Goal: Information Seeking & Learning: Learn about a topic

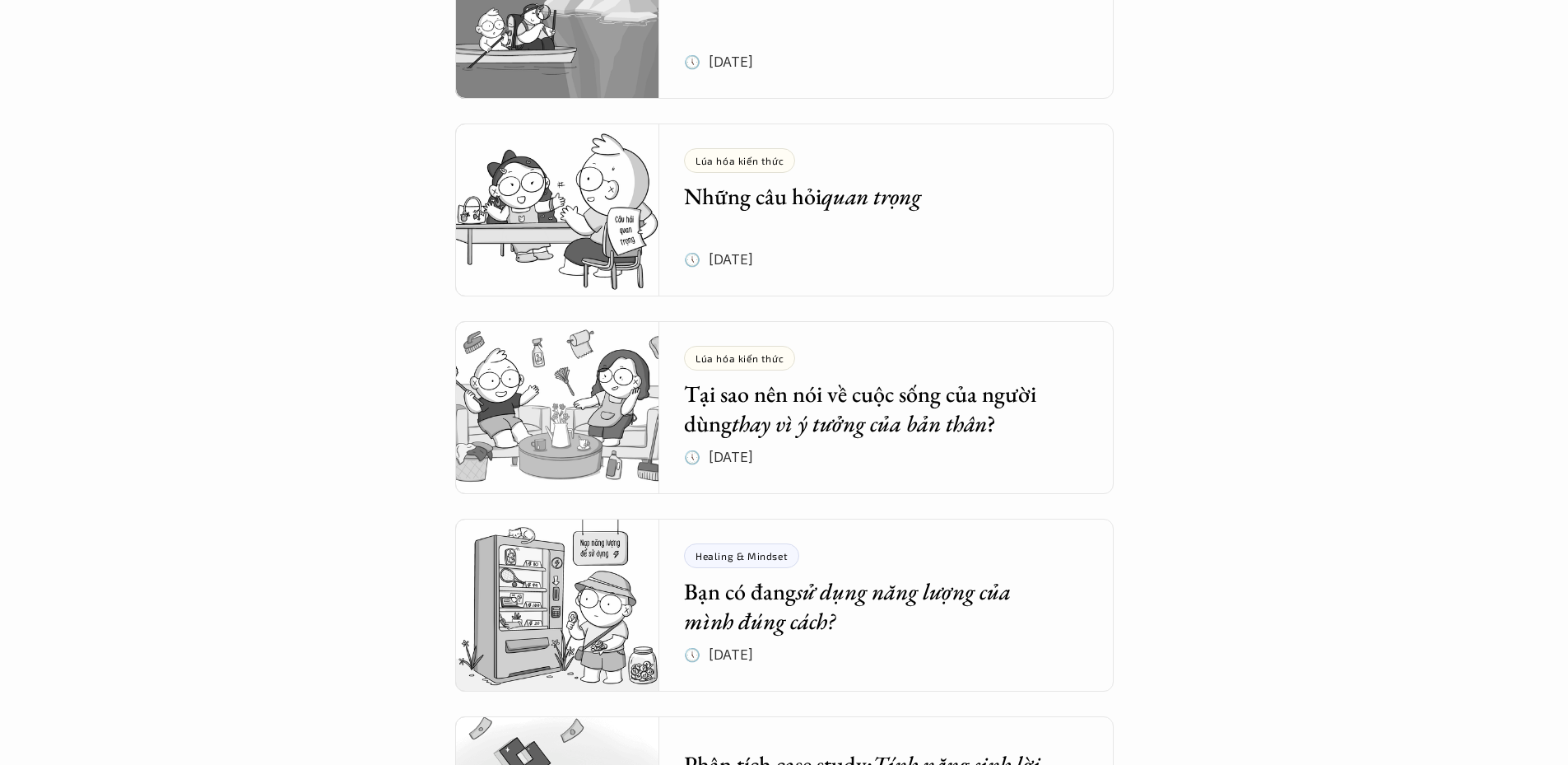
scroll to position [4034, 0]
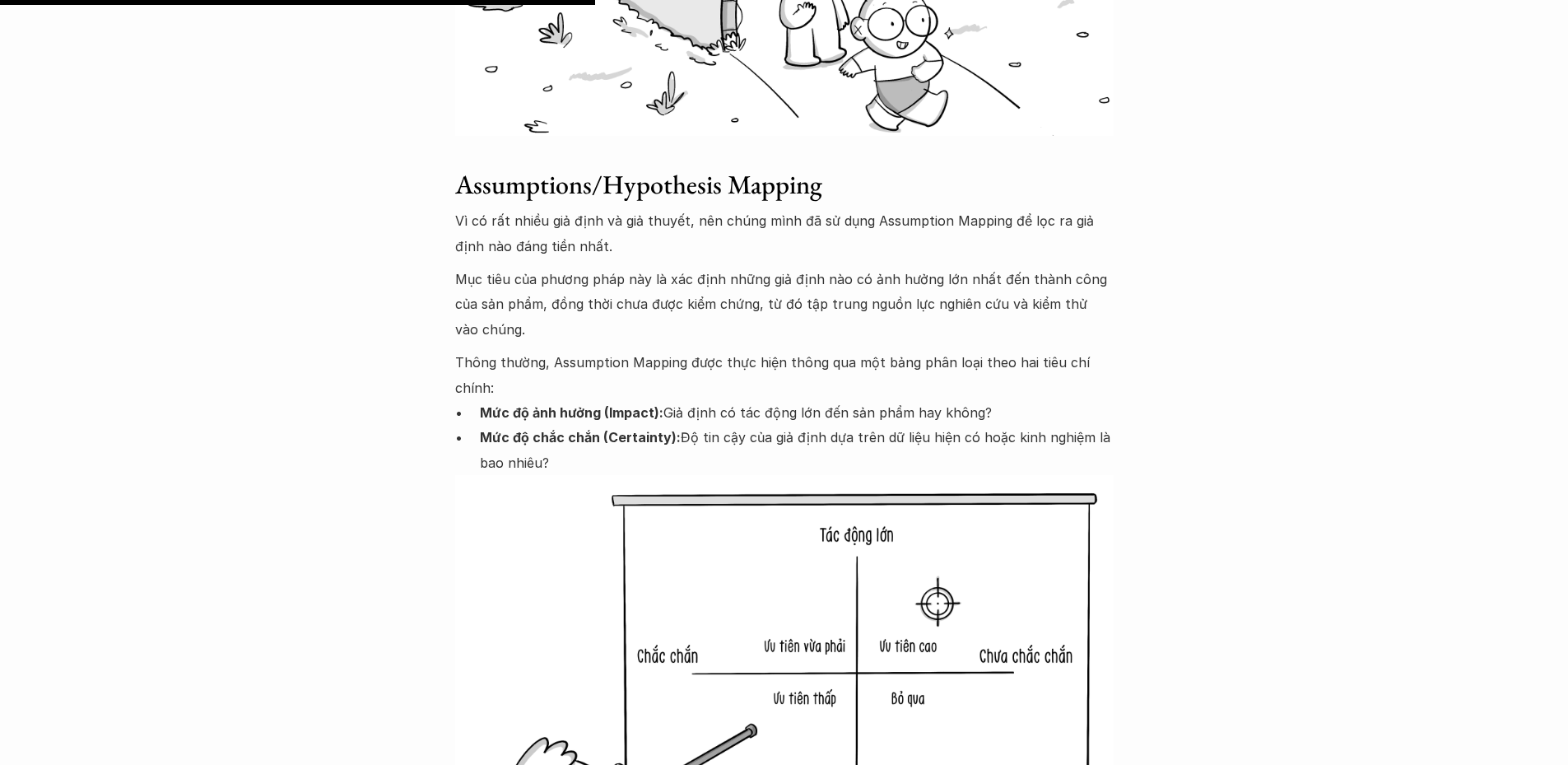
scroll to position [3227, 0]
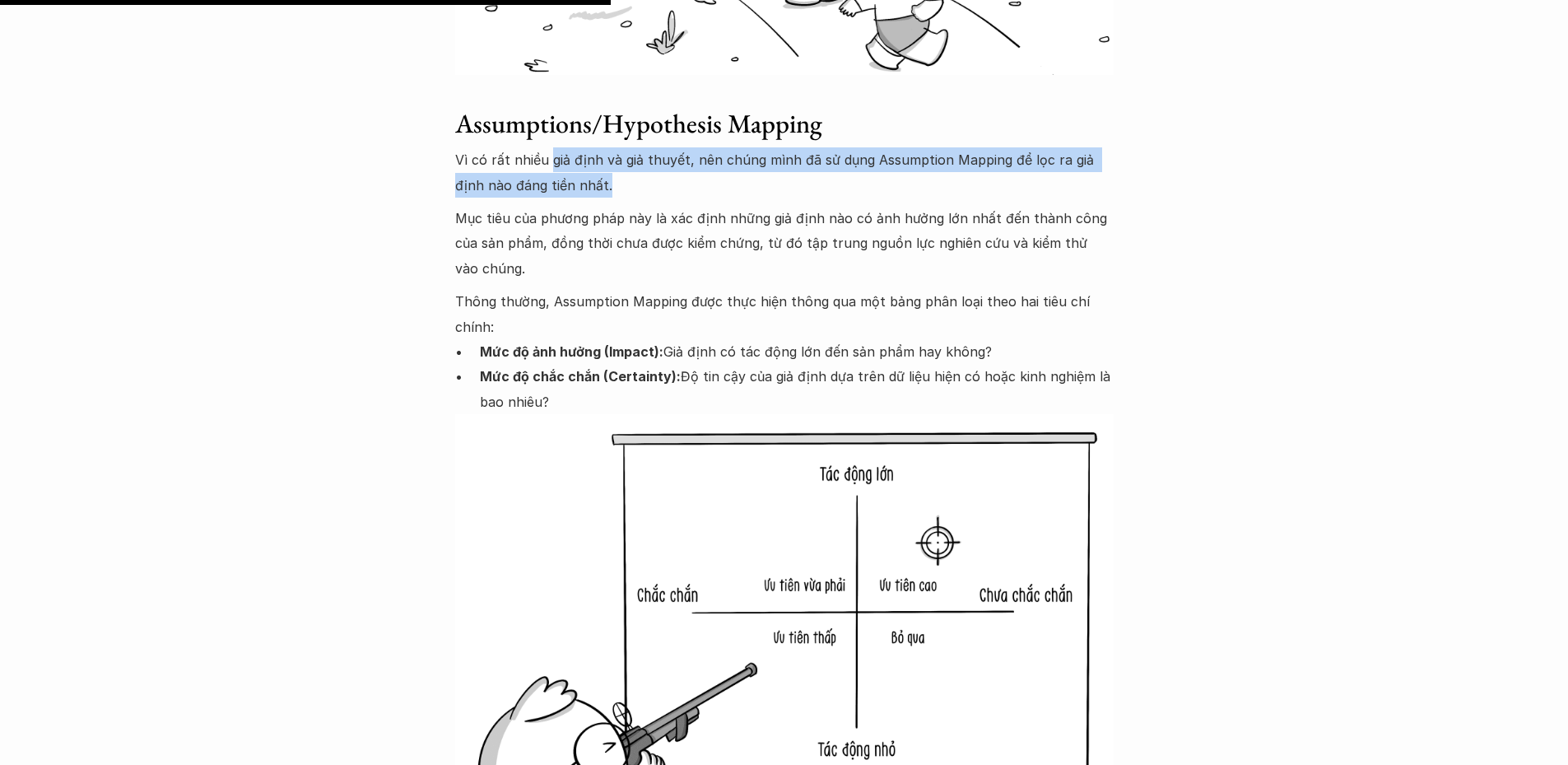
drag, startPoint x: 688, startPoint y: 121, endPoint x: 870, endPoint y: 127, distance: 182.1
click at [870, 147] on p "Vì có rất nhiều giả định và giả thuyết, nên chúng mình đã sử dụng Assumption Ma…" at bounding box center [784, 172] width 658 height 50
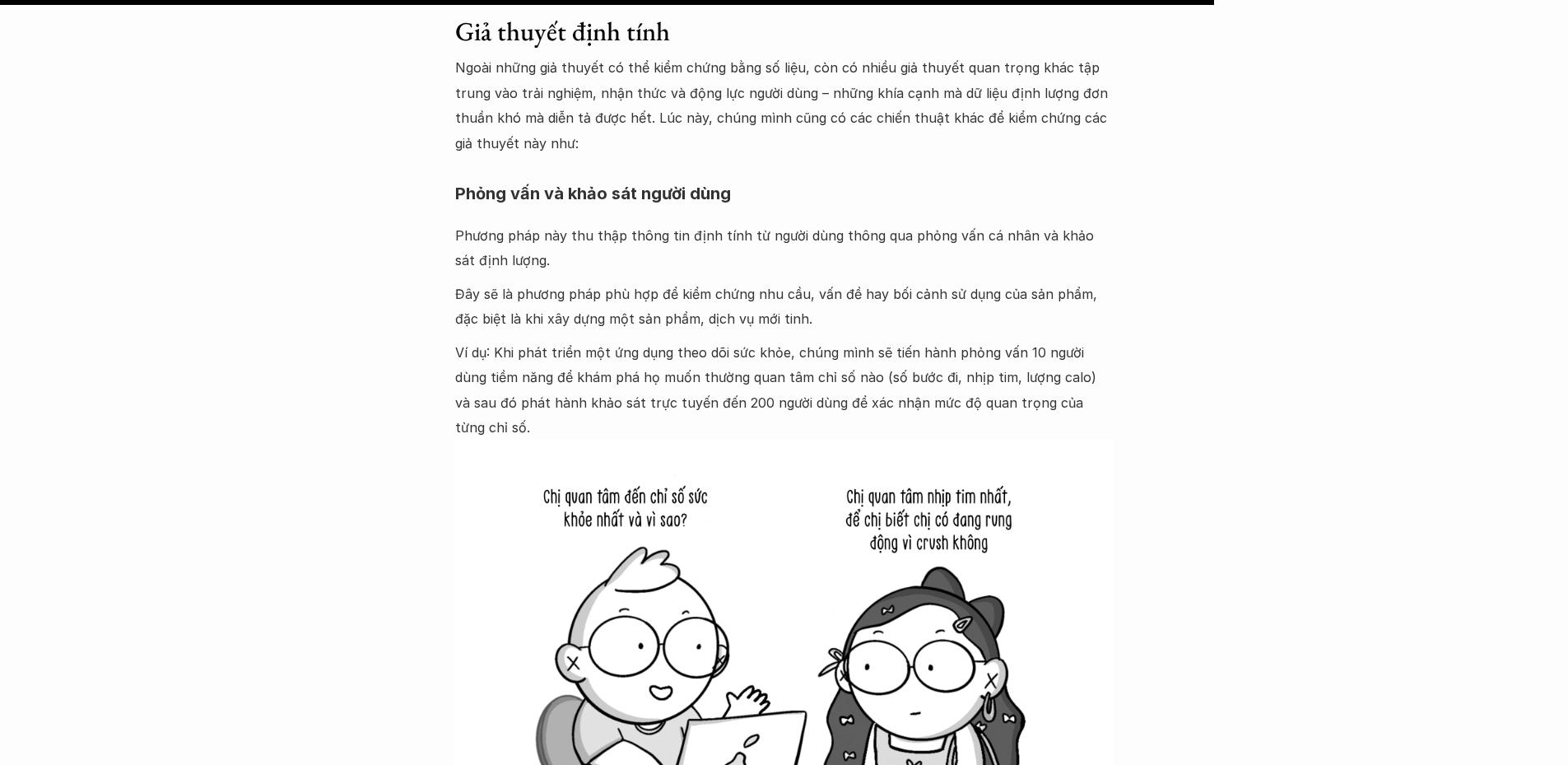
scroll to position [6439, 0]
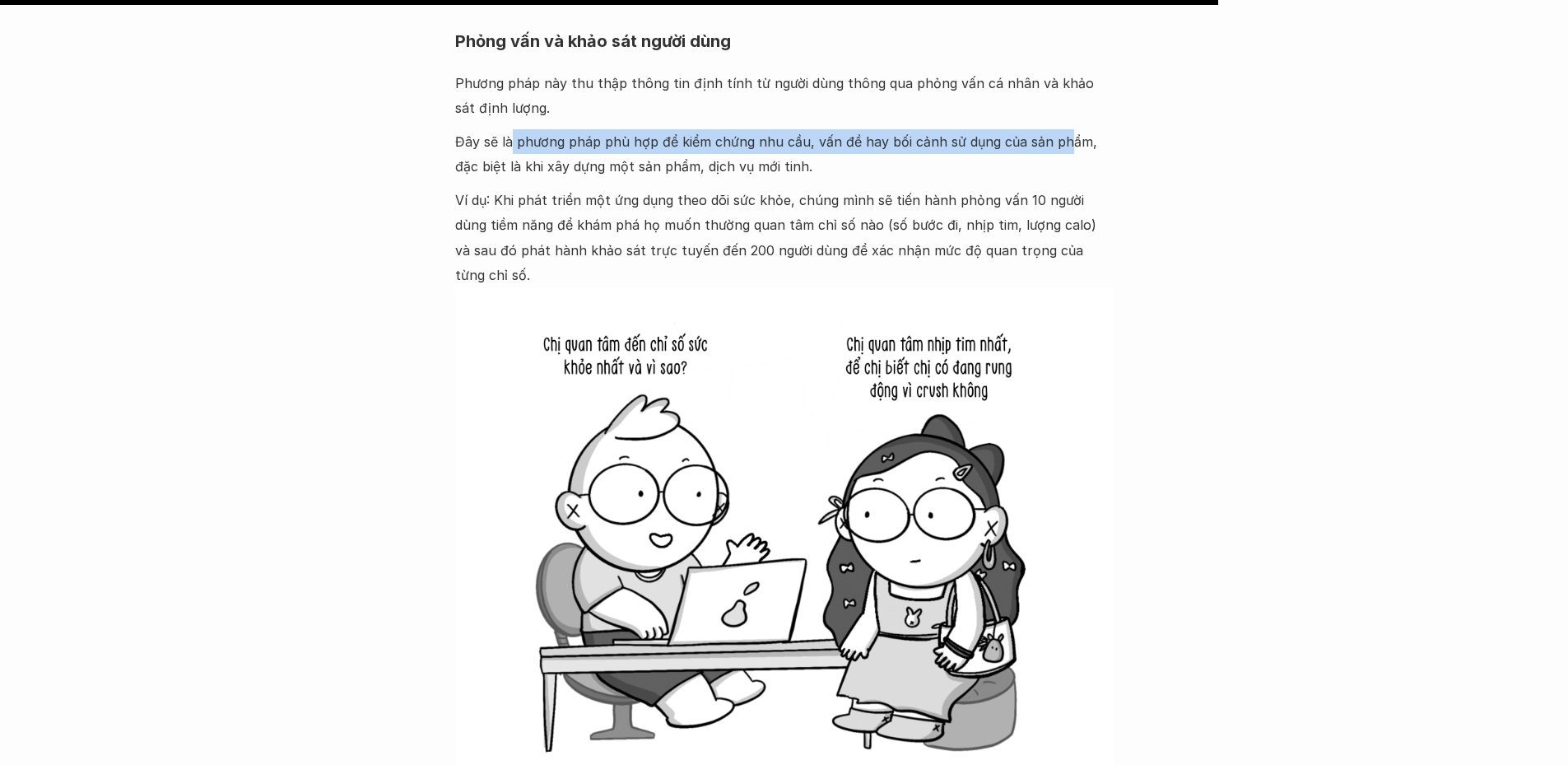
drag, startPoint x: 544, startPoint y: 117, endPoint x: 1064, endPoint y: 118, distance: 520.0
click at [1064, 129] on p "Đây sẽ là phương pháp phù hợp để kiểm chứng nhu cầu, vấn đề hay bối cảnh sử dụn…" at bounding box center [784, 154] width 658 height 50
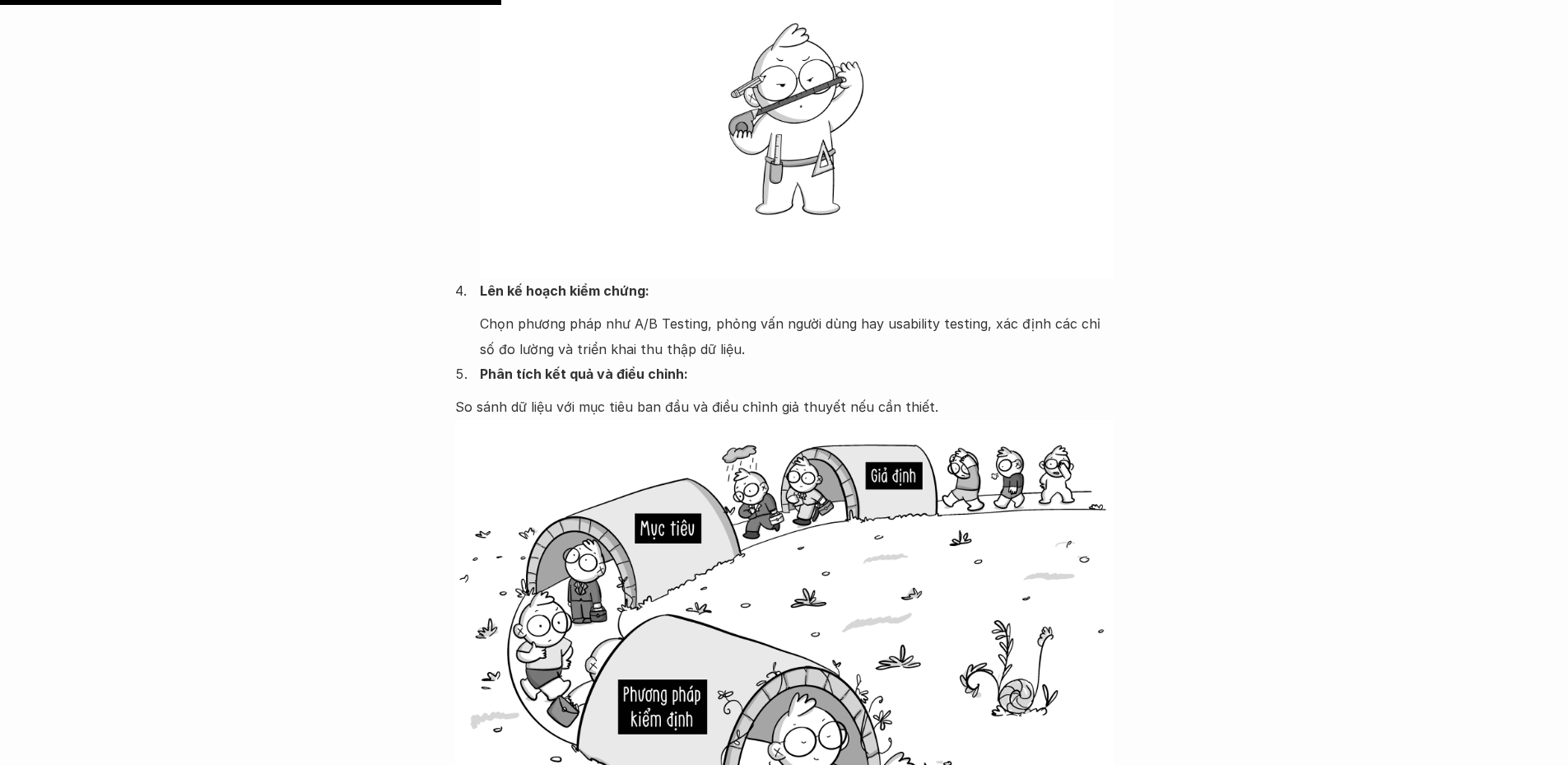
scroll to position [2651, 0]
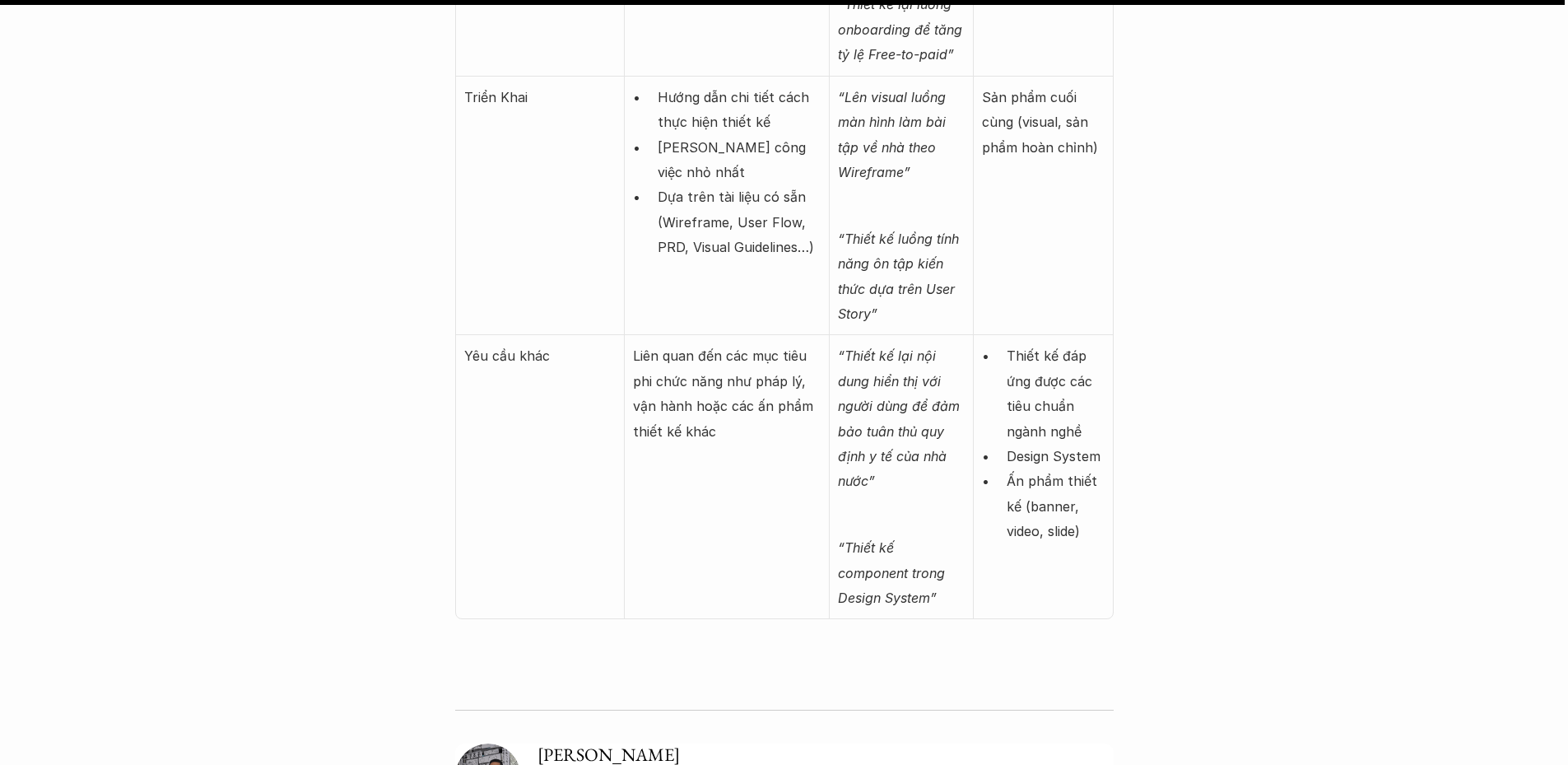
scroll to position [6998, 0]
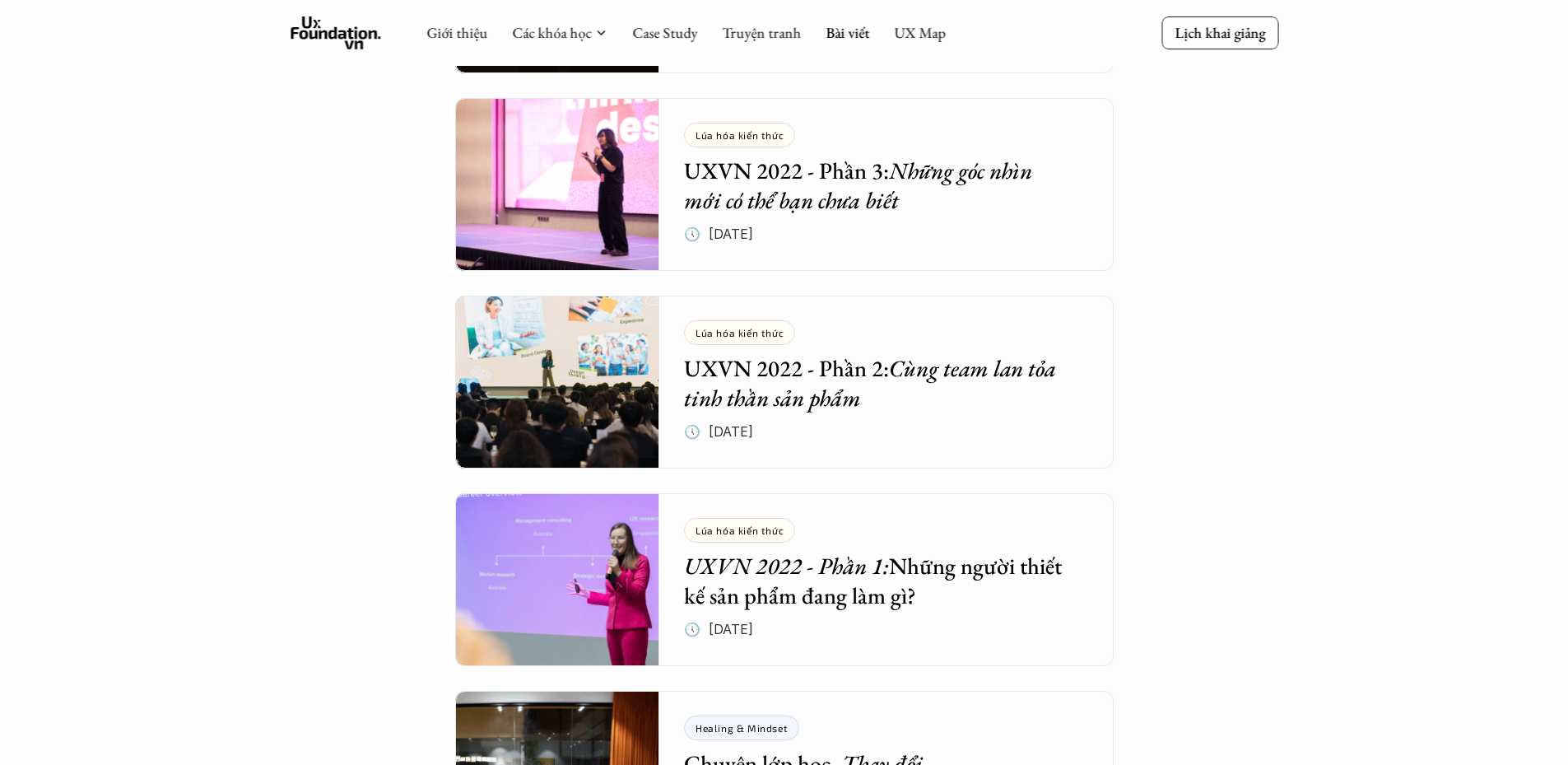
scroll to position [5925, 0]
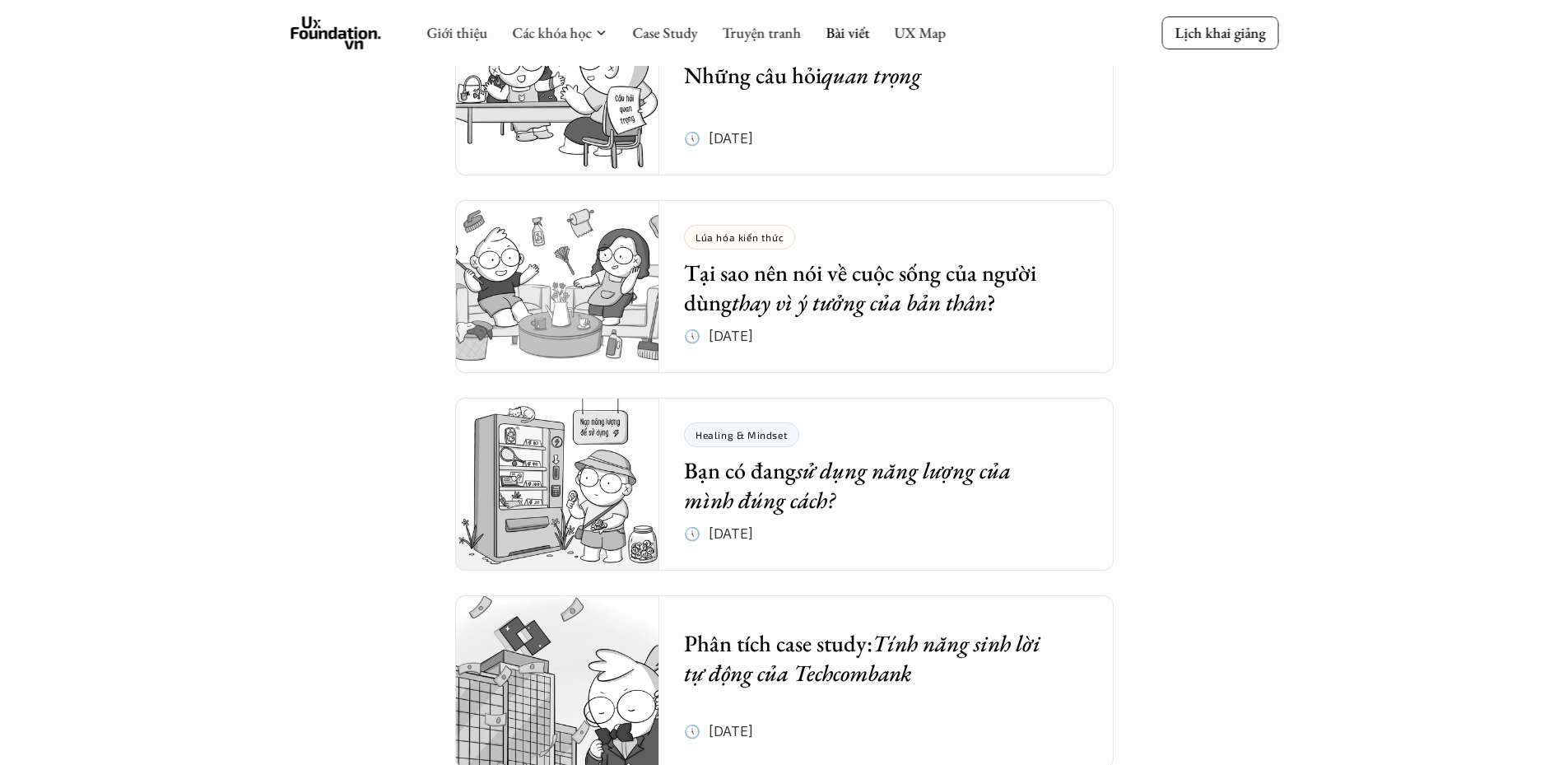
scroll to position [4124, 0]
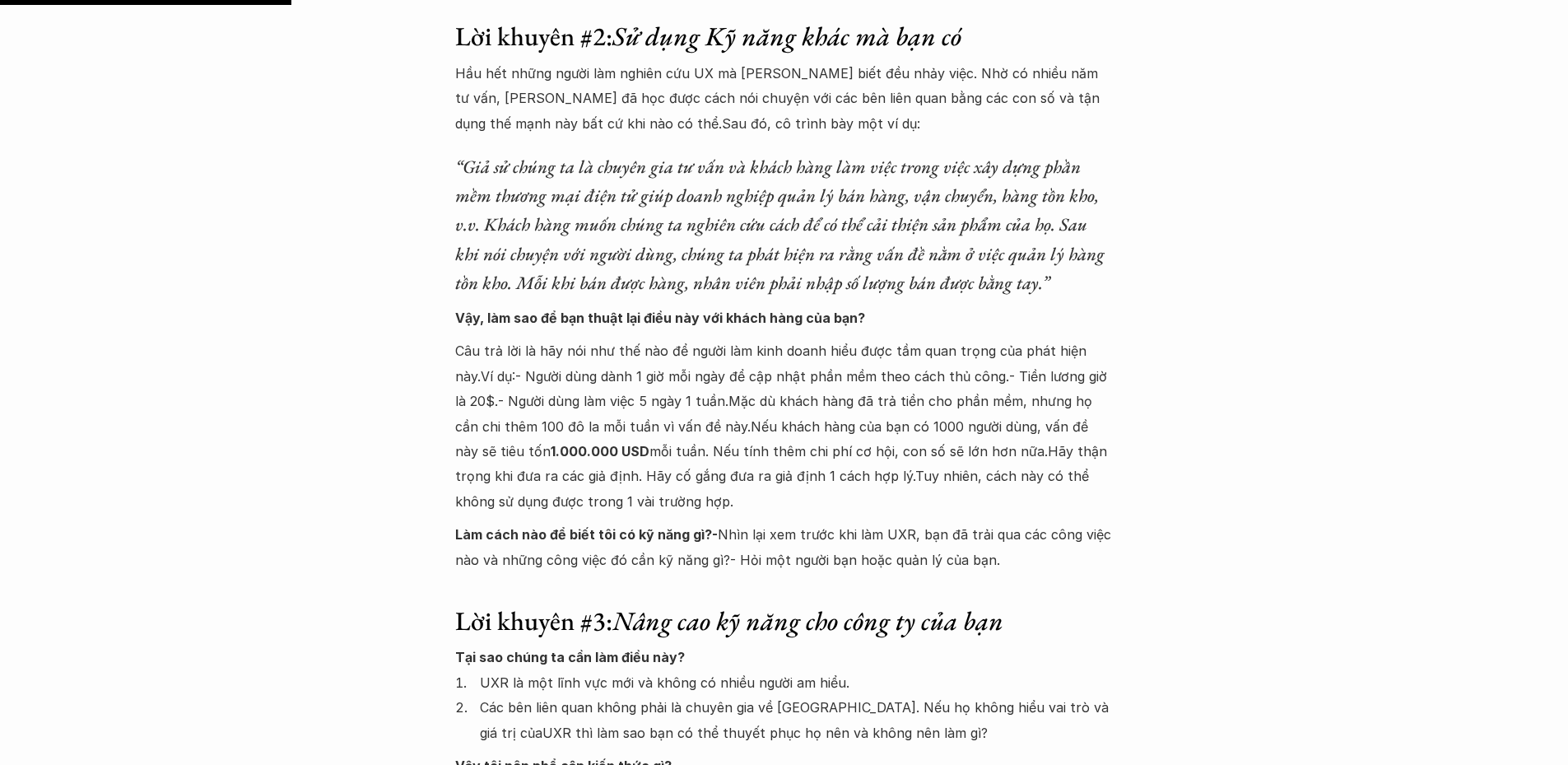
scroll to position [1976, 0]
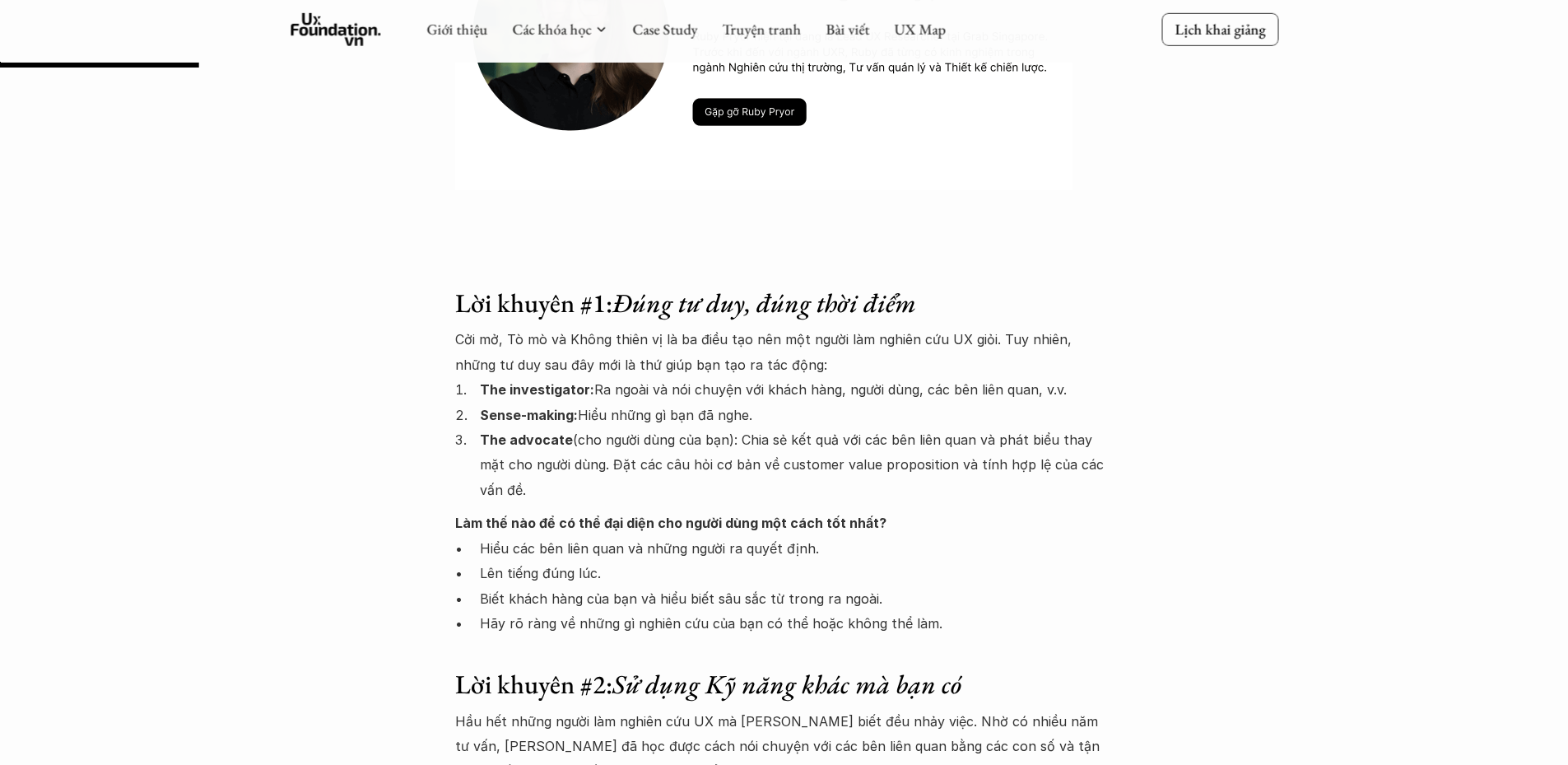
scroll to position [1399, 0]
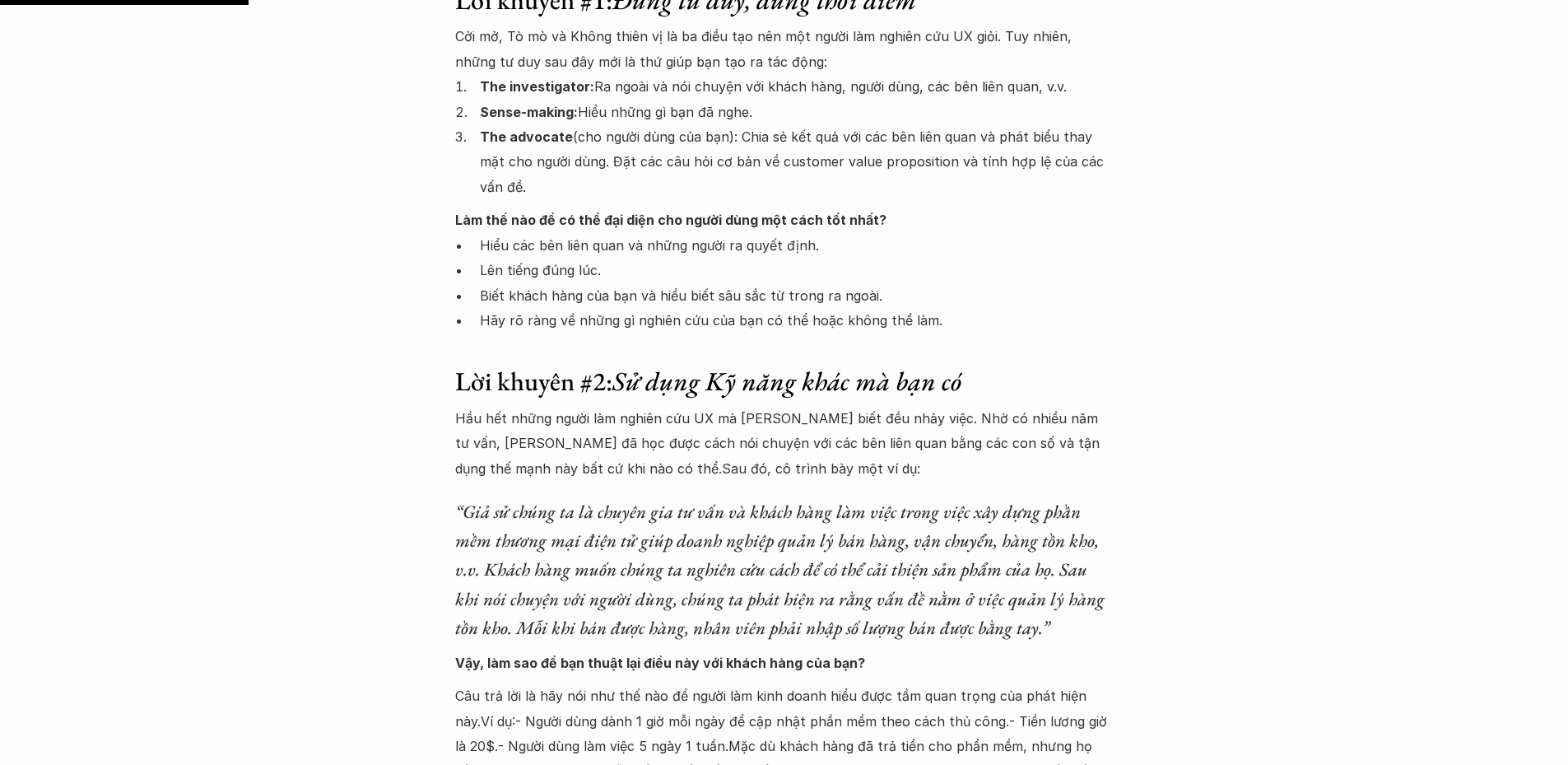
scroll to position [1729, 0]
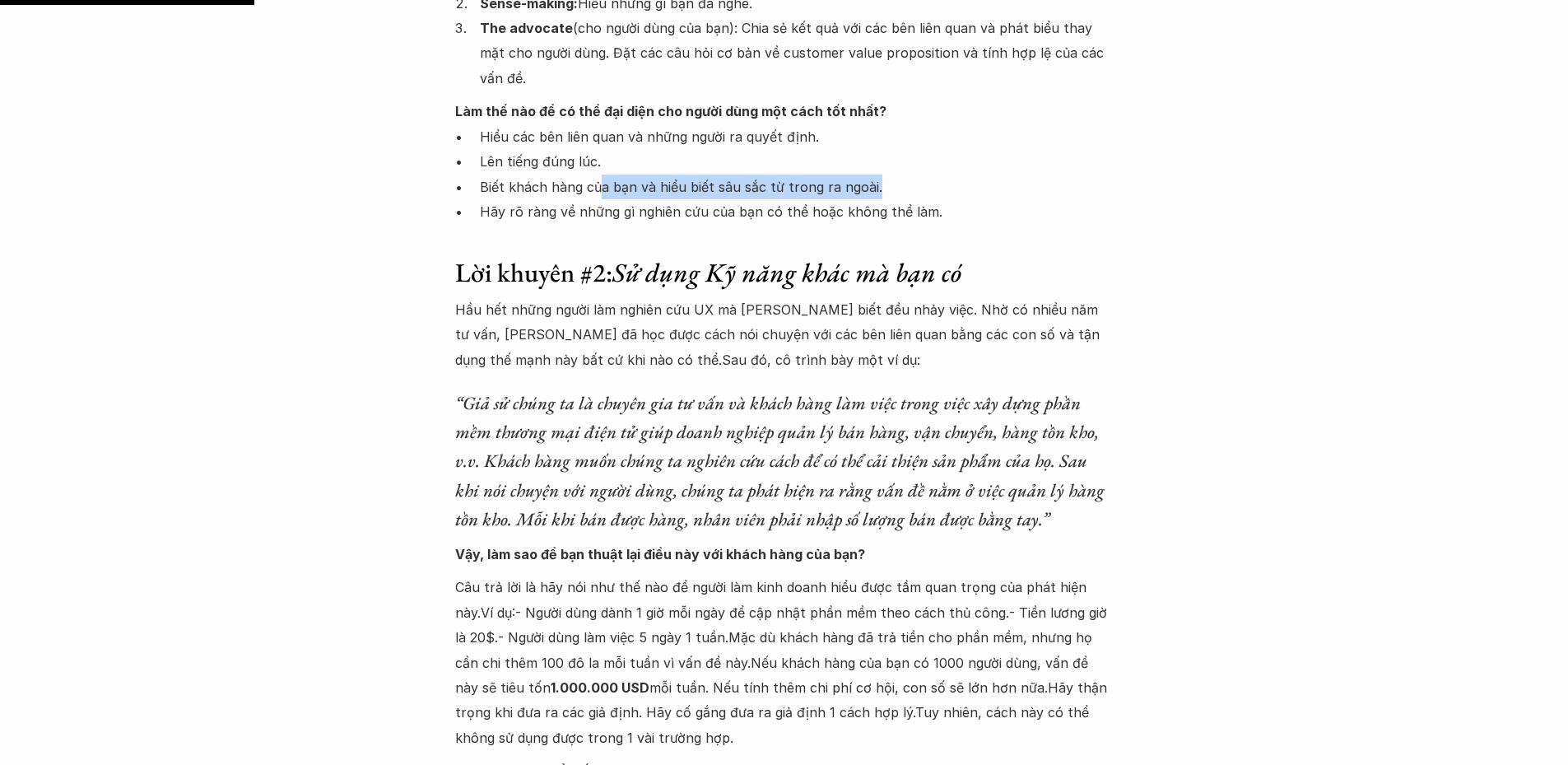
drag, startPoint x: 596, startPoint y: 188, endPoint x: 875, endPoint y: 187, distance: 279.0
click at [875, 187] on p "Biết khách hàng của bạn và hiểu biết sâu sắc từ trong ra ngoài." at bounding box center [797, 187] width 634 height 25
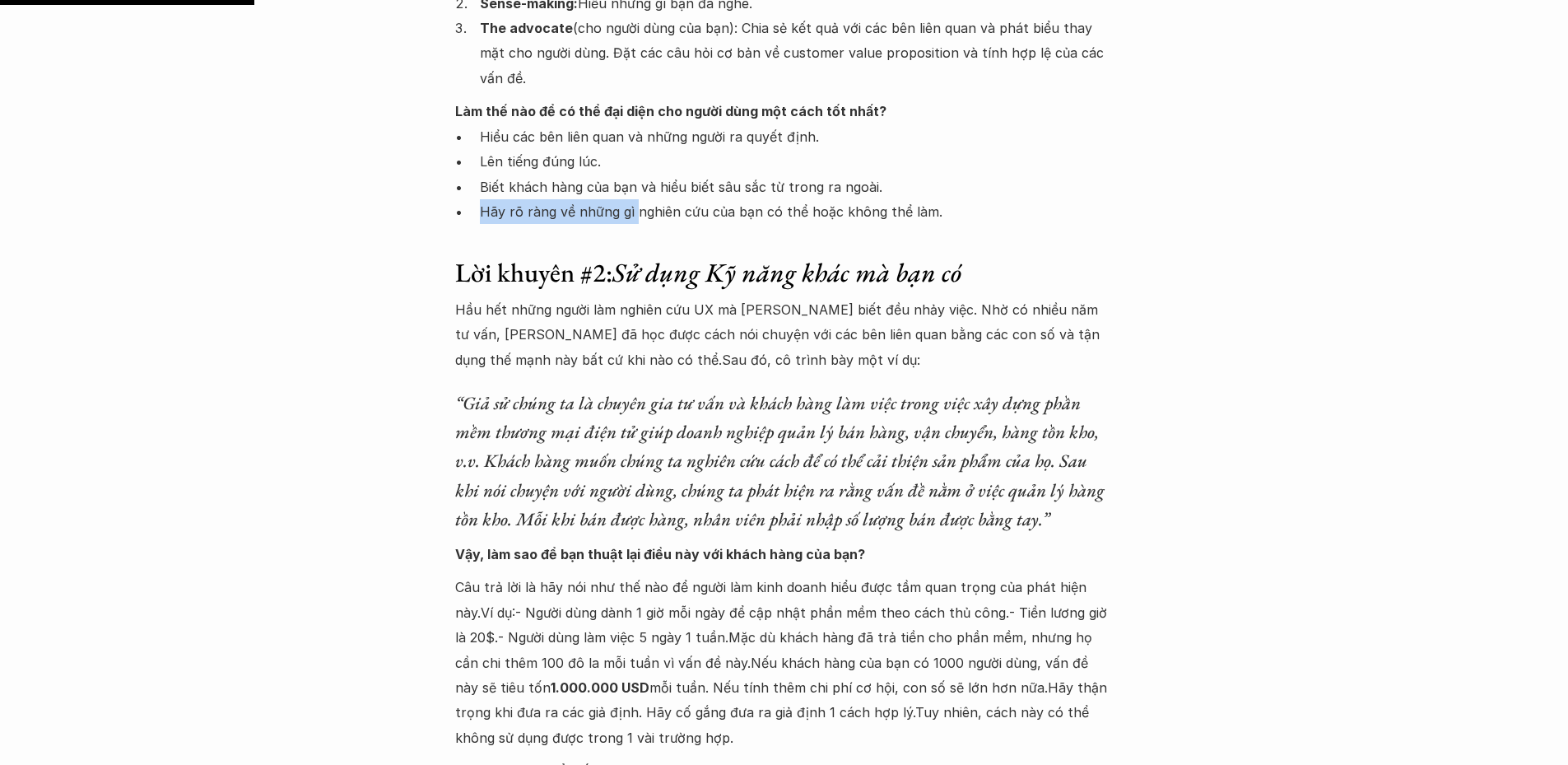
drag, startPoint x: 479, startPoint y: 213, endPoint x: 634, endPoint y: 213, distance: 155.0
click at [634, 213] on ul "Hiểu các bên liên quan và những người ra quyết định. Lên tiếng đúng lúc. Biết k…" at bounding box center [784, 174] width 658 height 101
click at [662, 213] on p "Hãy rõ ràng về những gì nghiên cứu của bạn có thể hoặc không thể làm." at bounding box center [797, 211] width 634 height 25
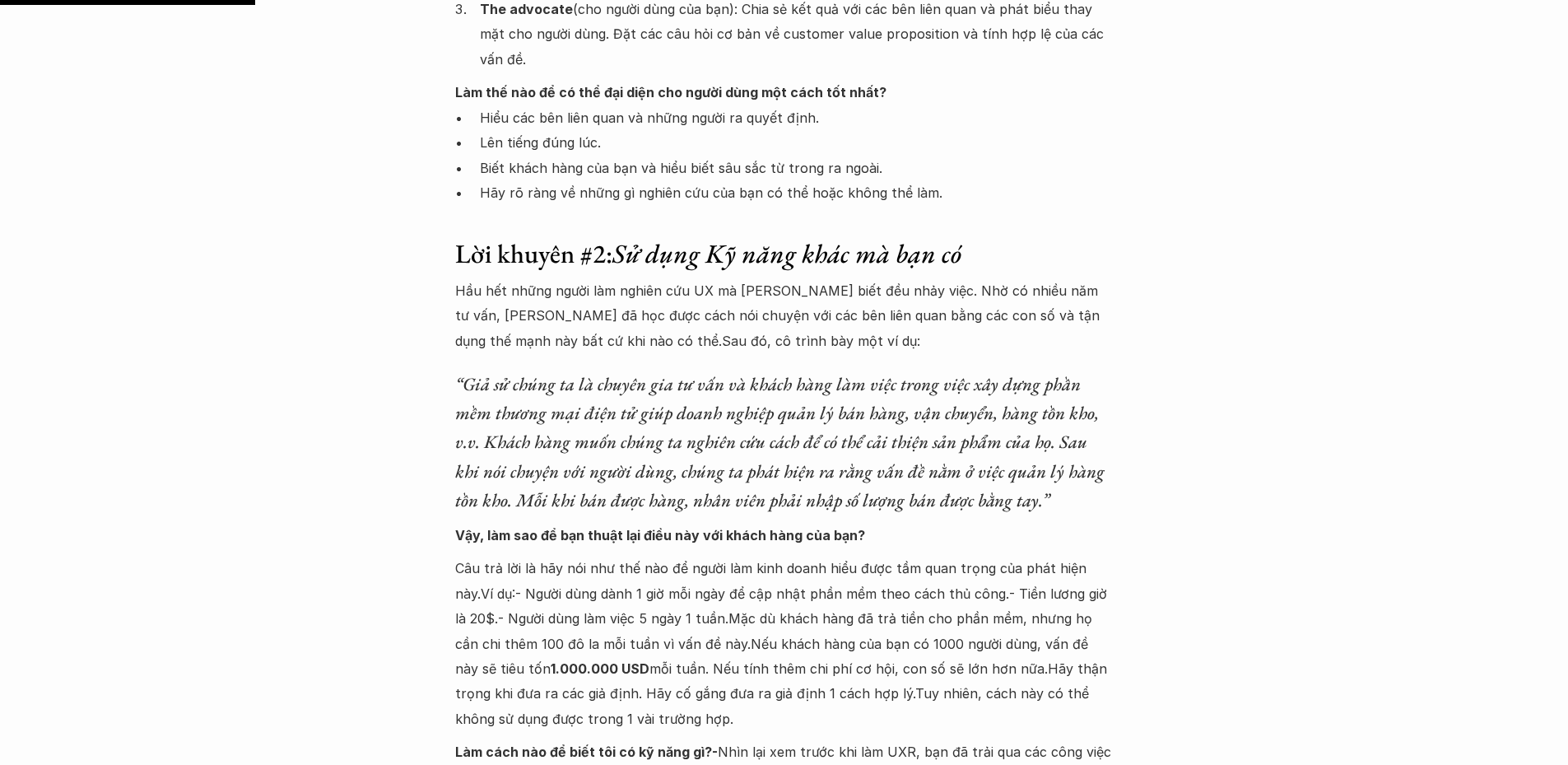
scroll to position [1811, 0]
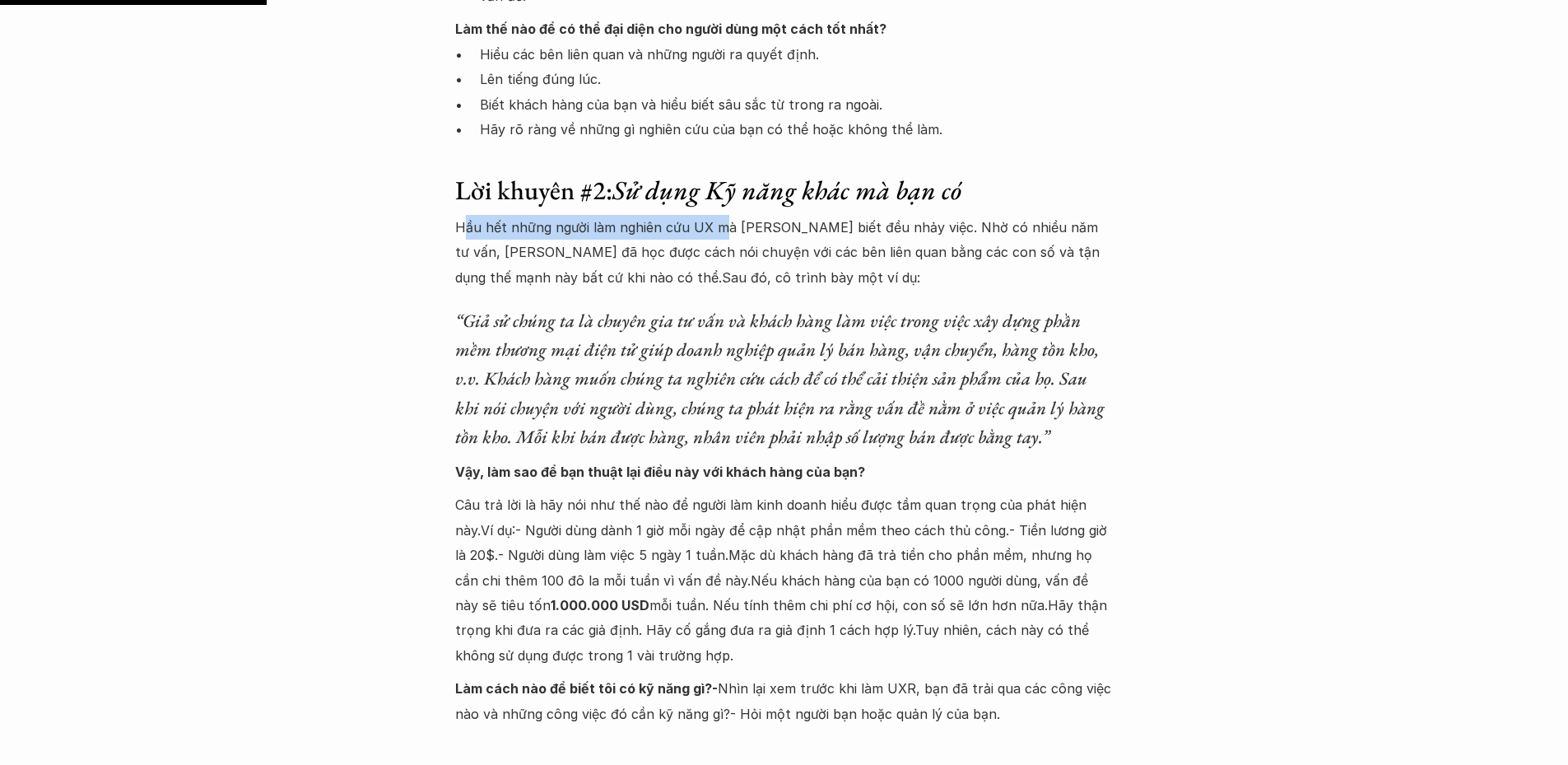
drag, startPoint x: 464, startPoint y: 224, endPoint x: 719, endPoint y: 216, distance: 255.1
click at [719, 216] on p "Hầu hết những người làm nghiên cứu UX mà Ruby biết đều nhảy việc. Nhờ có nhiều …" at bounding box center [784, 252] width 658 height 75
click at [772, 228] on p "Hầu hết những người làm nghiên cứu UX mà Ruby biết đều nhảy việc. Nhờ có nhiều …" at bounding box center [784, 252] width 658 height 75
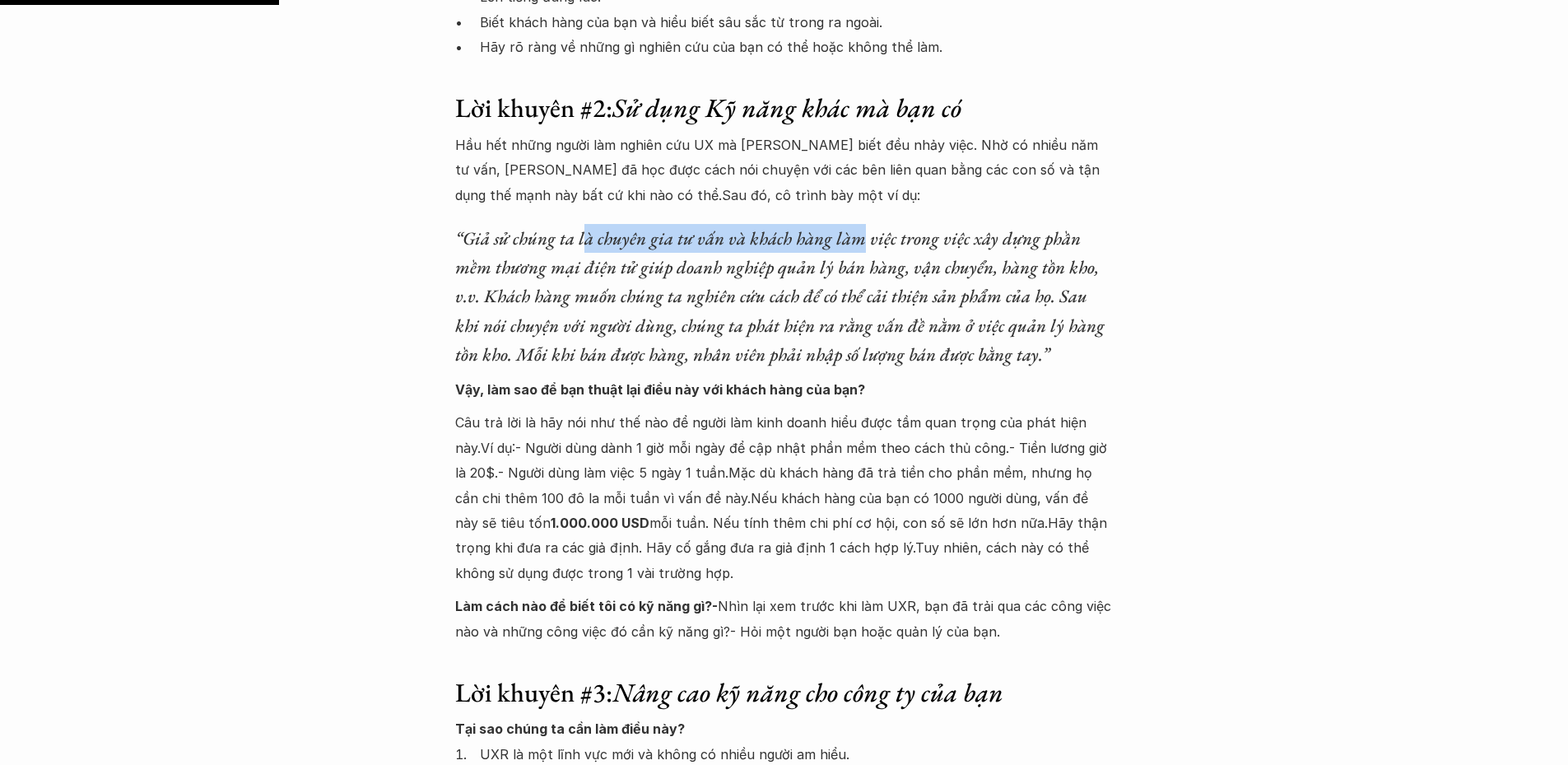
drag, startPoint x: 581, startPoint y: 236, endPoint x: 861, endPoint y: 235, distance: 280.0
click at [861, 235] on h6 "“Giả sử chúng ta là chuyên gia tư vấn và khách hàng làm việc trong việc xây dựn…" at bounding box center [784, 296] width 658 height 145
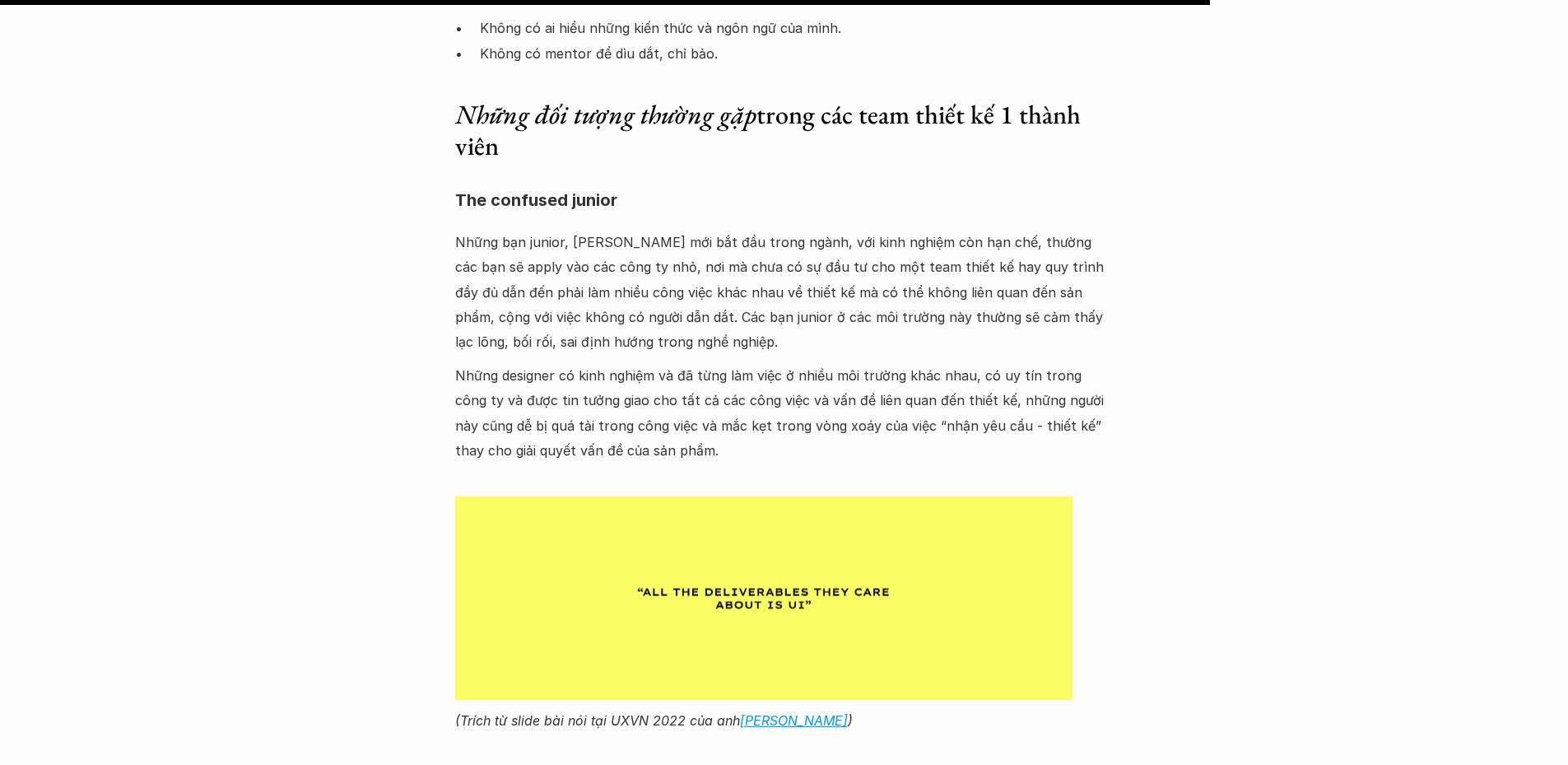
scroll to position [8234, 0]
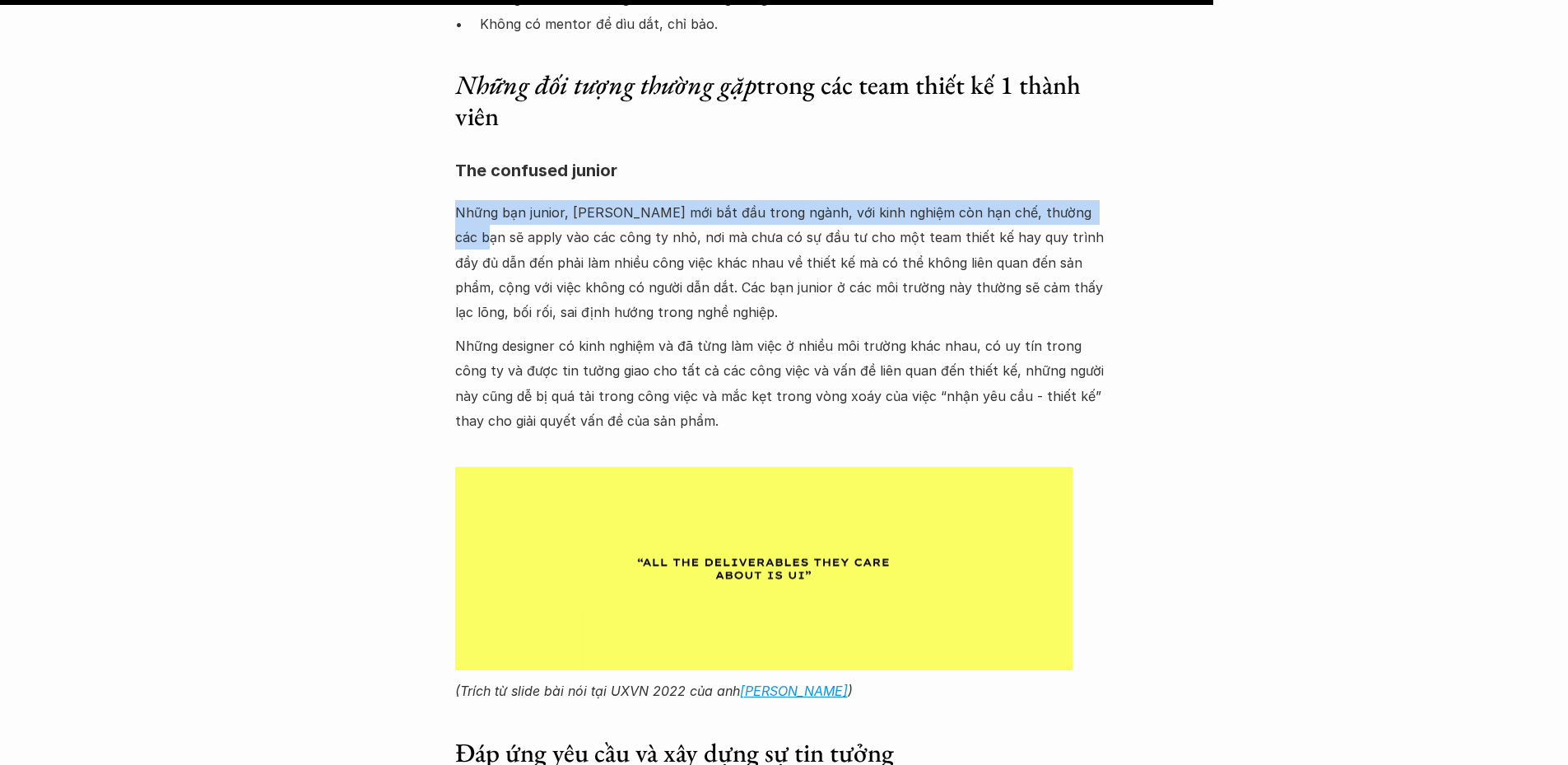
drag, startPoint x: 459, startPoint y: 211, endPoint x: 1084, endPoint y: 208, distance: 625.0
click at [1084, 208] on p "Những bạn junior, fresher mới bắt đầu trong ngành, với kinh nghiệm còn hạn chế,…" at bounding box center [784, 262] width 658 height 125
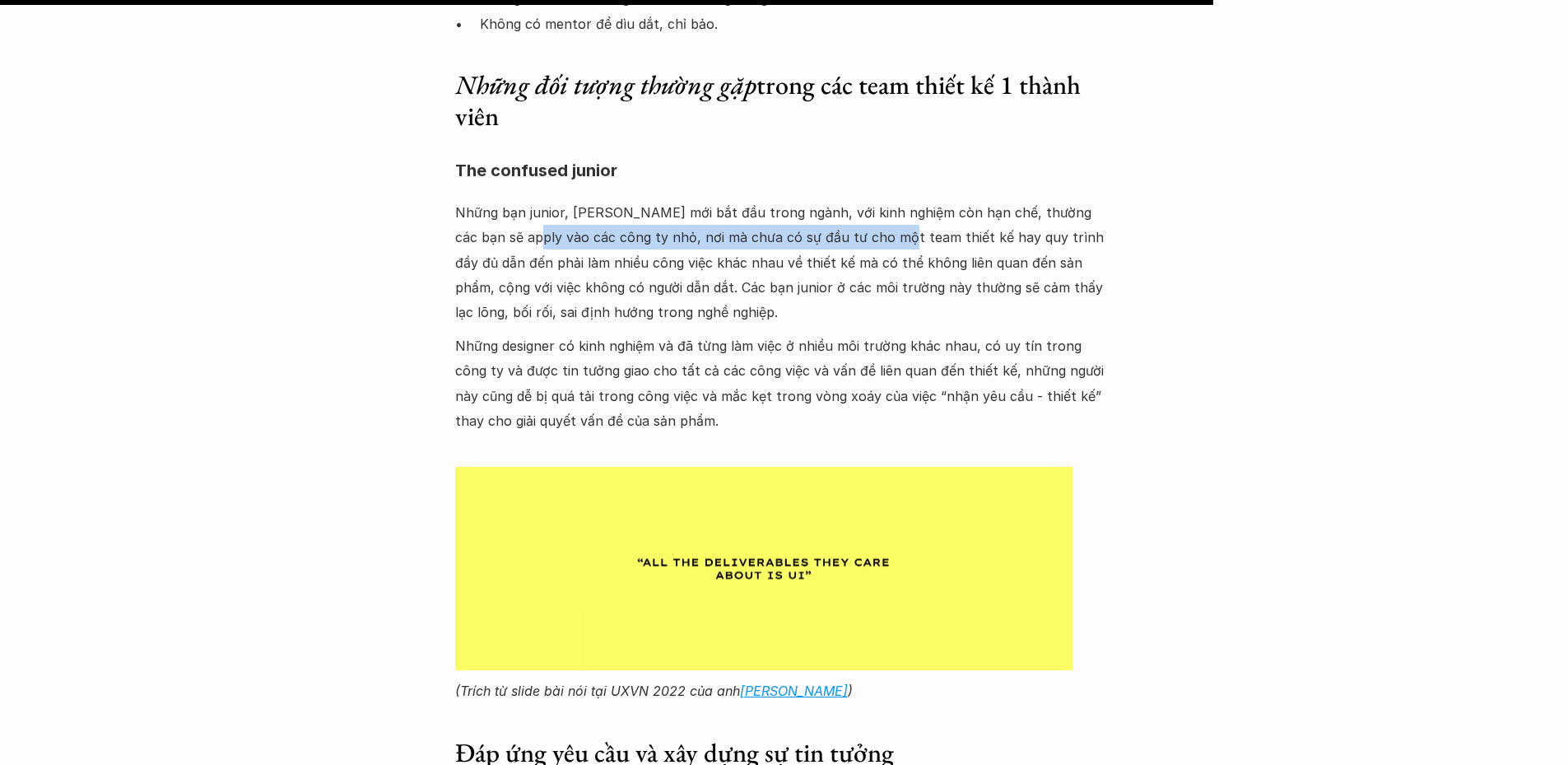
drag, startPoint x: 625, startPoint y: 232, endPoint x: 872, endPoint y: 231, distance: 247.0
click at [872, 231] on p "Những bạn junior, fresher mới bắt đầu trong ngành, với kinh nghiệm còn hạn chế,…" at bounding box center [784, 262] width 658 height 125
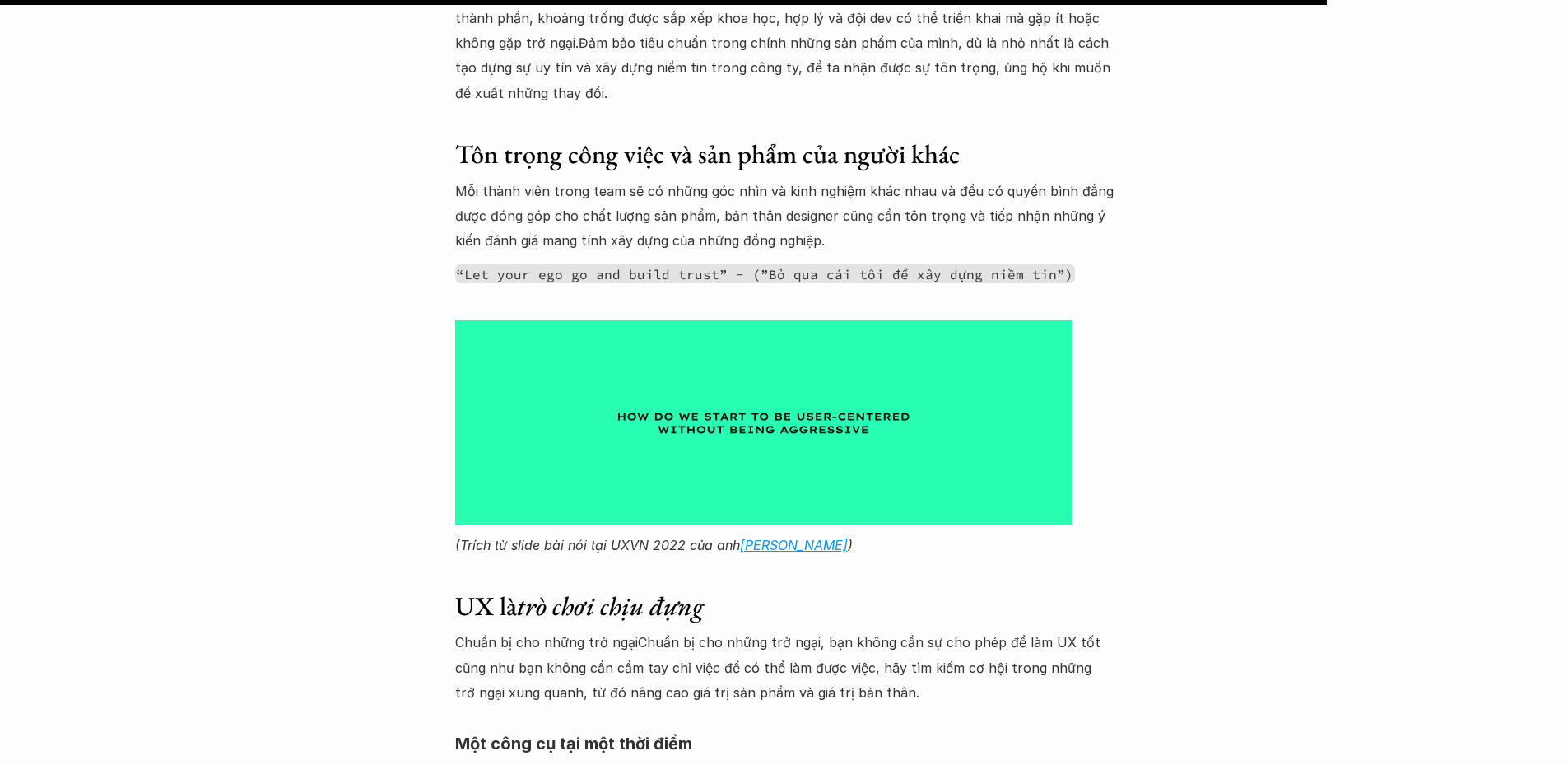
scroll to position [9222, 0]
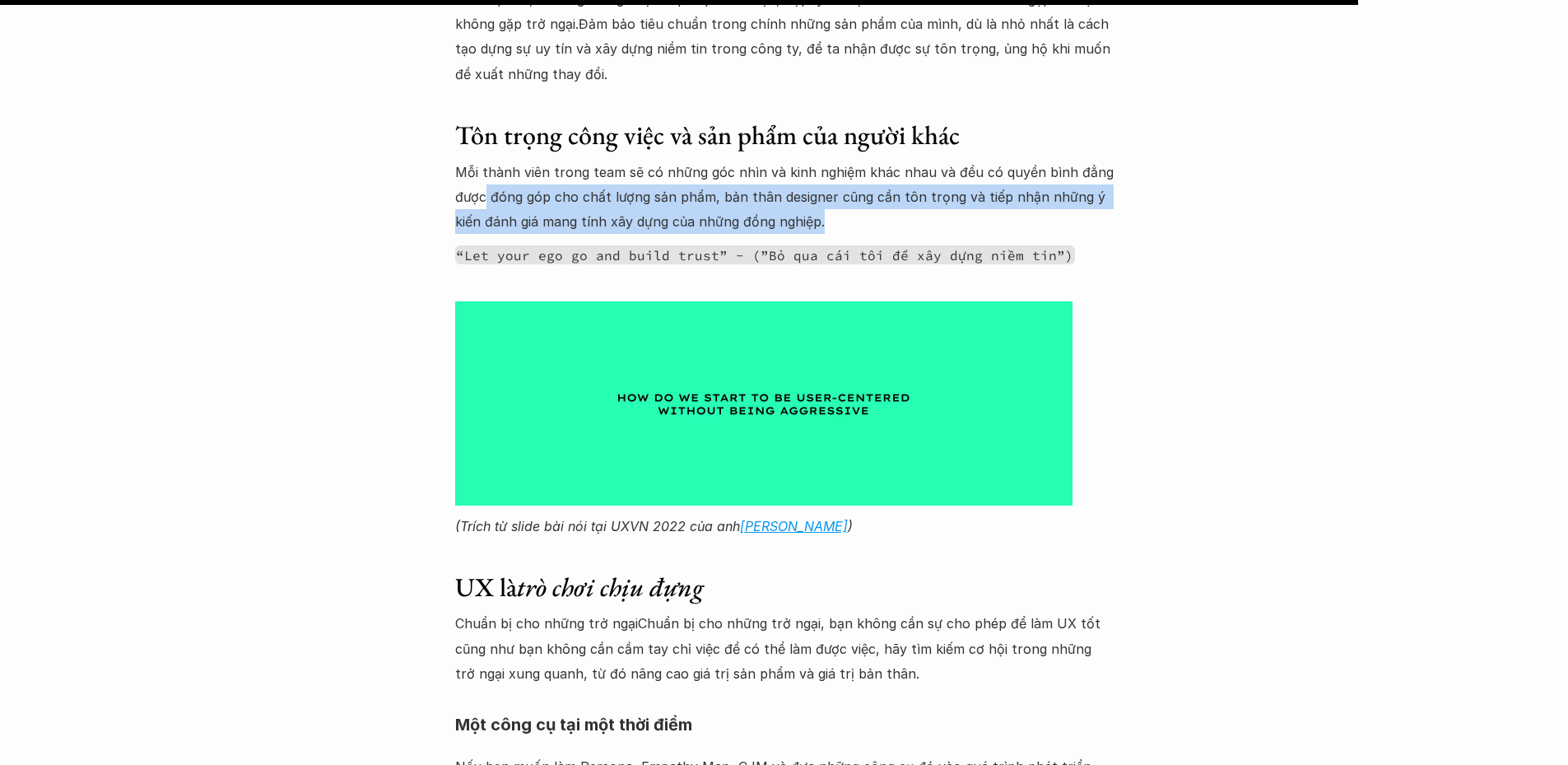
drag, startPoint x: 484, startPoint y: 196, endPoint x: 878, endPoint y: 216, distance: 394.5
click at [878, 216] on p "Mỗi thành viên trong team sẽ có những góc nhìn và kinh nghiệm khác nhau và đều …" at bounding box center [784, 197] width 658 height 75
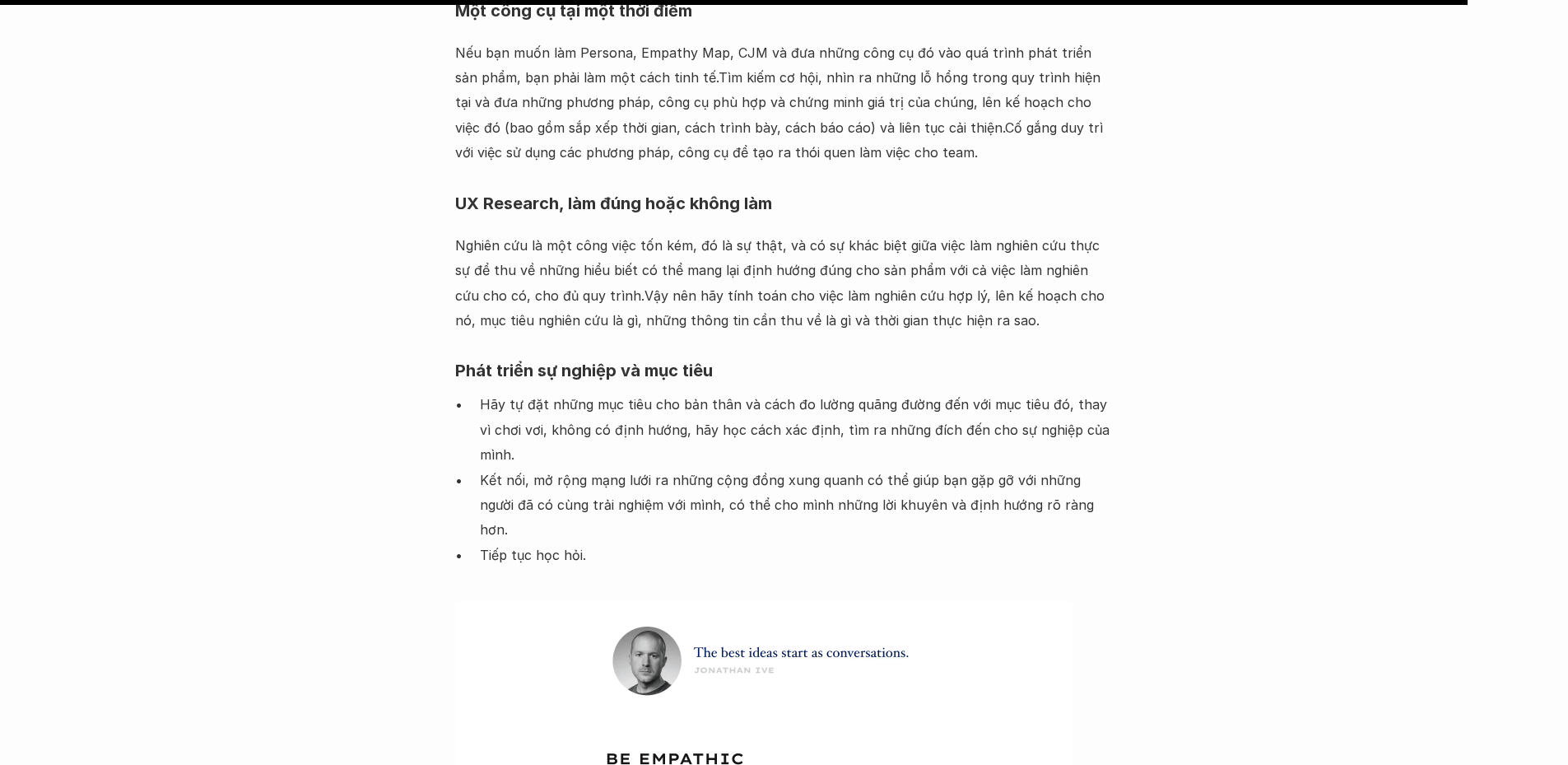
scroll to position [9962, 0]
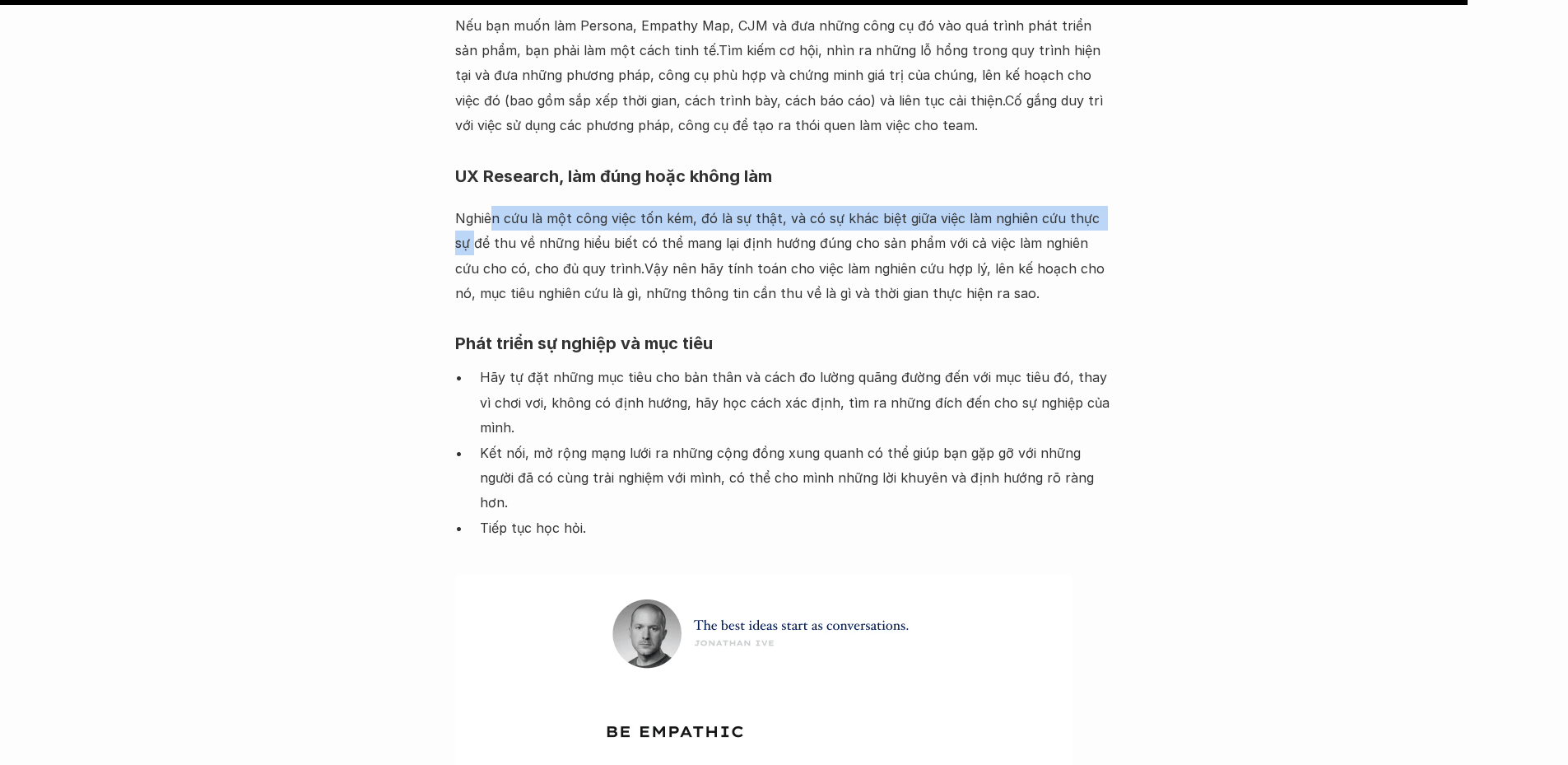
drag, startPoint x: 490, startPoint y: 218, endPoint x: 1108, endPoint y: 221, distance: 618.0
click at [1108, 221] on p "Nghiên cứu là một công việc tốn kém, đó là sự thật, và có sự khác biệt giữa việ…" at bounding box center [784, 256] width 658 height 101
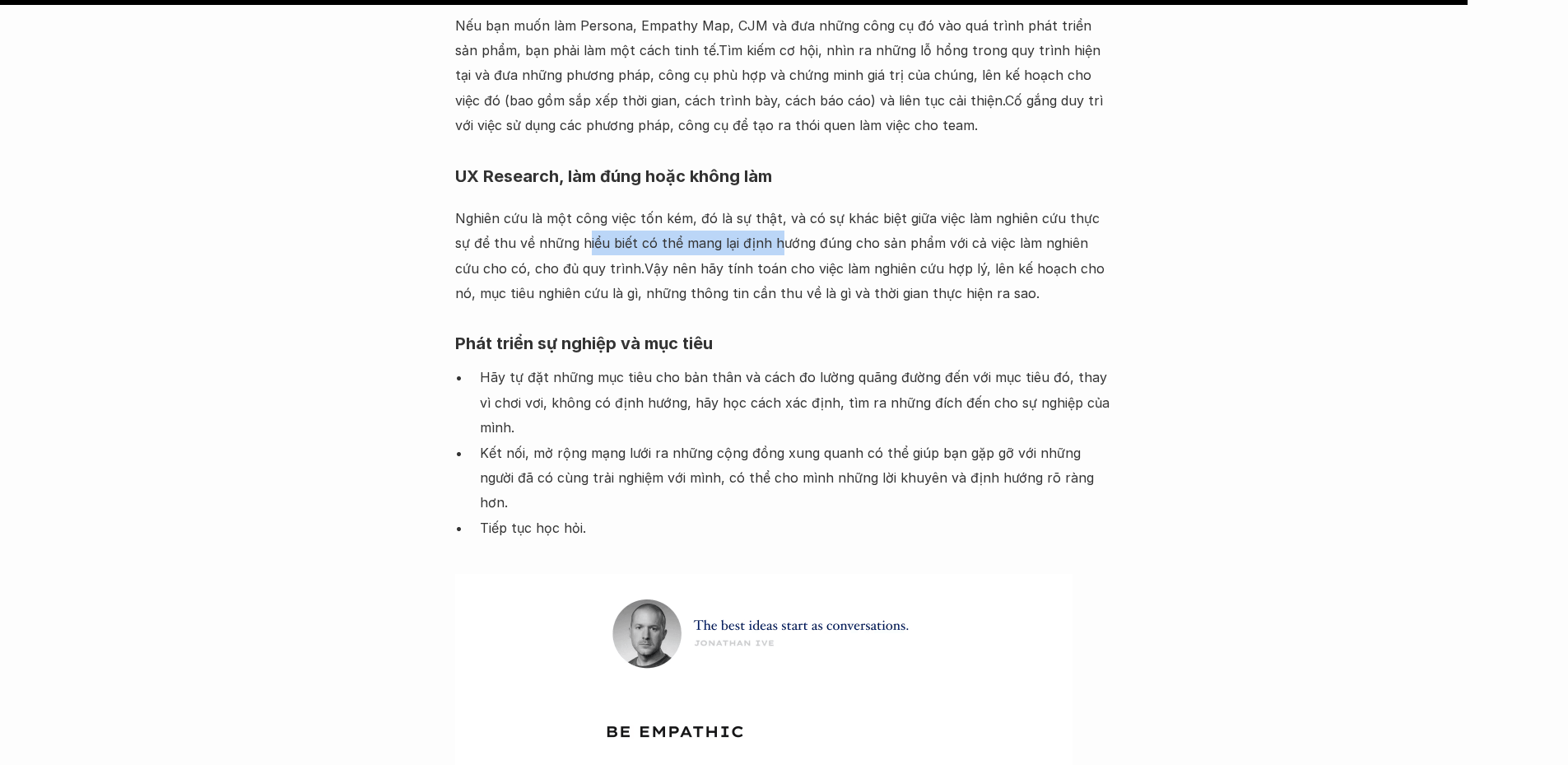
drag, startPoint x: 598, startPoint y: 242, endPoint x: 757, endPoint y: 253, distance: 159.4
click at [757, 253] on p "Nghiên cứu là một công việc tốn kém, đó là sự thật, và có sự khác biệt giữa việ…" at bounding box center [784, 256] width 658 height 101
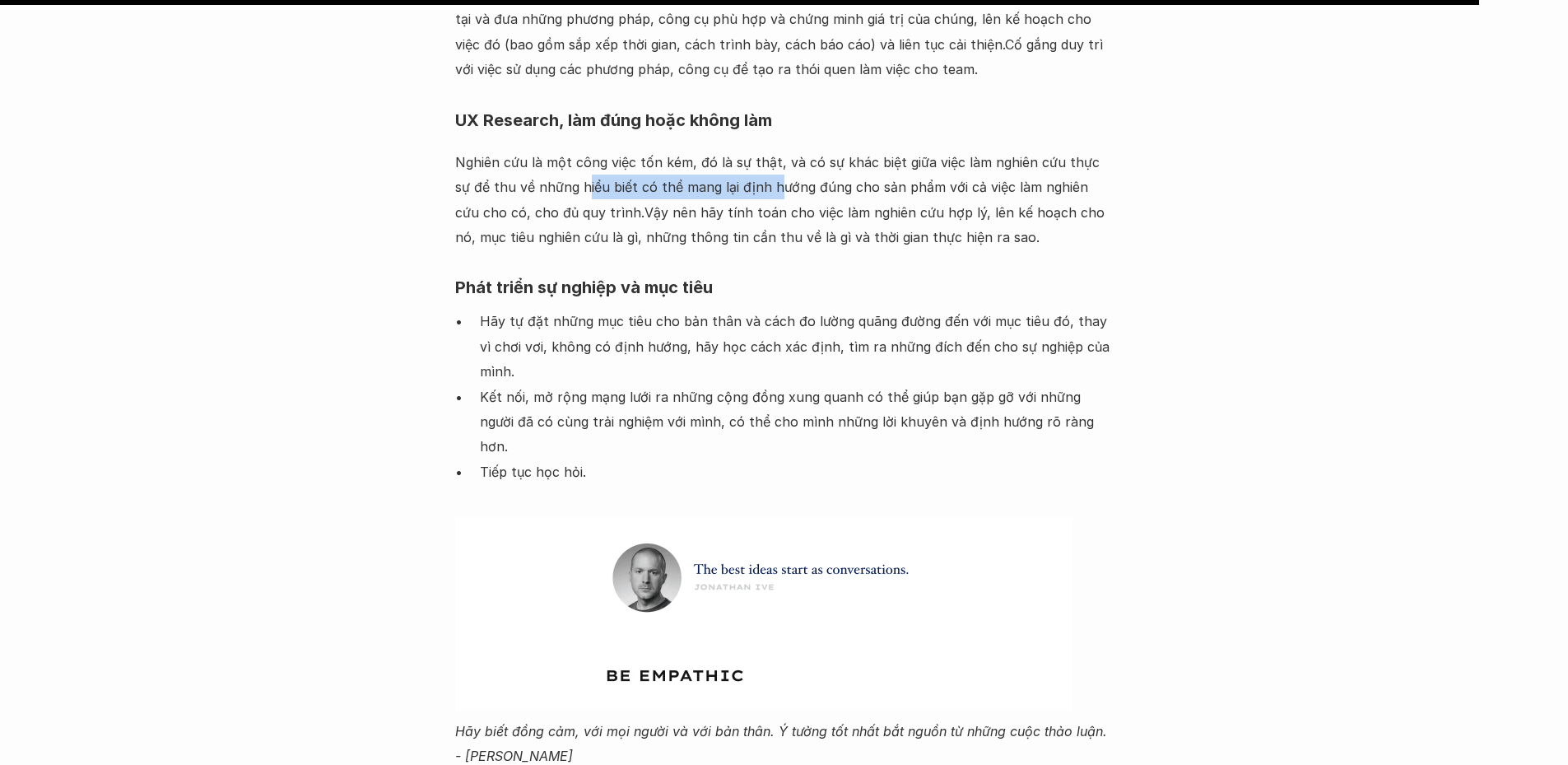
scroll to position [10045, 0]
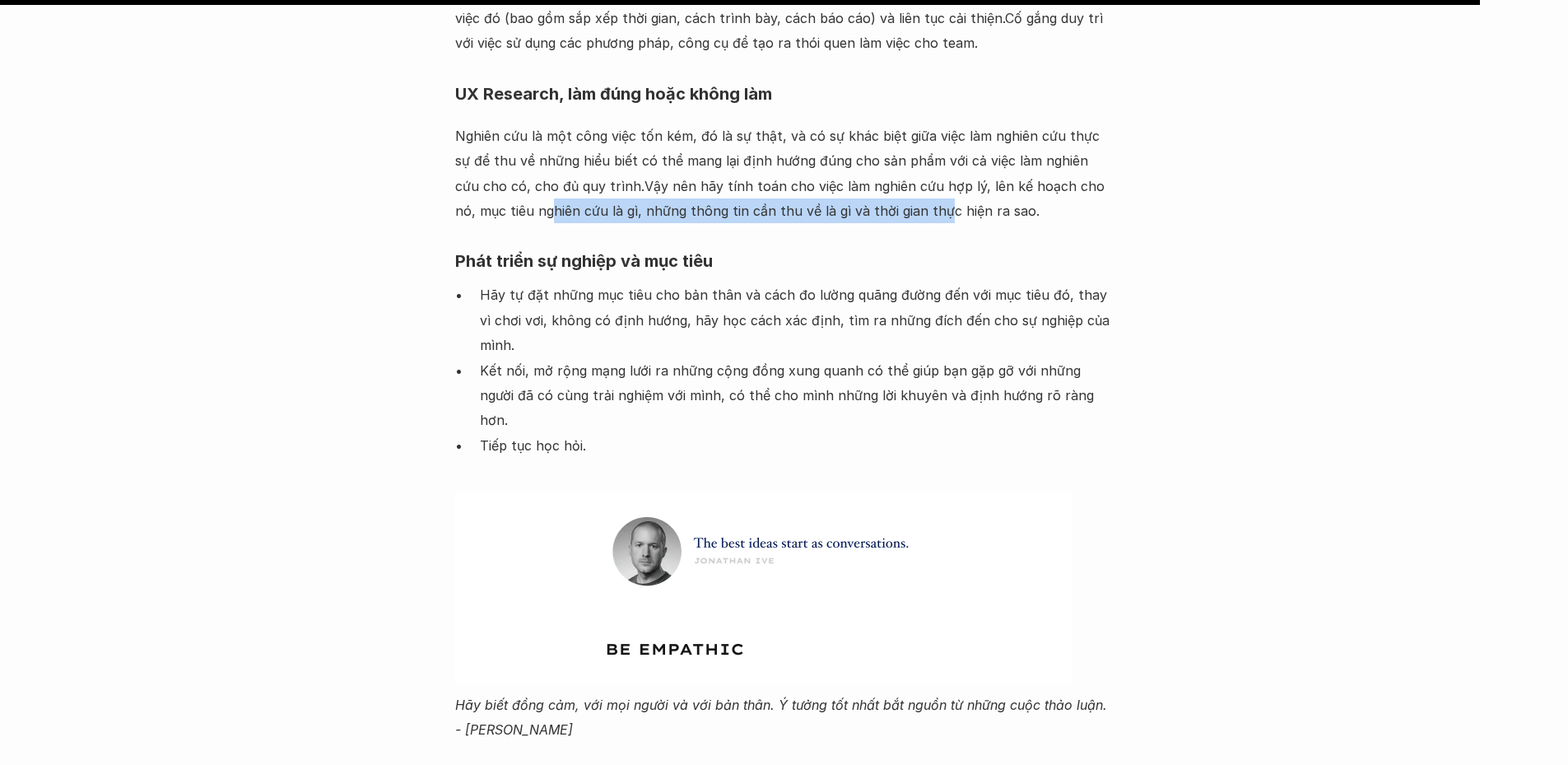
drag, startPoint x: 474, startPoint y: 211, endPoint x: 853, endPoint y: 206, distance: 379.0
click at [853, 206] on p "Nghiên cứu là một công việc tốn kém, đó là sự thật, và có sự khác biệt giữa việ…" at bounding box center [784, 173] width 658 height 101
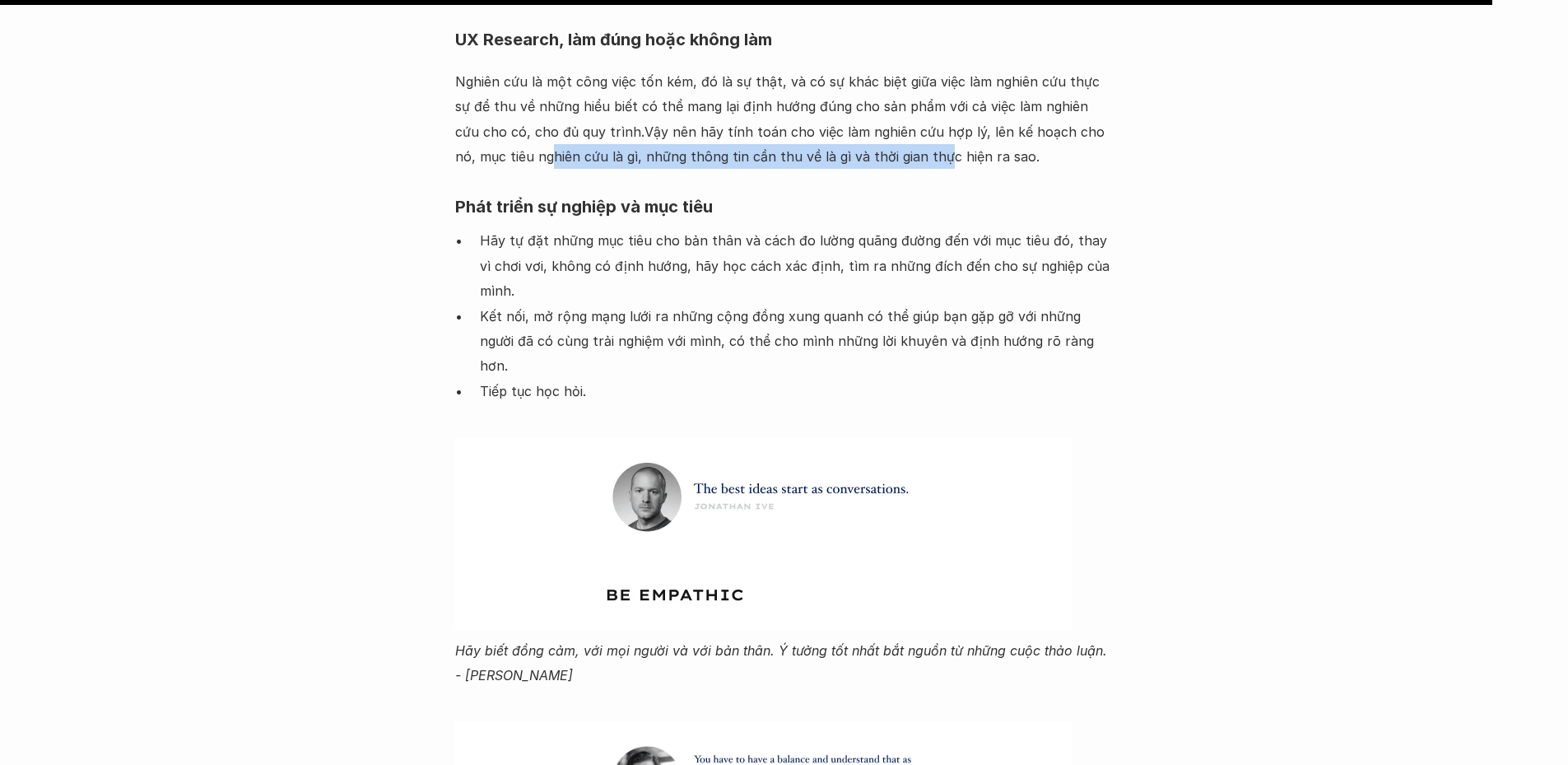
scroll to position [10127, 0]
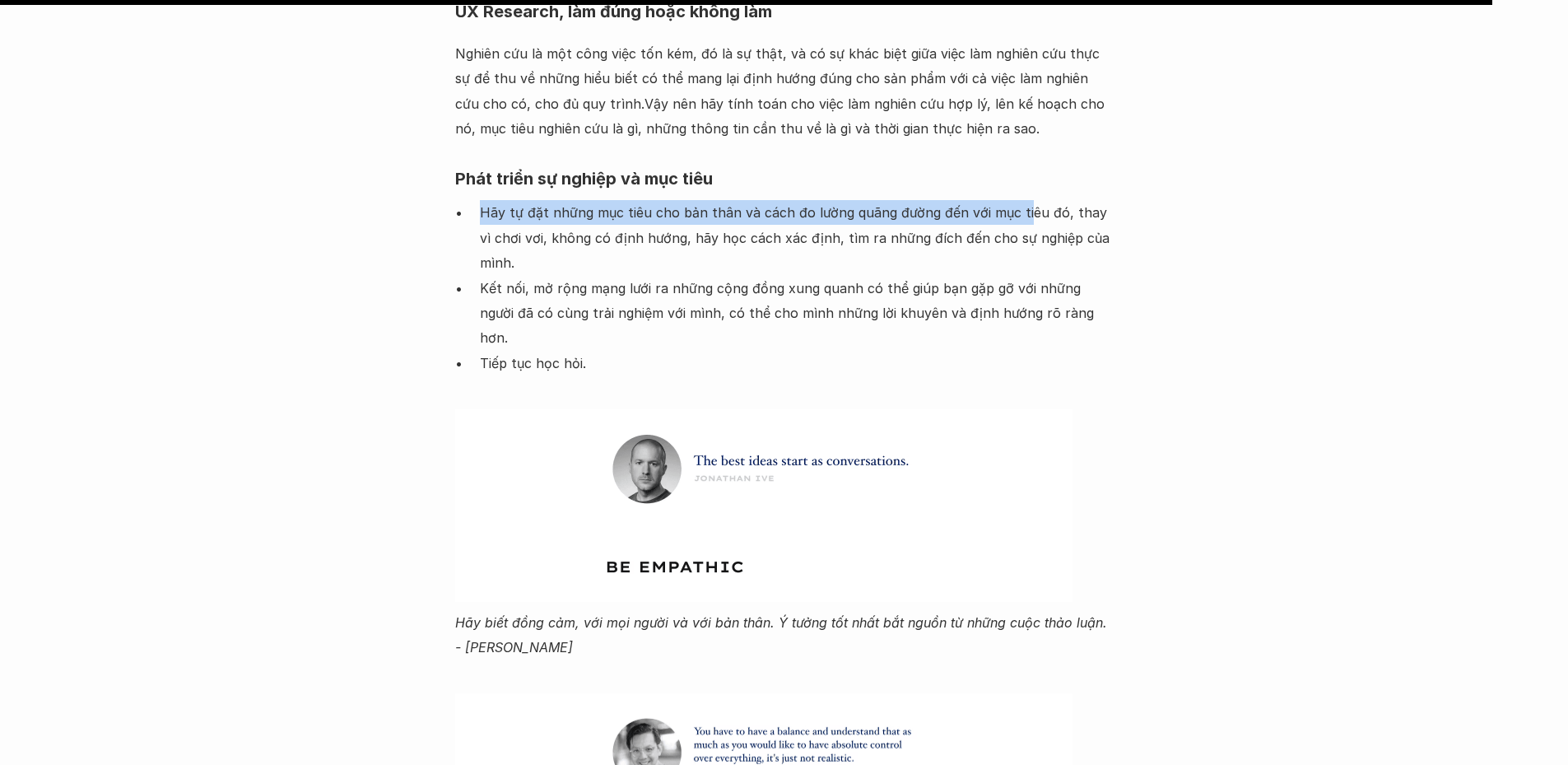
drag, startPoint x: 479, startPoint y: 210, endPoint x: 1016, endPoint y: 215, distance: 537.0
click at [1016, 215] on ul "Hãy tự đặt những mục tiêu cho bản thân và cách đo lường quãng đường đến với mục…" at bounding box center [784, 287] width 658 height 176
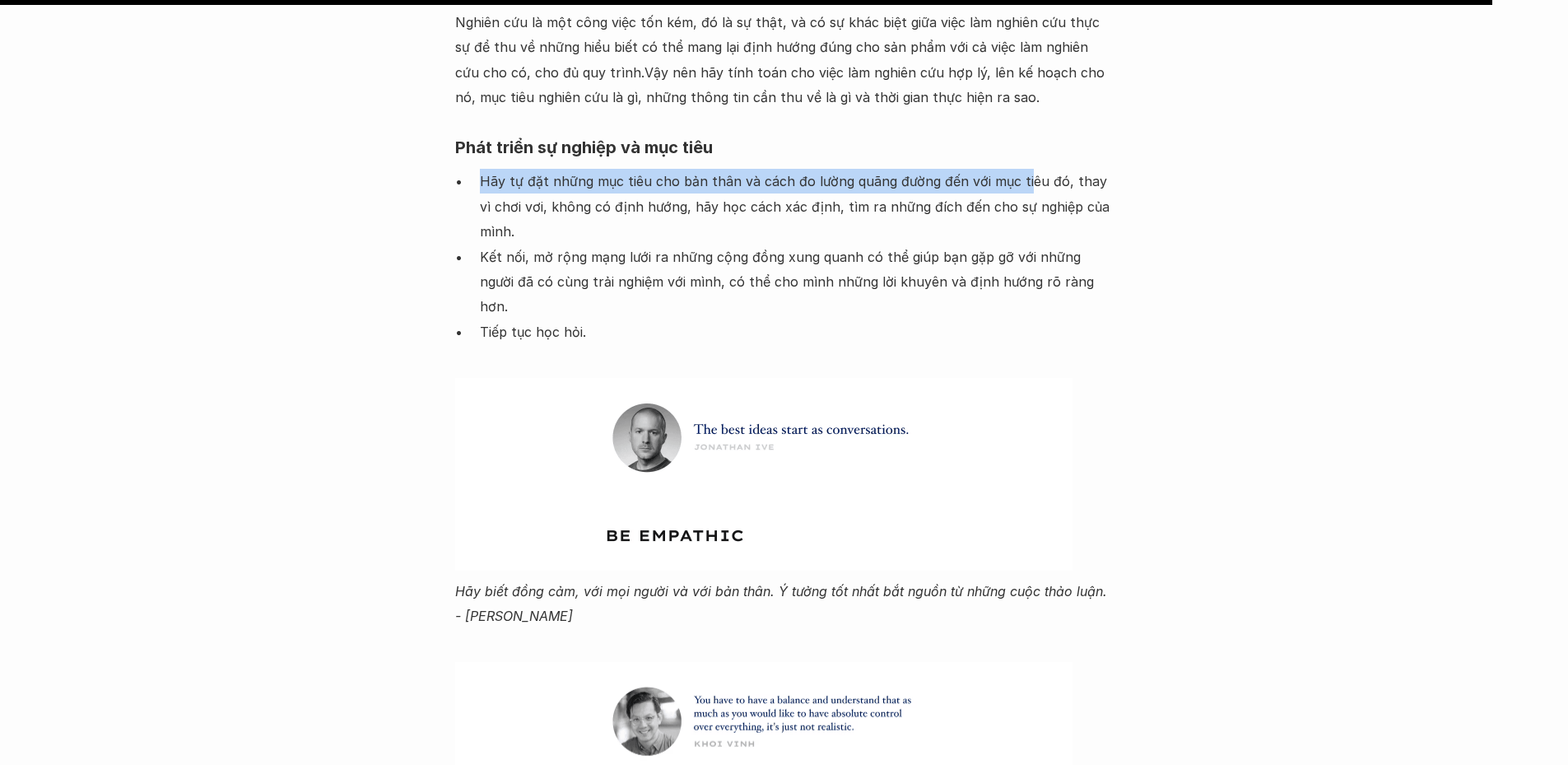
scroll to position [10210, 0]
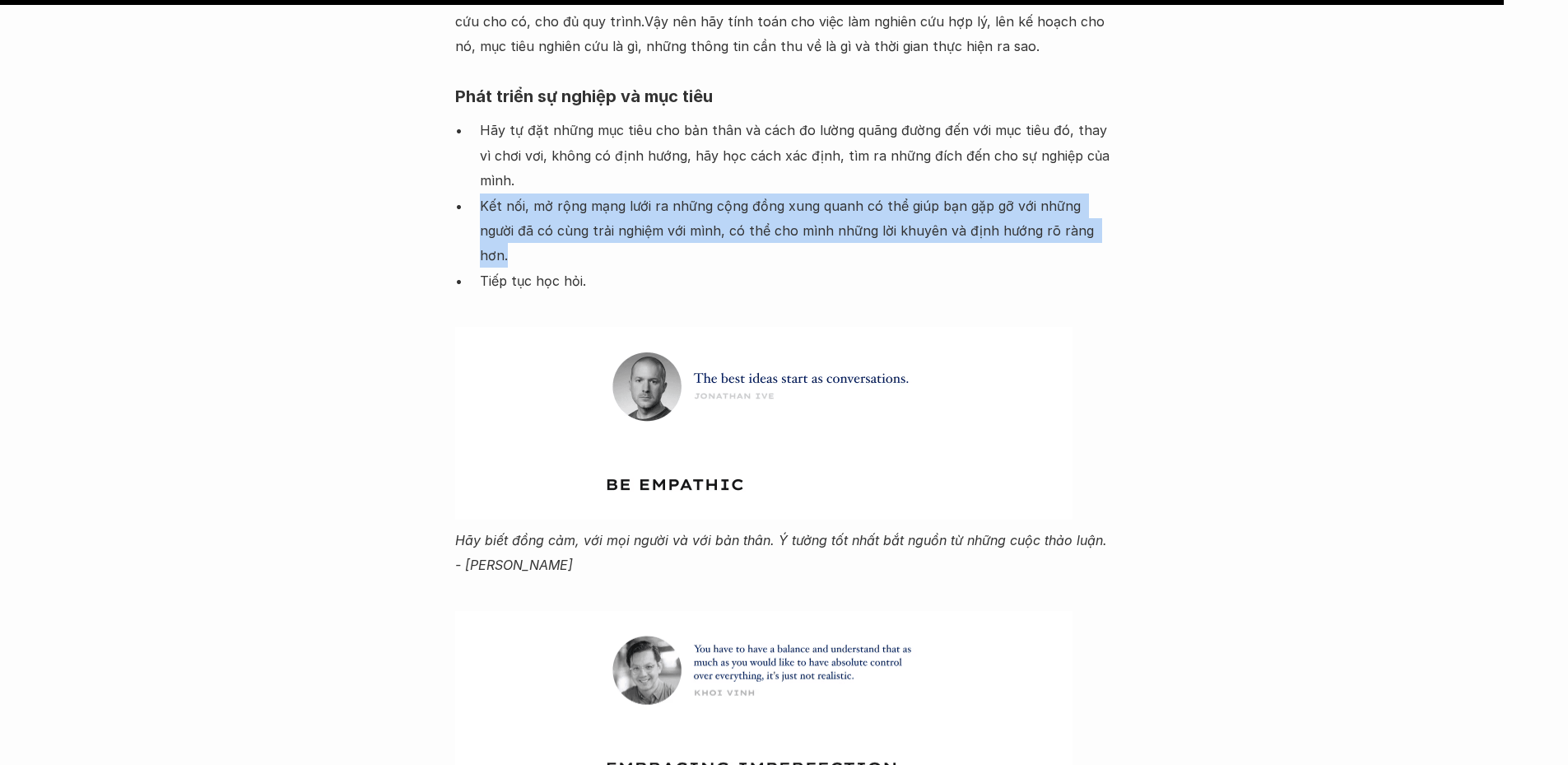
drag, startPoint x: 481, startPoint y: 201, endPoint x: 1082, endPoint y: 225, distance: 601.5
click at [1082, 225] on p "Kết nối, mở rộng mạng lưới ra những cộng đồng xung quanh có thể giúp bạn gặp gỡ…" at bounding box center [797, 231] width 634 height 75
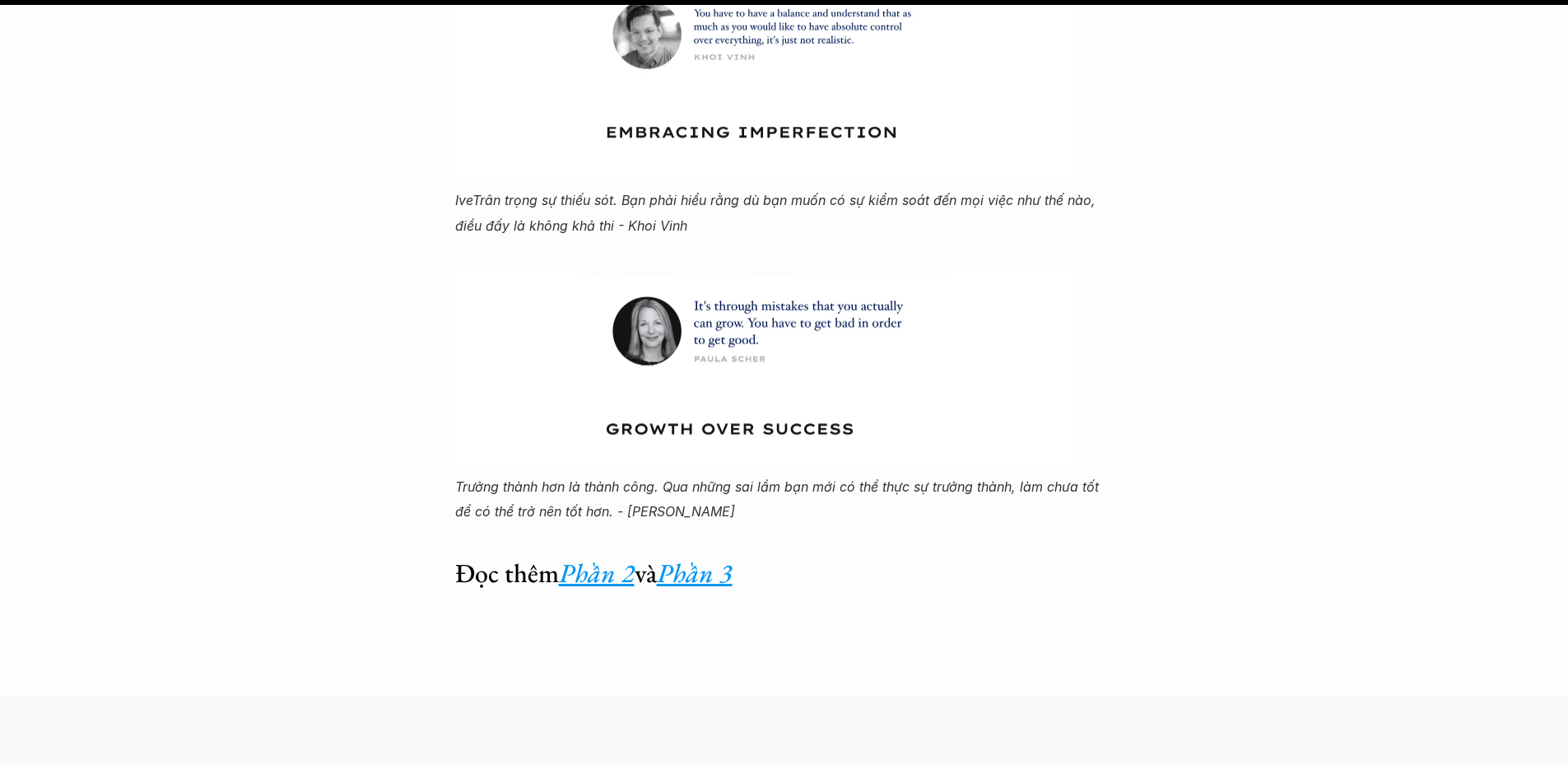
scroll to position [10868, 0]
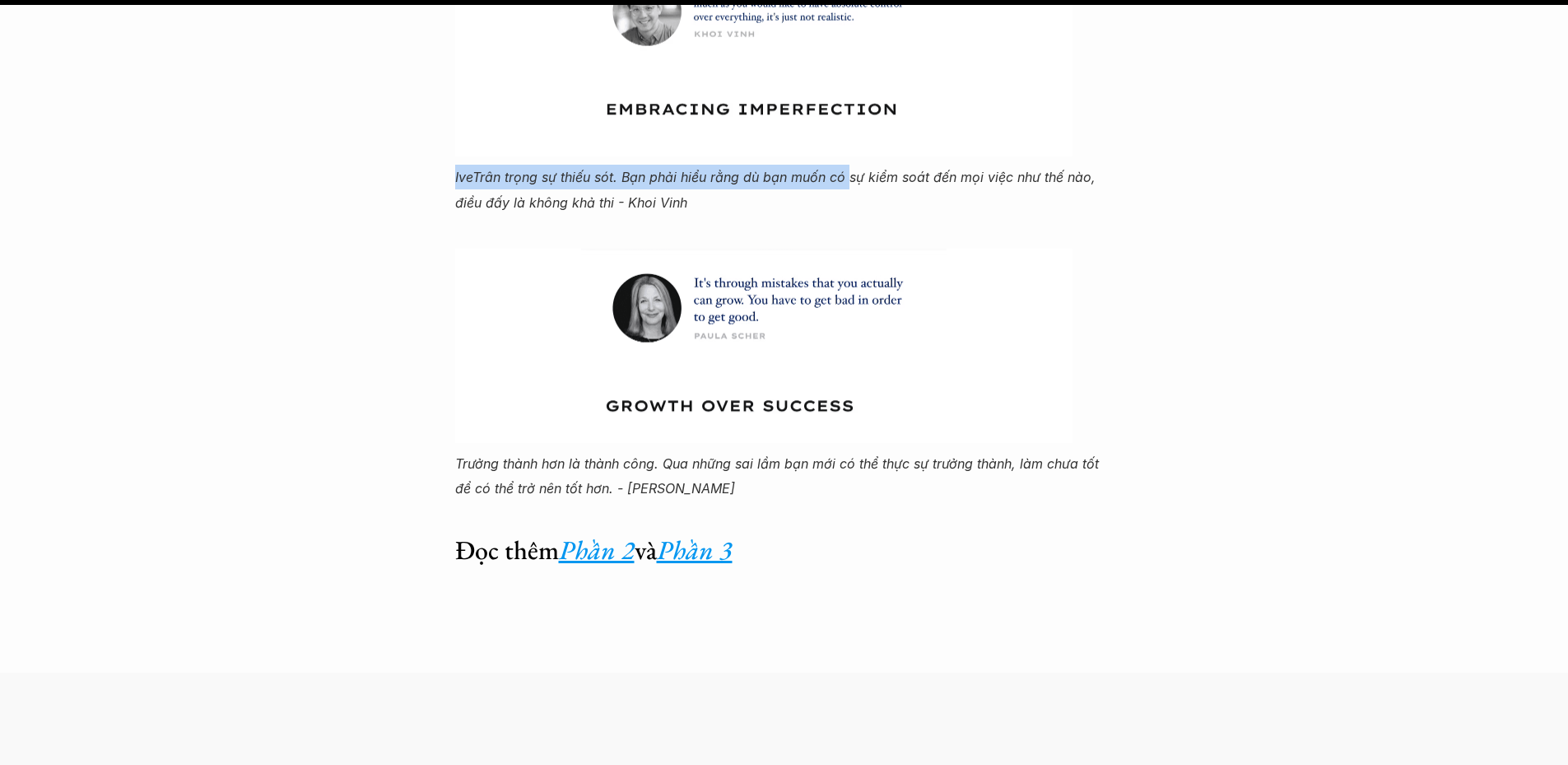
drag, startPoint x: 444, startPoint y: 147, endPoint x: 859, endPoint y: 147, distance: 415.0
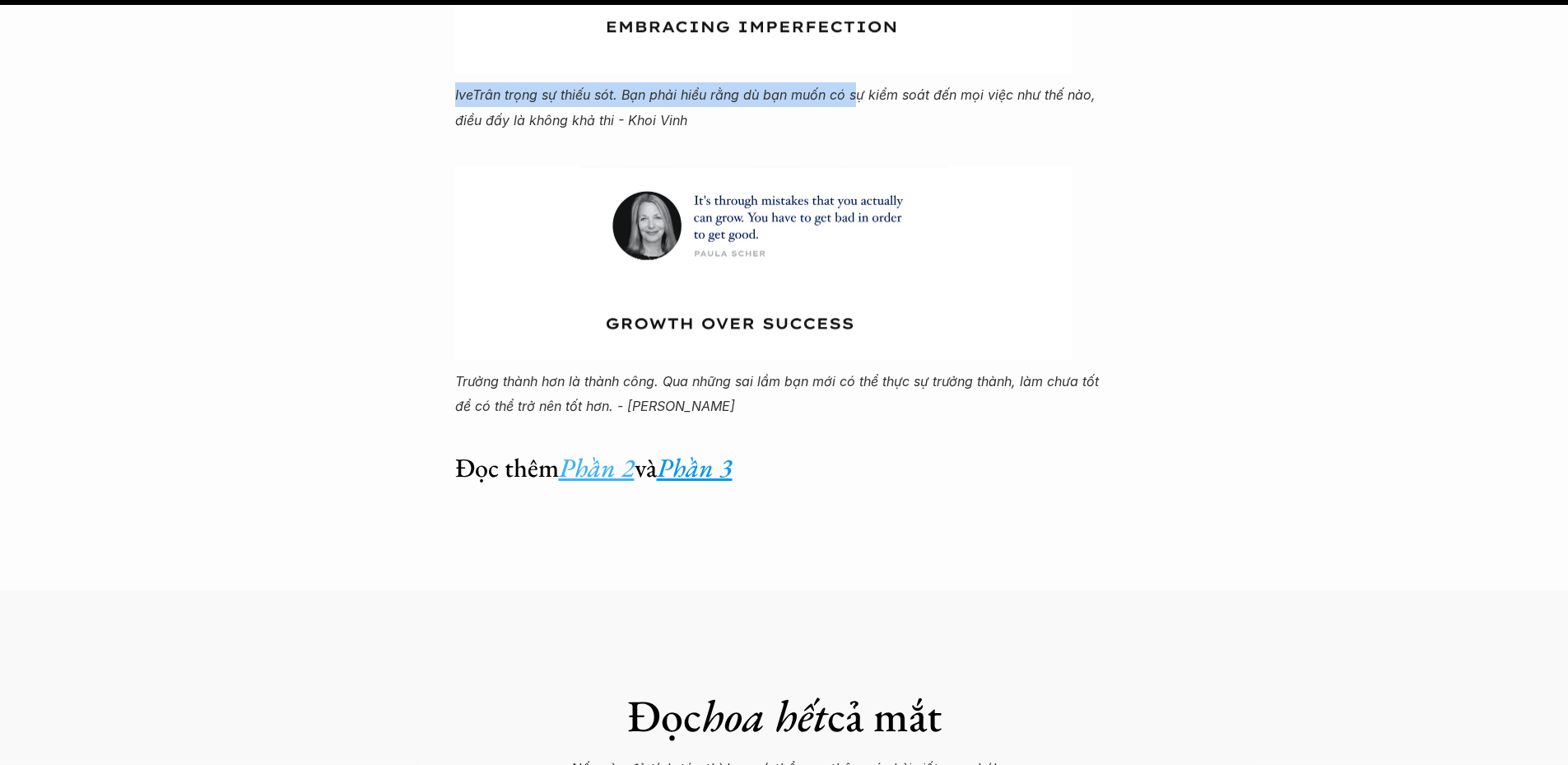
click at [592, 450] on em "Phần 2" at bounding box center [597, 468] width 76 height 35
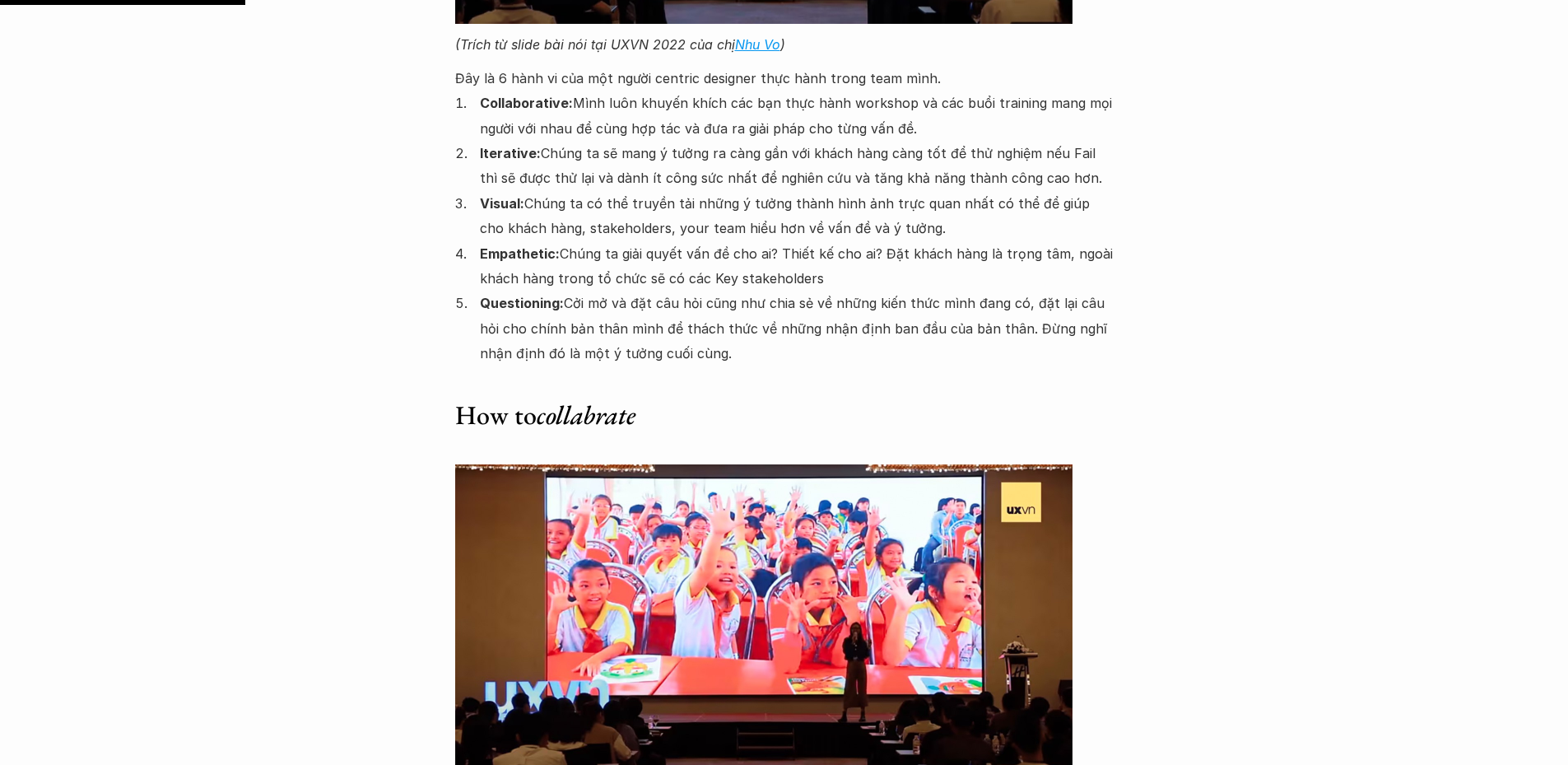
scroll to position [3870, 0]
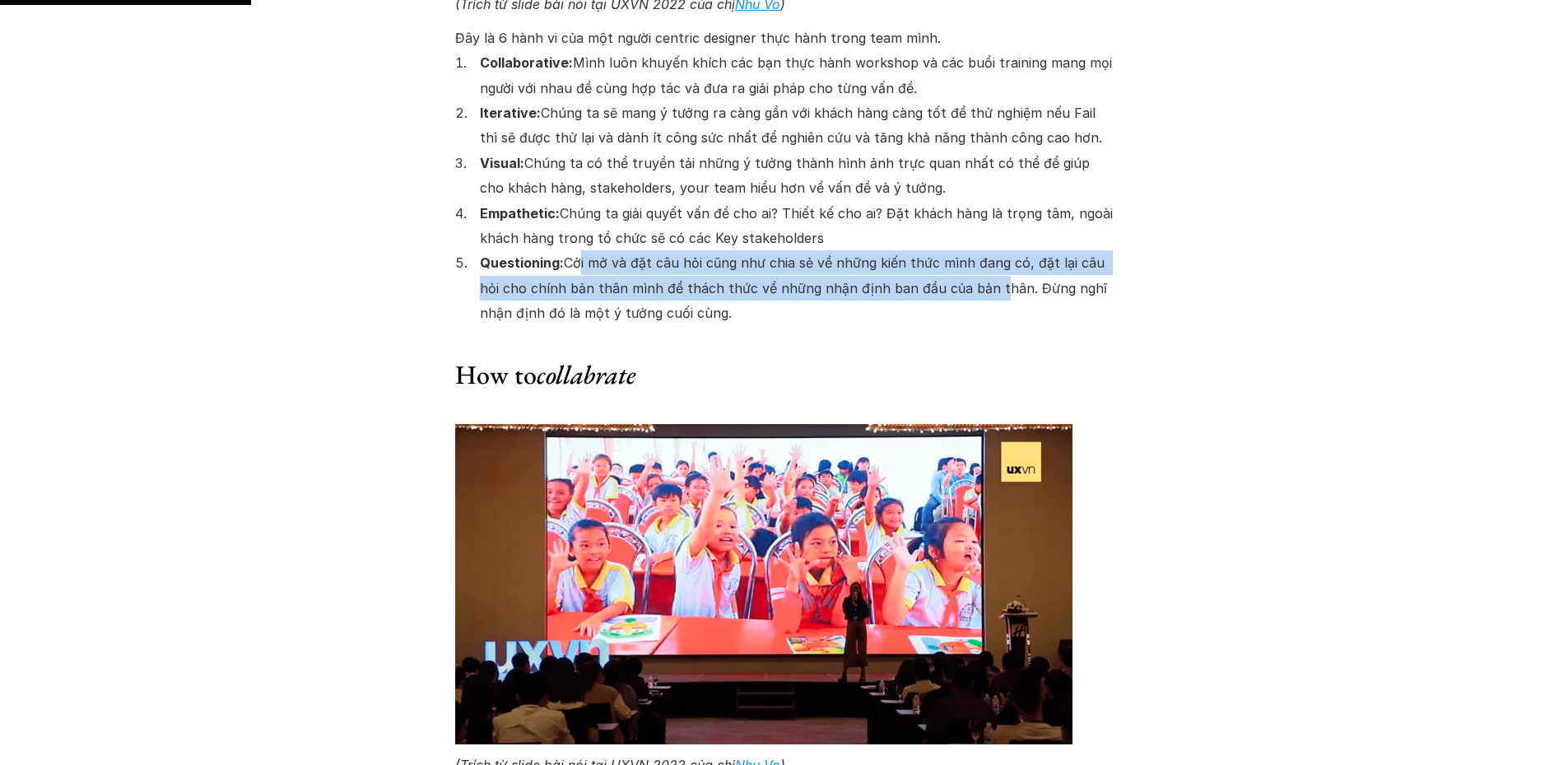
drag, startPoint x: 578, startPoint y: 238, endPoint x: 983, endPoint y: 264, distance: 405.8
click at [983, 264] on p "Questioning: Cởi mở và đặt câu hỏi cũng như chia sẻ về những kiến thức mình đan…" at bounding box center [797, 288] width 634 height 75
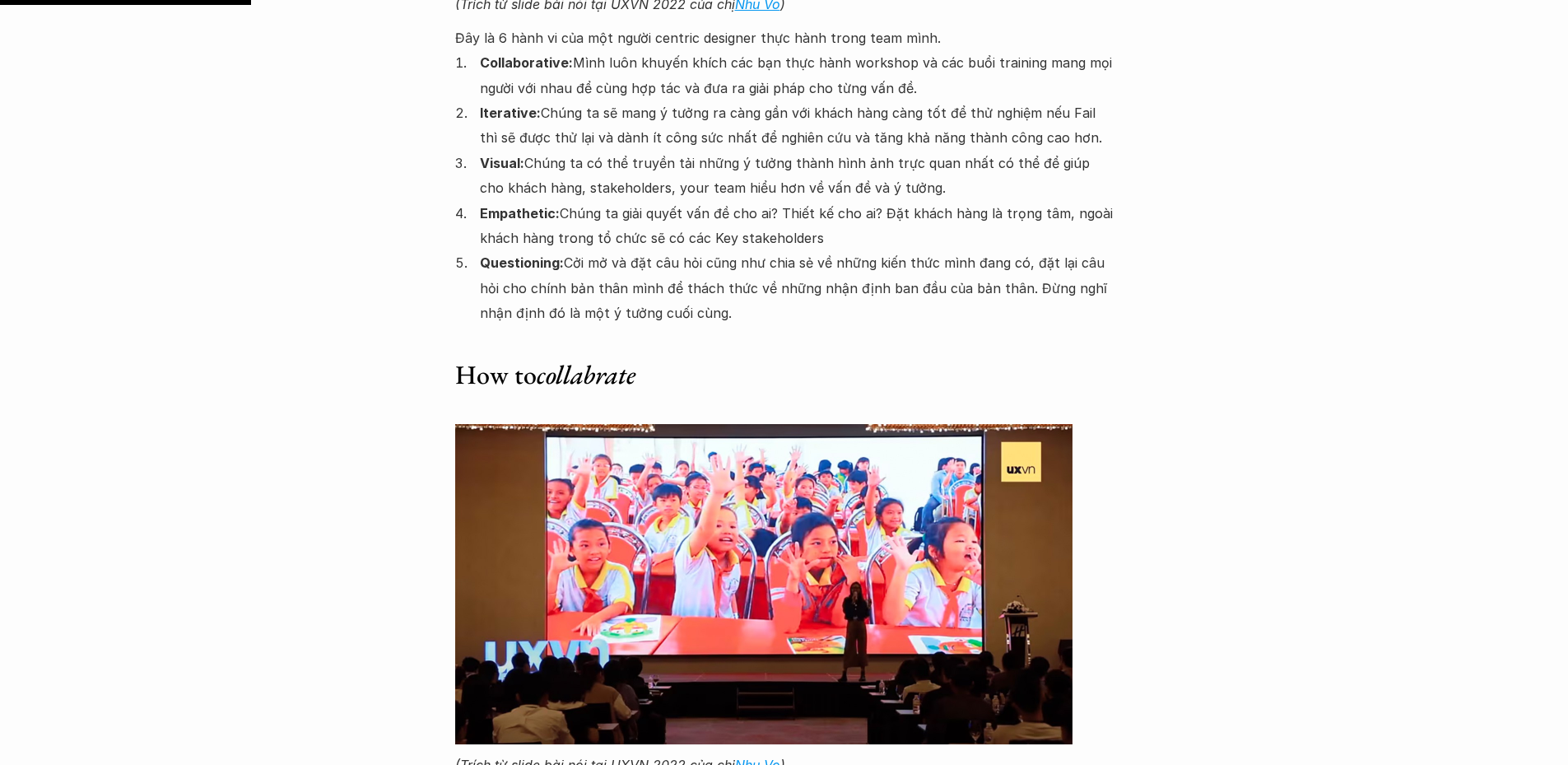
click at [879, 297] on p "Questioning: Cởi mở và đặt câu hỏi cũng như chia sẻ về những kiến thức mình đan…" at bounding box center [797, 288] width 634 height 75
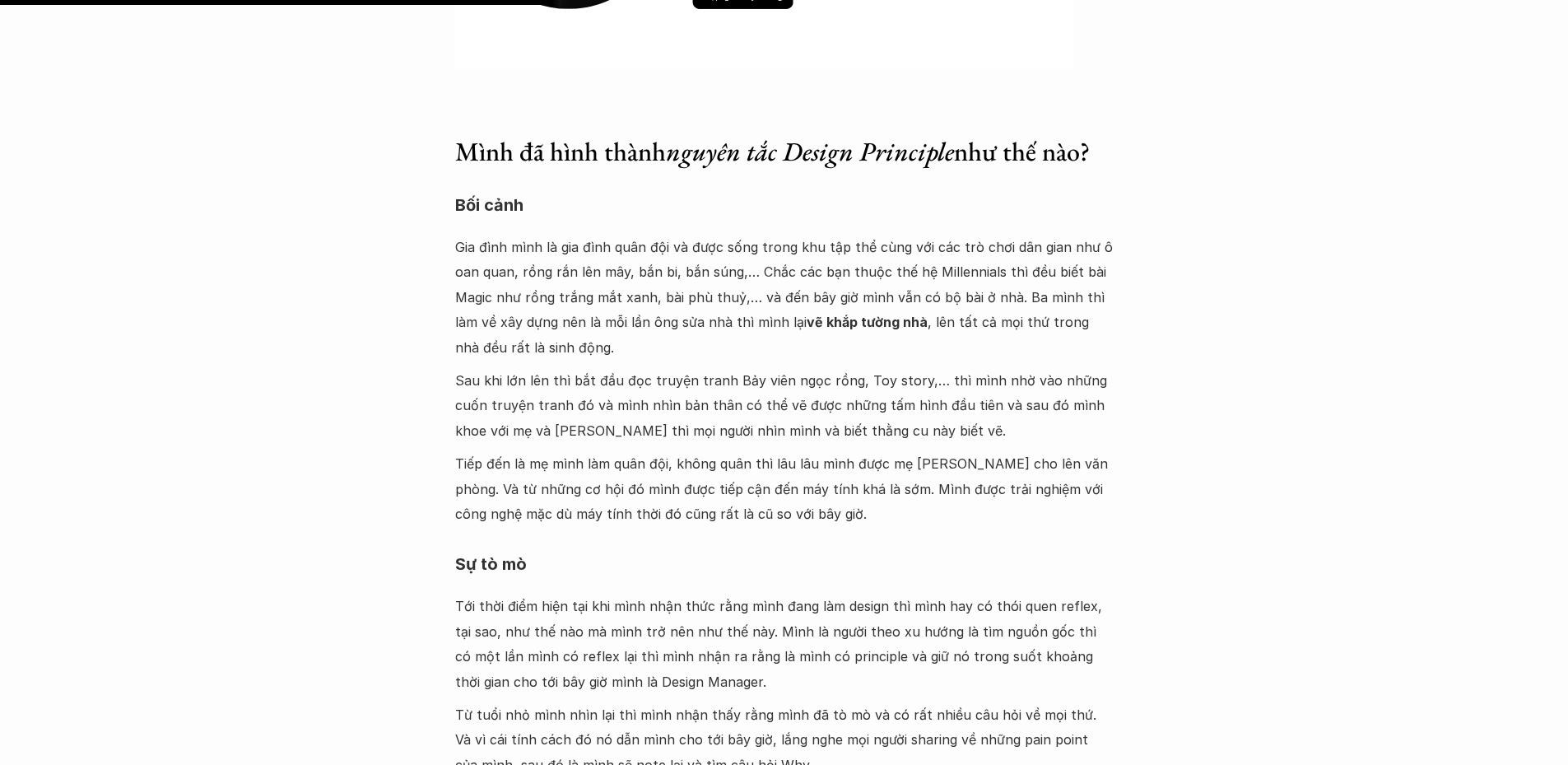
scroll to position [8562, 0]
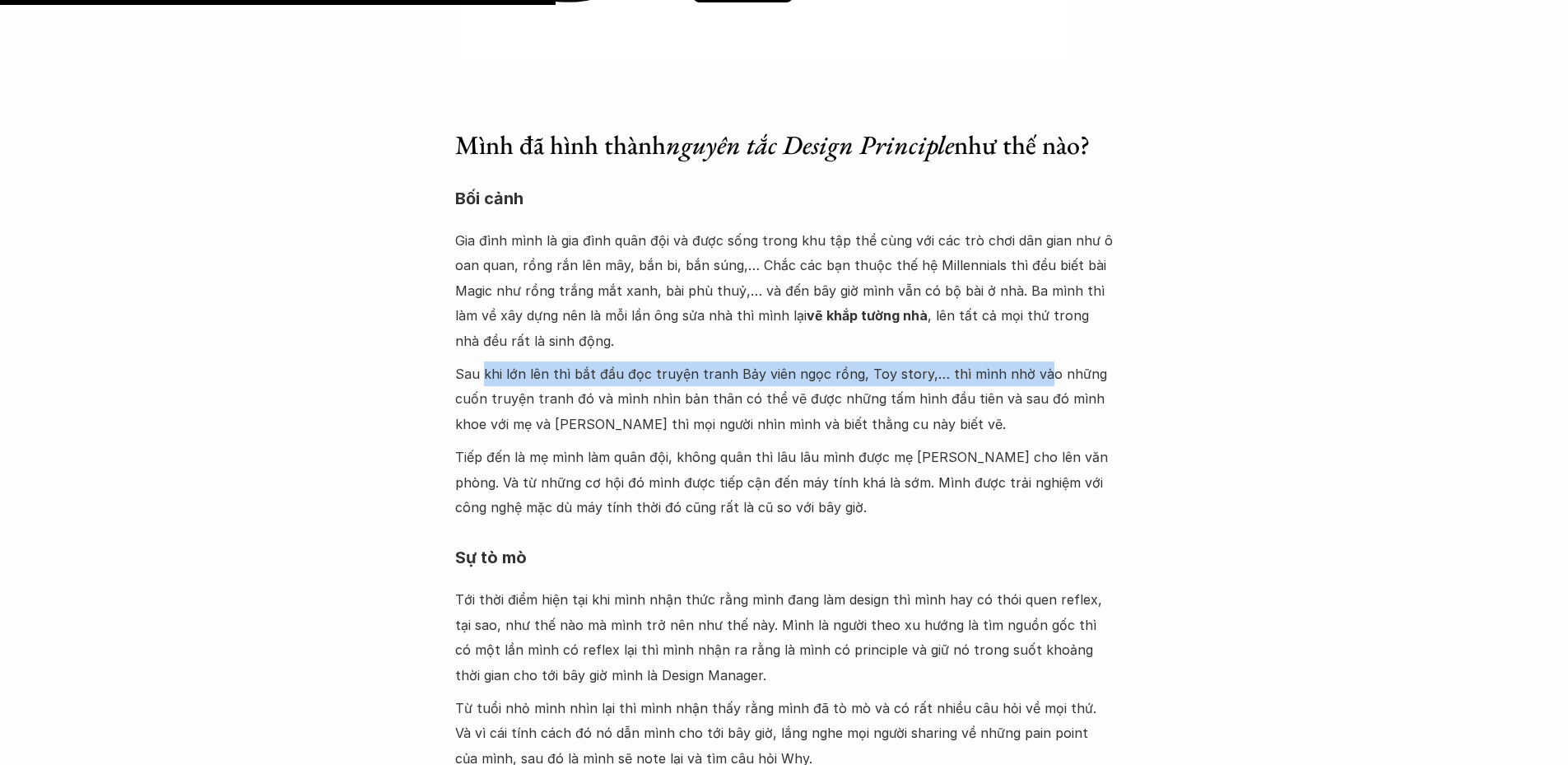
drag, startPoint x: 482, startPoint y: 322, endPoint x: 1050, endPoint y: 330, distance: 568.1
click at [1033, 361] on p "Sau khi lớn lên thì bắt đầu đọc truyện tranh Bảy viên ngọc rồng, Toy story,… th…" at bounding box center [784, 399] width 658 height 75
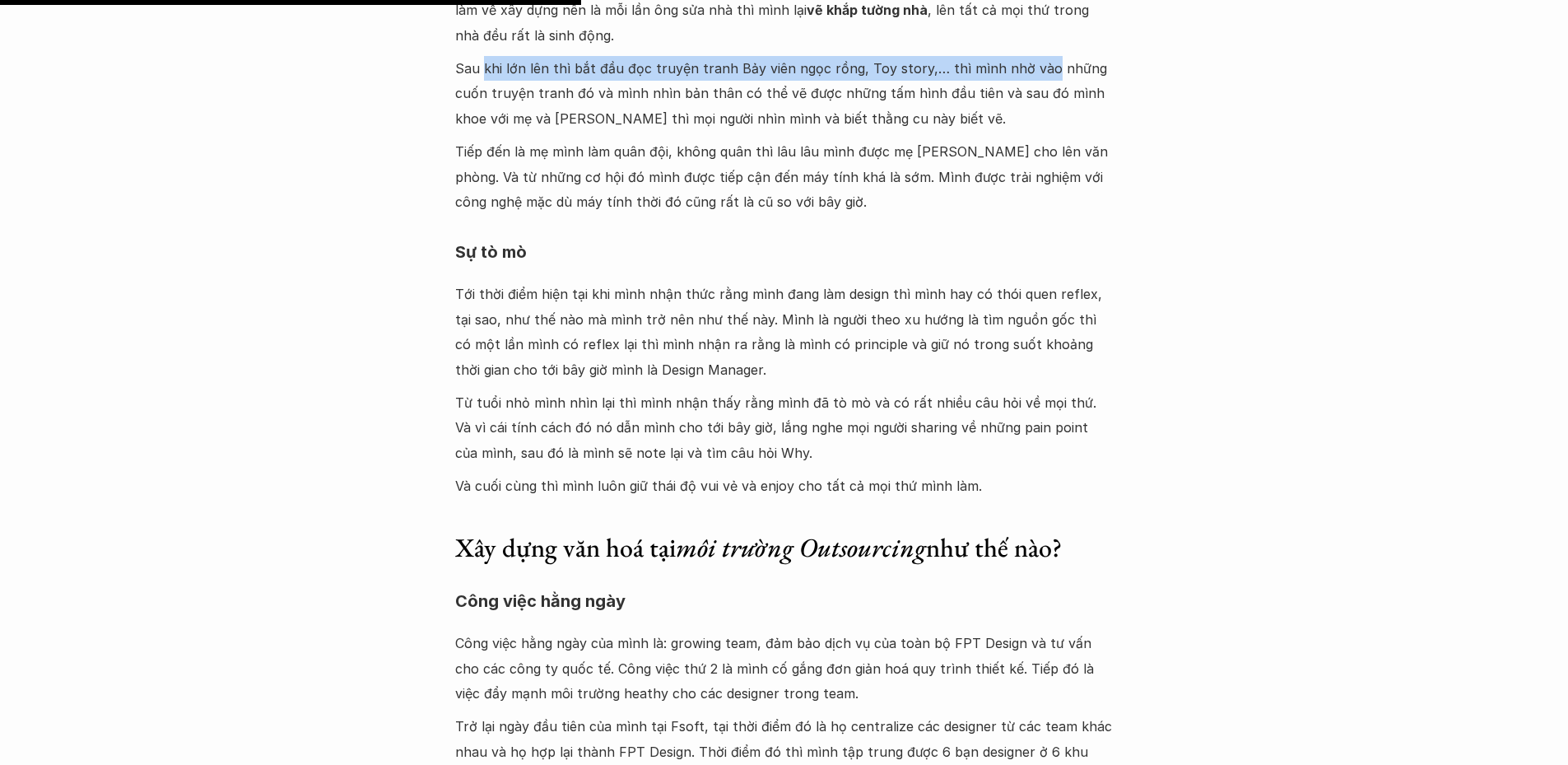
scroll to position [8974, 0]
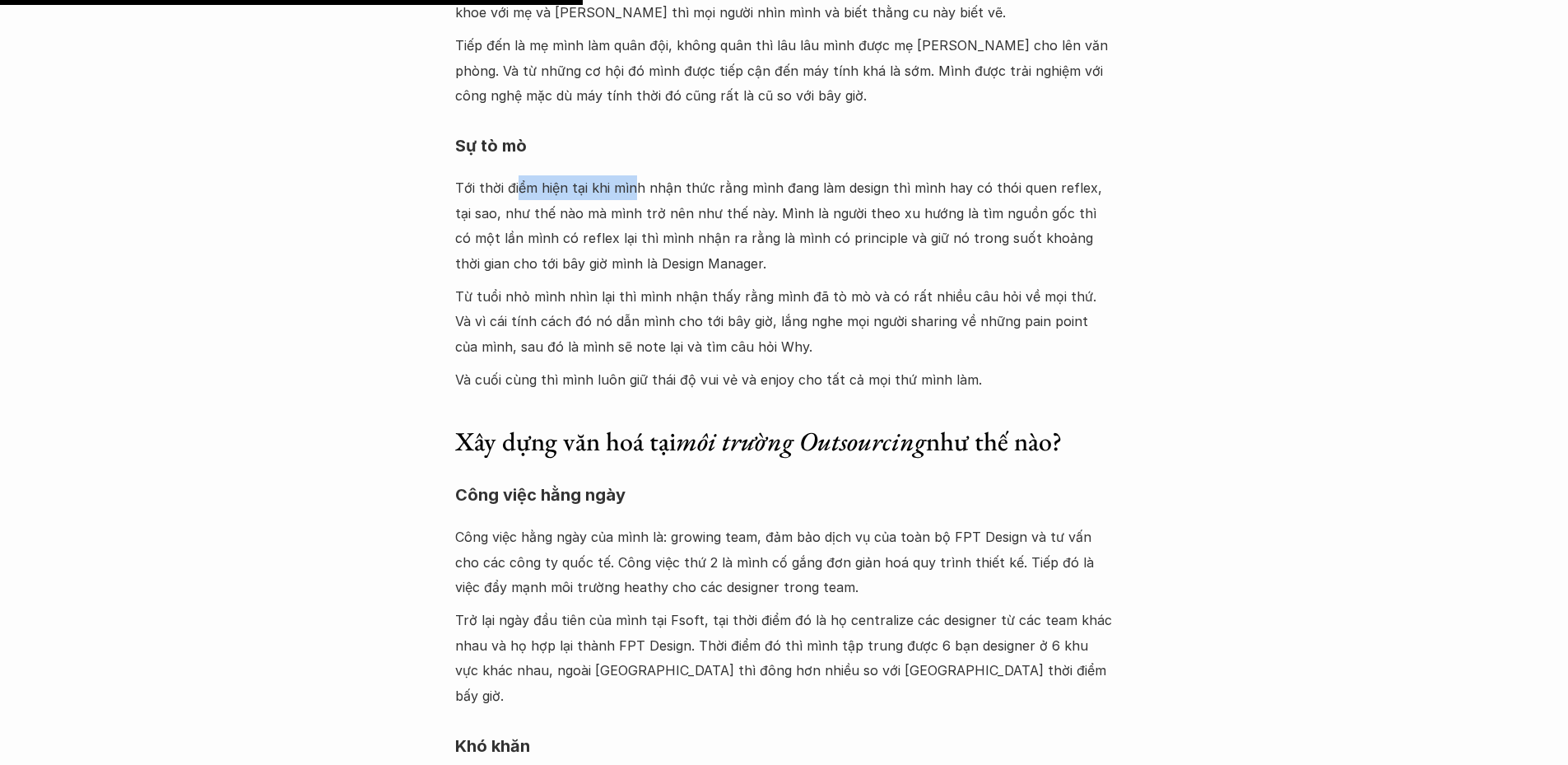
drag, startPoint x: 518, startPoint y: 137, endPoint x: 634, endPoint y: 143, distance: 116.2
click at [634, 176] on p "Tới thời điểm hiện tại khi mình nhận thức rằng mình đang làm design thì mình ha…" at bounding box center [784, 226] width 658 height 101
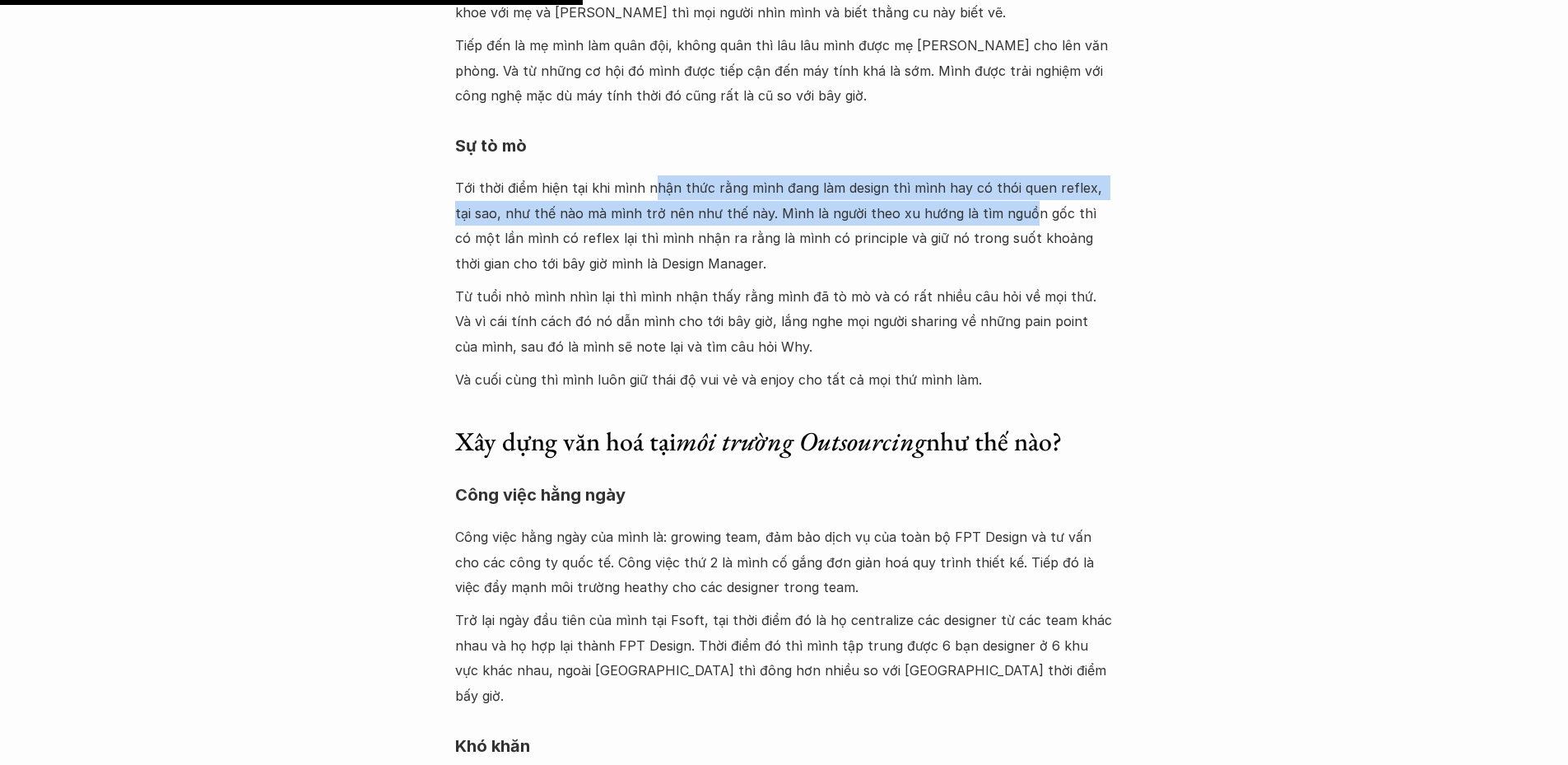
drag, startPoint x: 648, startPoint y: 136, endPoint x: 1021, endPoint y: 172, distance: 374.7
click at [1001, 176] on p "Tới thời điểm hiện tại khi mình nhận thức rằng mình đang làm design thì mình ha…" at bounding box center [784, 226] width 658 height 101
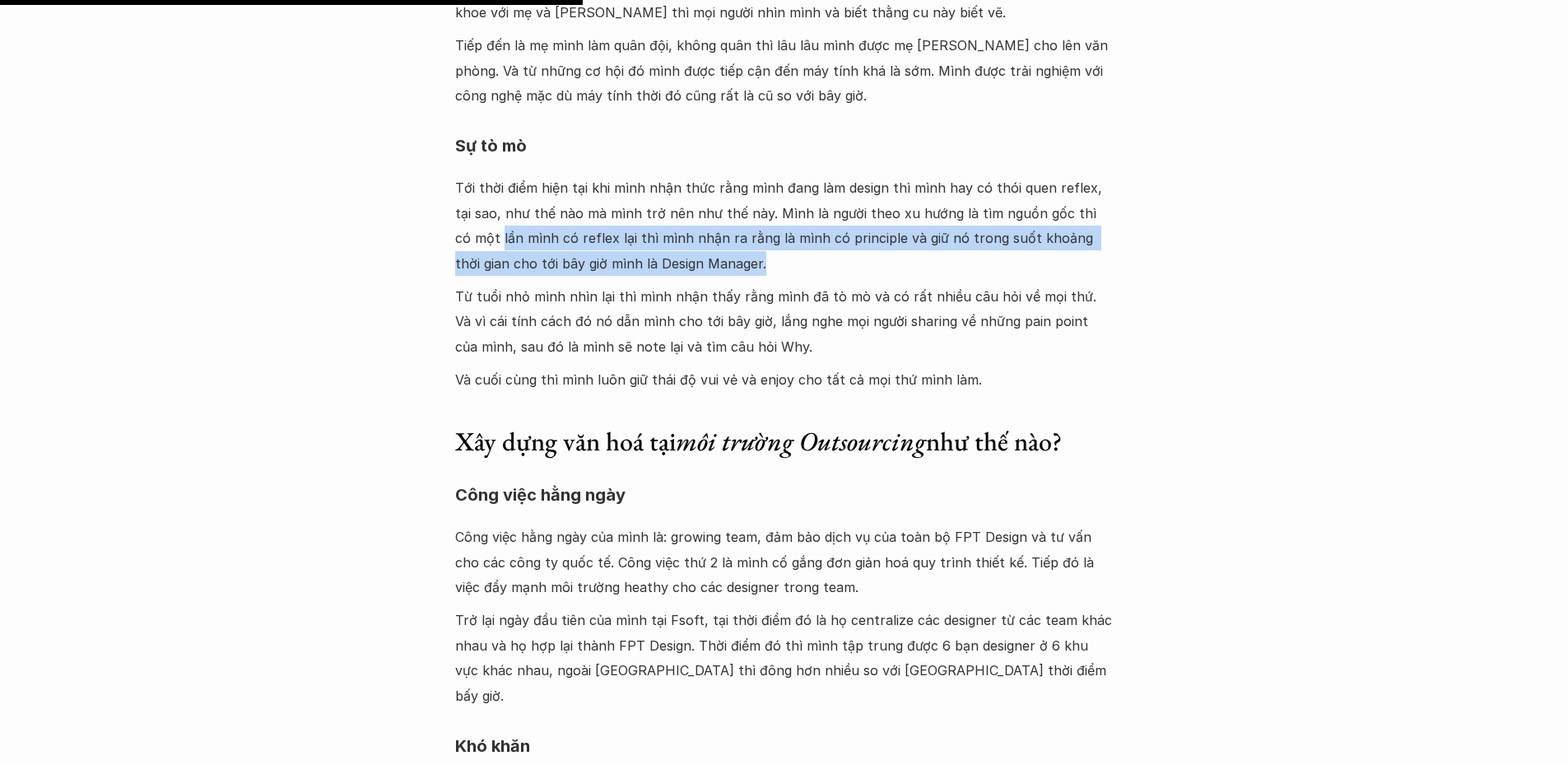
drag, startPoint x: 455, startPoint y: 186, endPoint x: 1035, endPoint y: 202, distance: 580.2
click at [1035, 202] on p "Tới thời điểm hiện tại khi mình nhận thức rằng mình đang làm design thì mình ha…" at bounding box center [784, 226] width 658 height 101
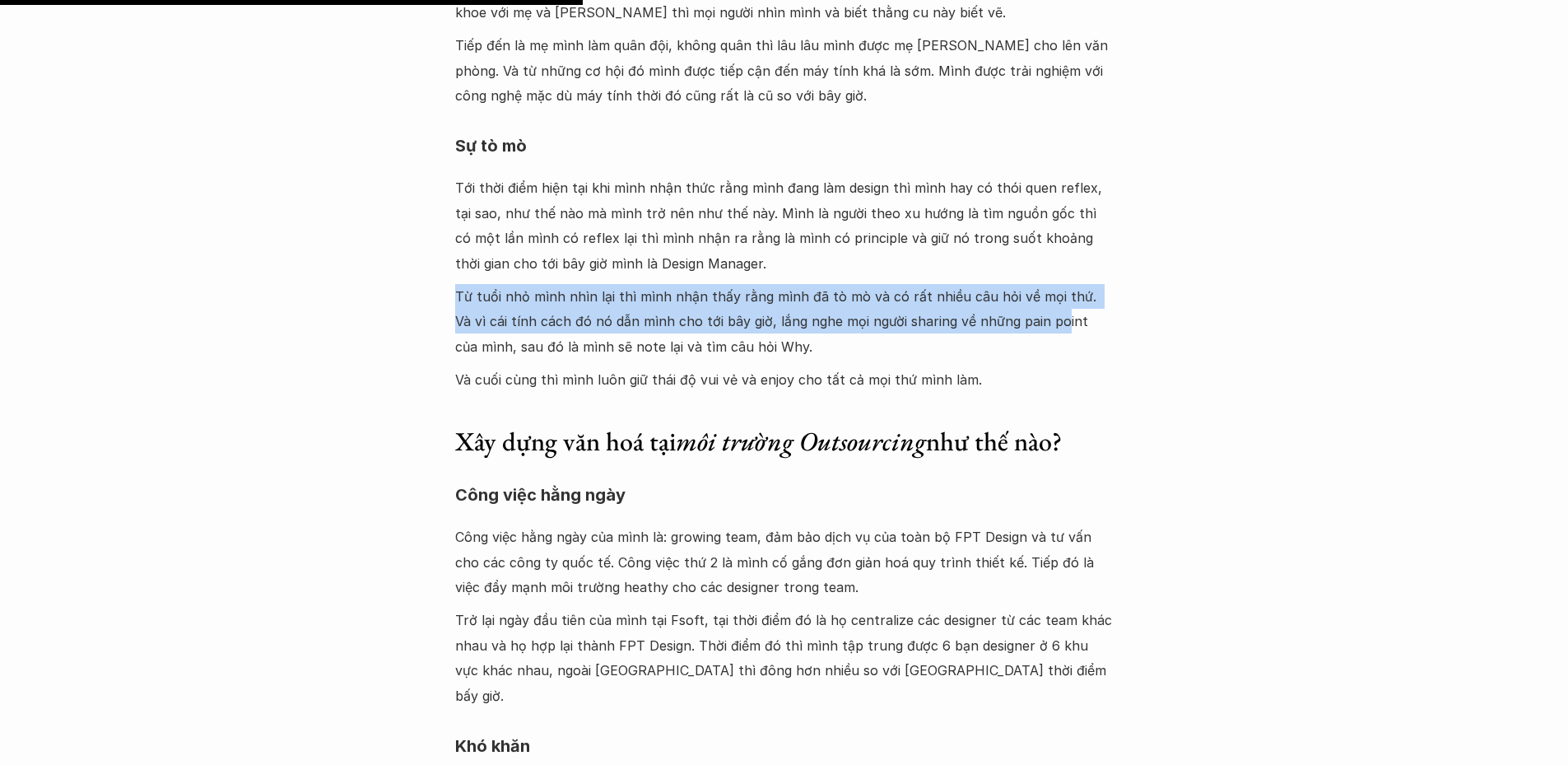
drag, startPoint x: 452, startPoint y: 242, endPoint x: 1032, endPoint y: 276, distance: 581.0
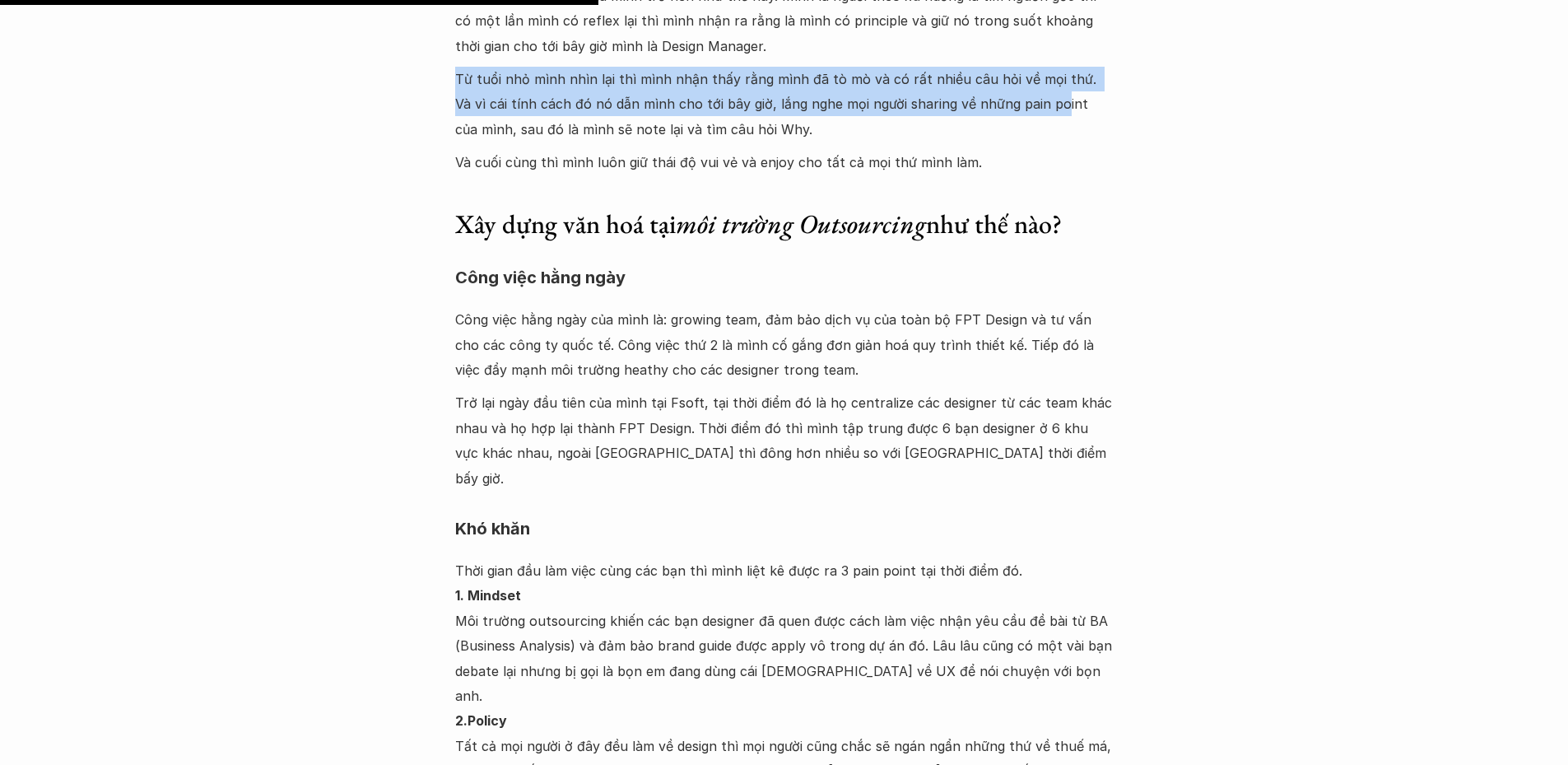
scroll to position [9222, 0]
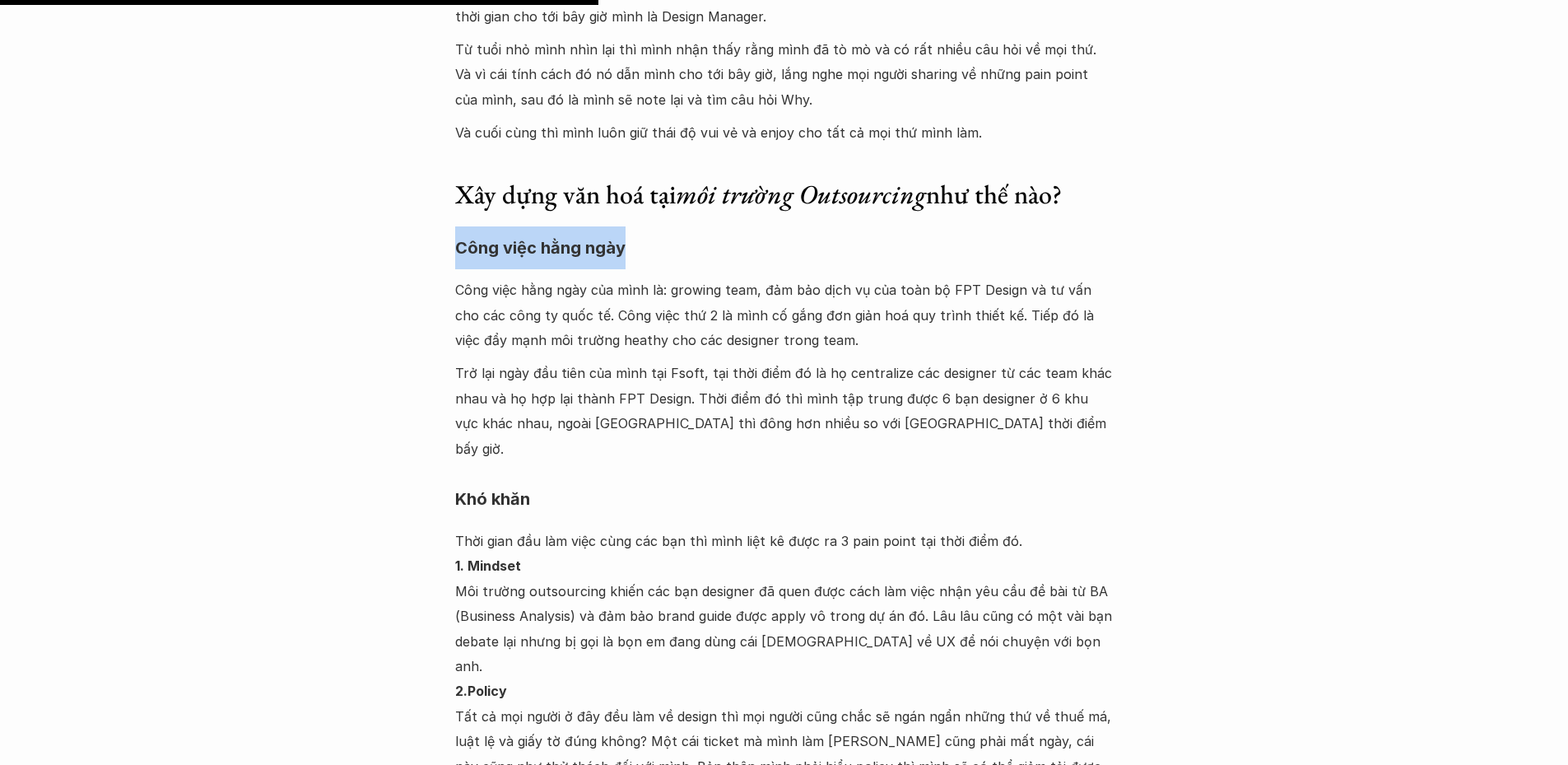
drag, startPoint x: 453, startPoint y: 200, endPoint x: 642, endPoint y: 214, distance: 189.5
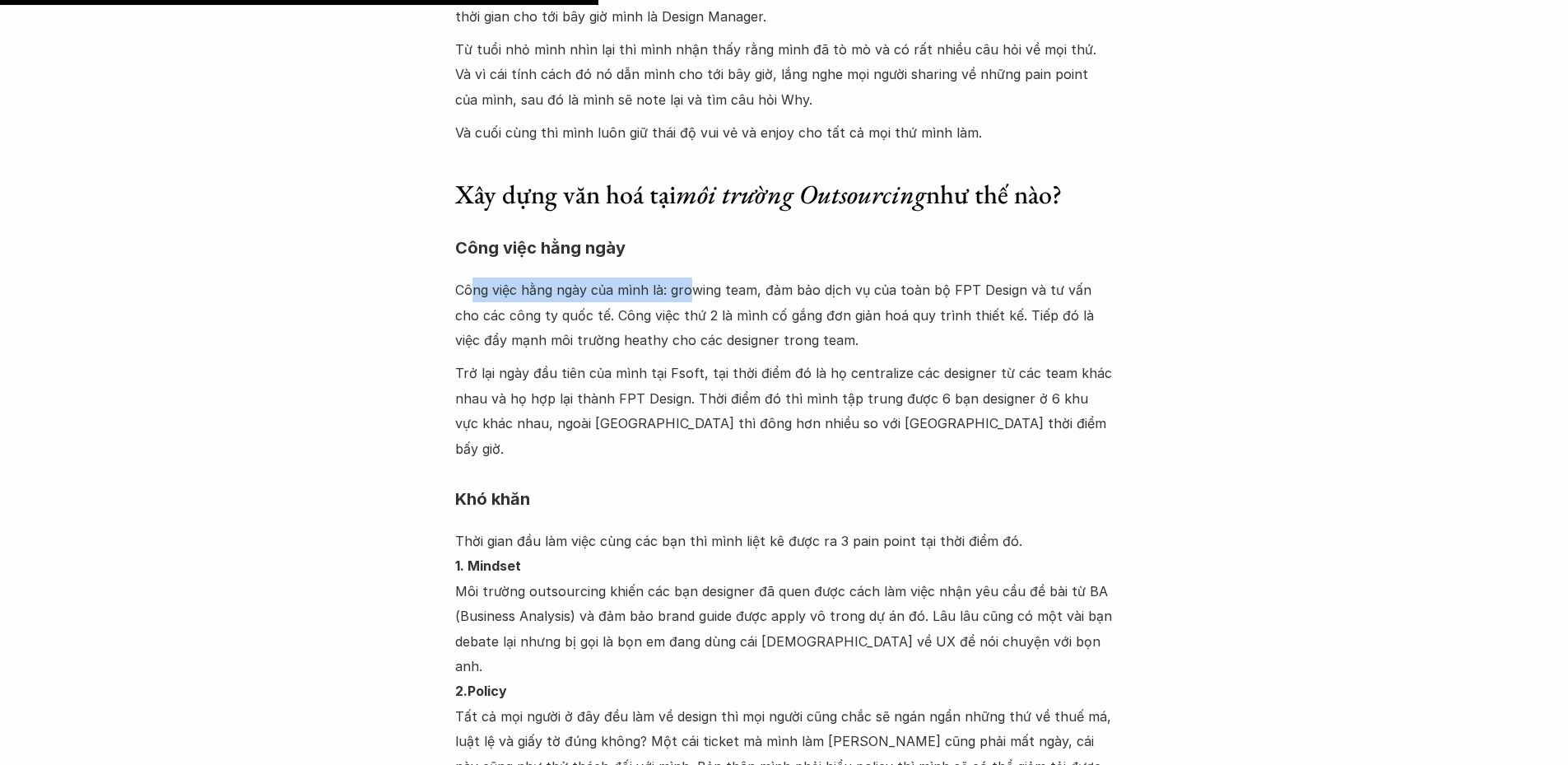
drag, startPoint x: 469, startPoint y: 239, endPoint x: 704, endPoint y: 241, distance: 235.0
click at [698, 277] on p "Công việc hằng ngày của mình là: growing team, đảm bảo dịch vụ của toàn bộ FPT …" at bounding box center [784, 315] width 658 height 75
click at [724, 277] on p "Công việc hằng ngày của mình là: growing team, đảm bảo dịch vụ của toàn bộ FPT …" at bounding box center [784, 315] width 658 height 75
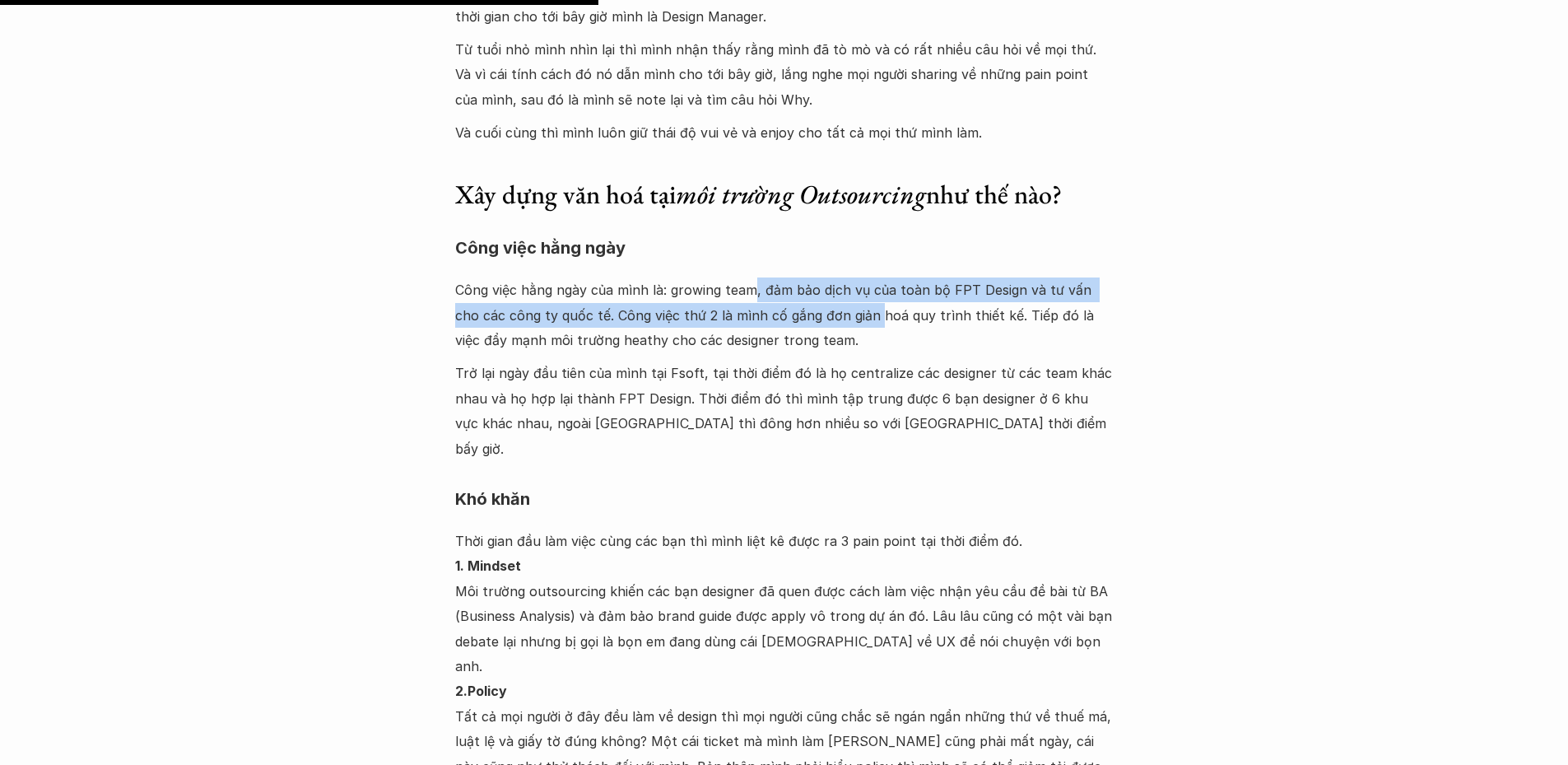
drag, startPoint x: 752, startPoint y: 240, endPoint x: 851, endPoint y: 261, distance: 101.2
click at [851, 277] on p "Công việc hằng ngày của mình là: growing team, đảm bảo dịch vụ của toàn bộ FPT …" at bounding box center [784, 315] width 658 height 75
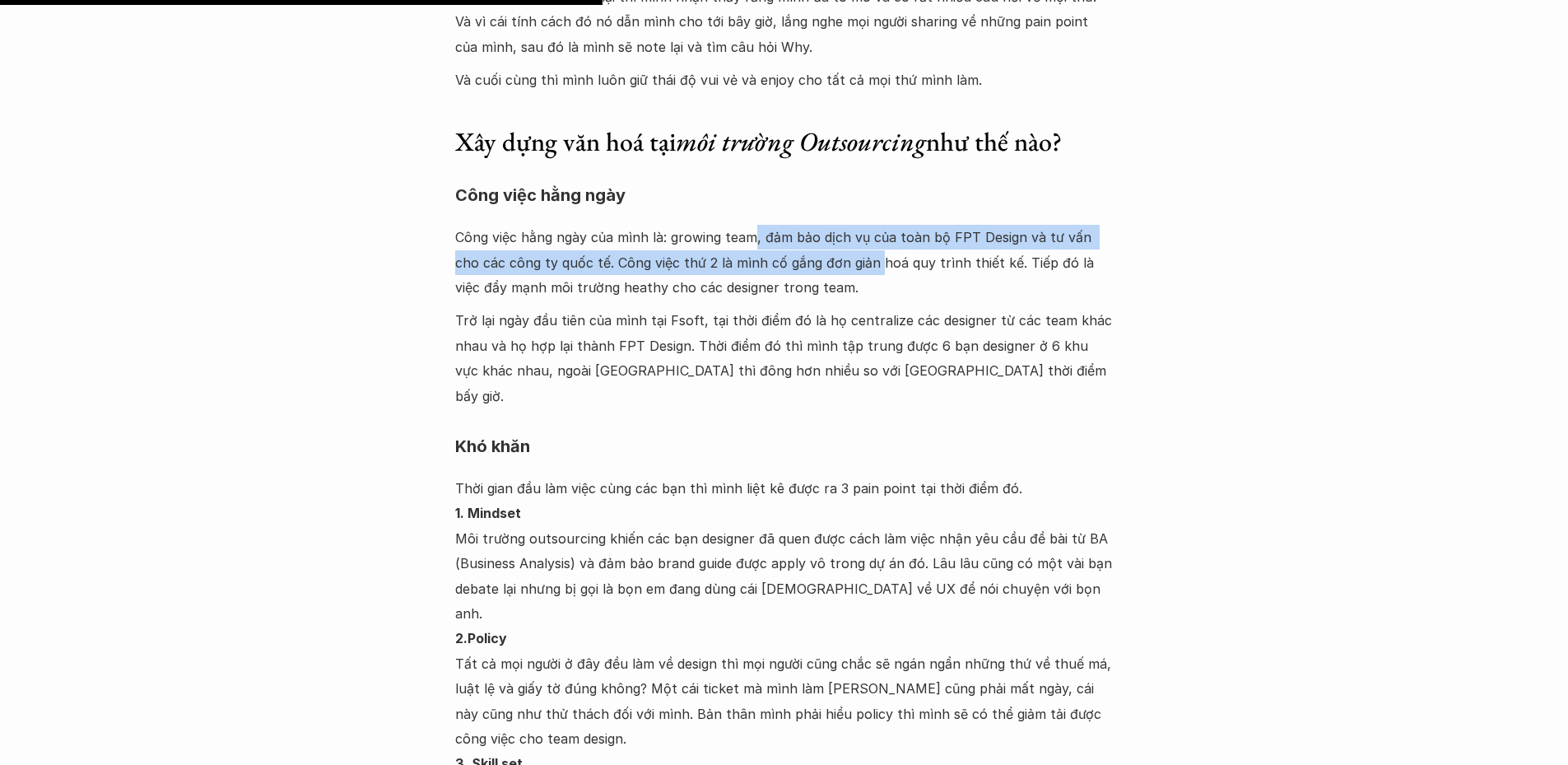
scroll to position [9304, 0]
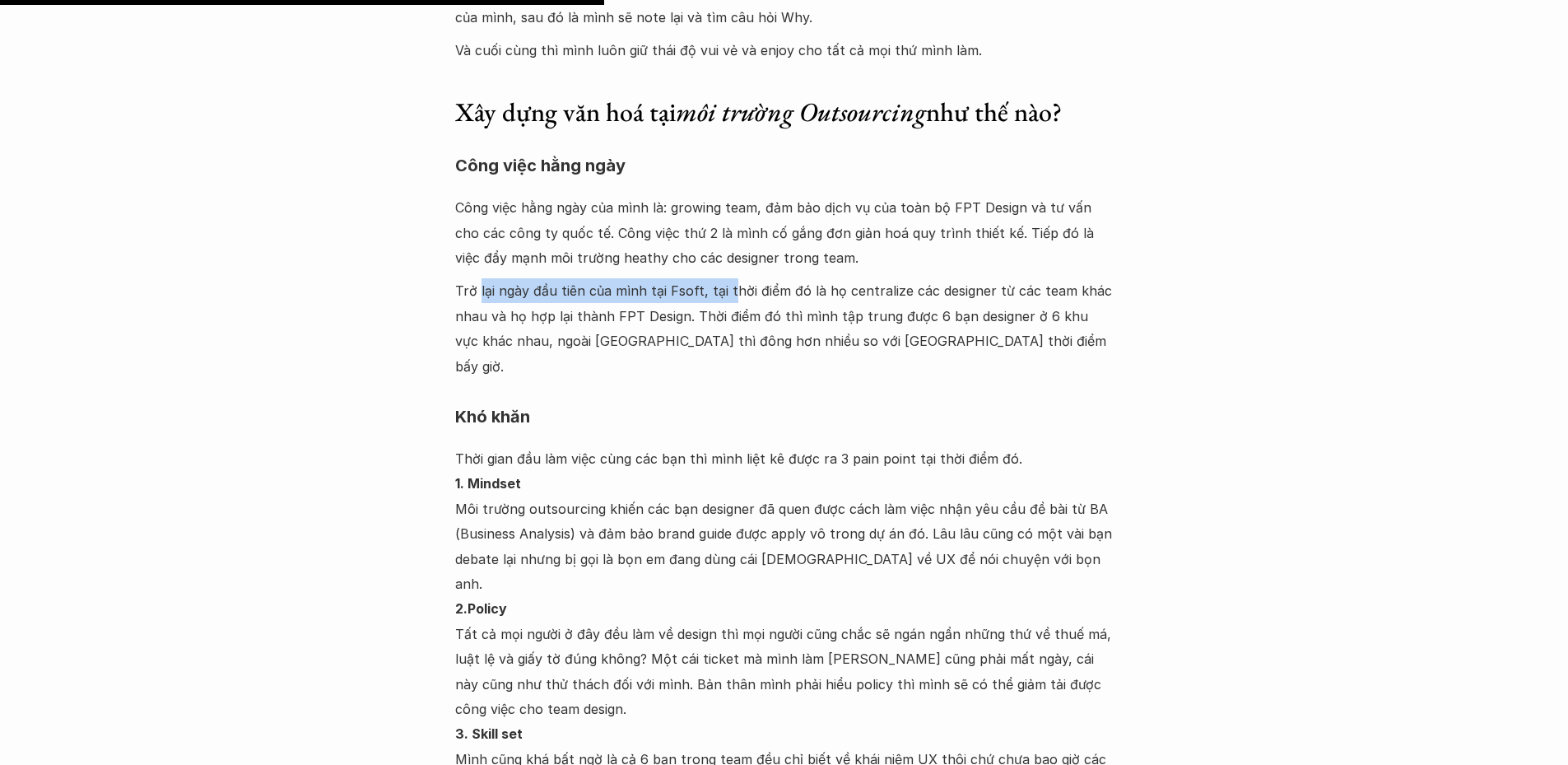
drag, startPoint x: 478, startPoint y: 237, endPoint x: 728, endPoint y: 235, distance: 250.0
click at [728, 278] on p "Trở lại ngày đầu tiên của mình tại Fsoft, tại thời điểm đó là họ centralize các…" at bounding box center [784, 328] width 658 height 101
drag, startPoint x: 807, startPoint y: 242, endPoint x: 922, endPoint y: 245, distance: 115.0
click at [922, 278] on p "Trở lại ngày đầu tiên của mình tại Fsoft, tại thời điểm đó là họ centralize các…" at bounding box center [784, 328] width 658 height 101
drag, startPoint x: 483, startPoint y: 272, endPoint x: 709, endPoint y: 269, distance: 226.0
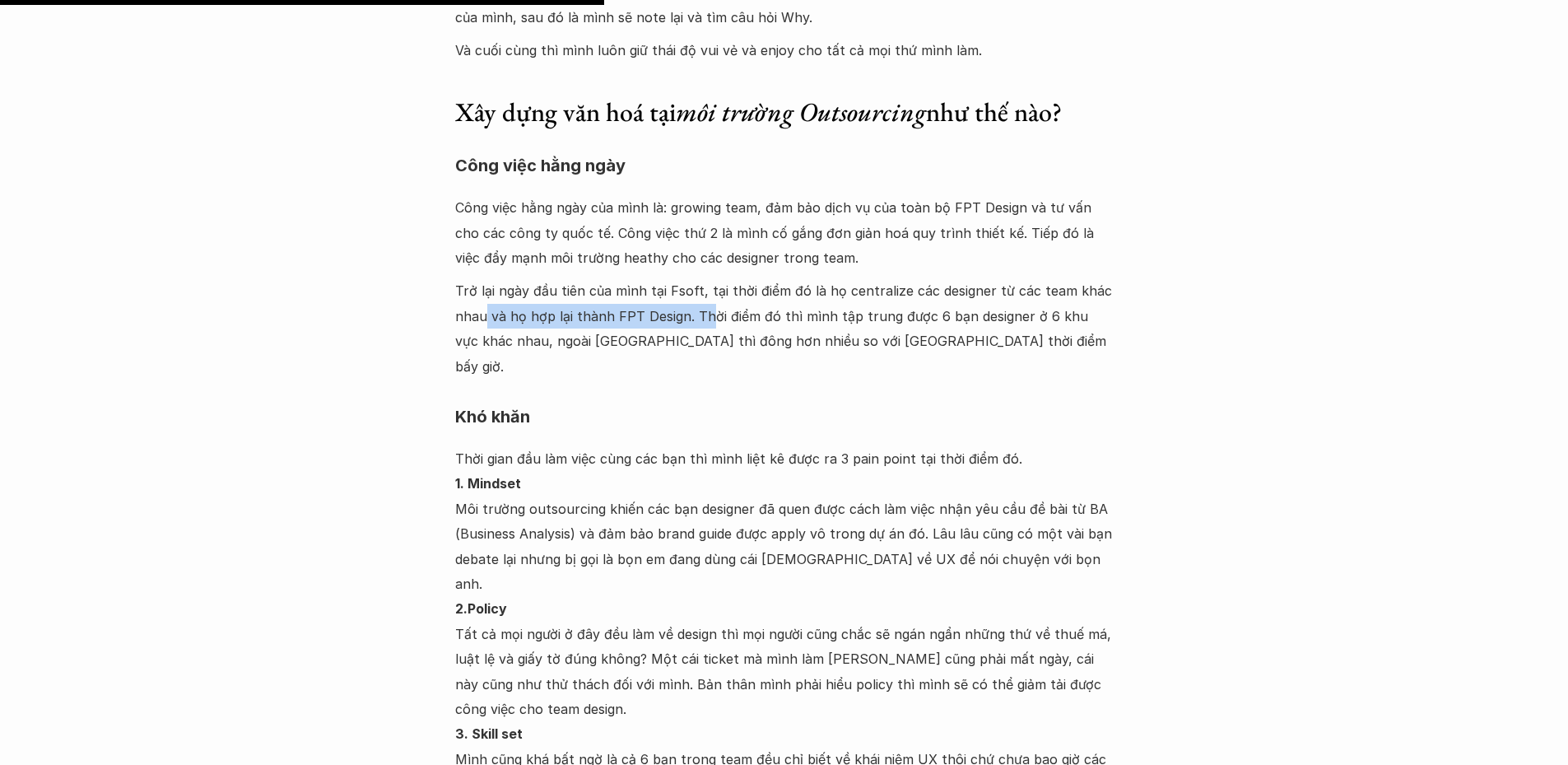
click at [709, 278] on p "Trở lại ngày đầu tiên của mình tại Fsoft, tại thời điểm đó là họ centralize các…" at bounding box center [784, 328] width 658 height 101
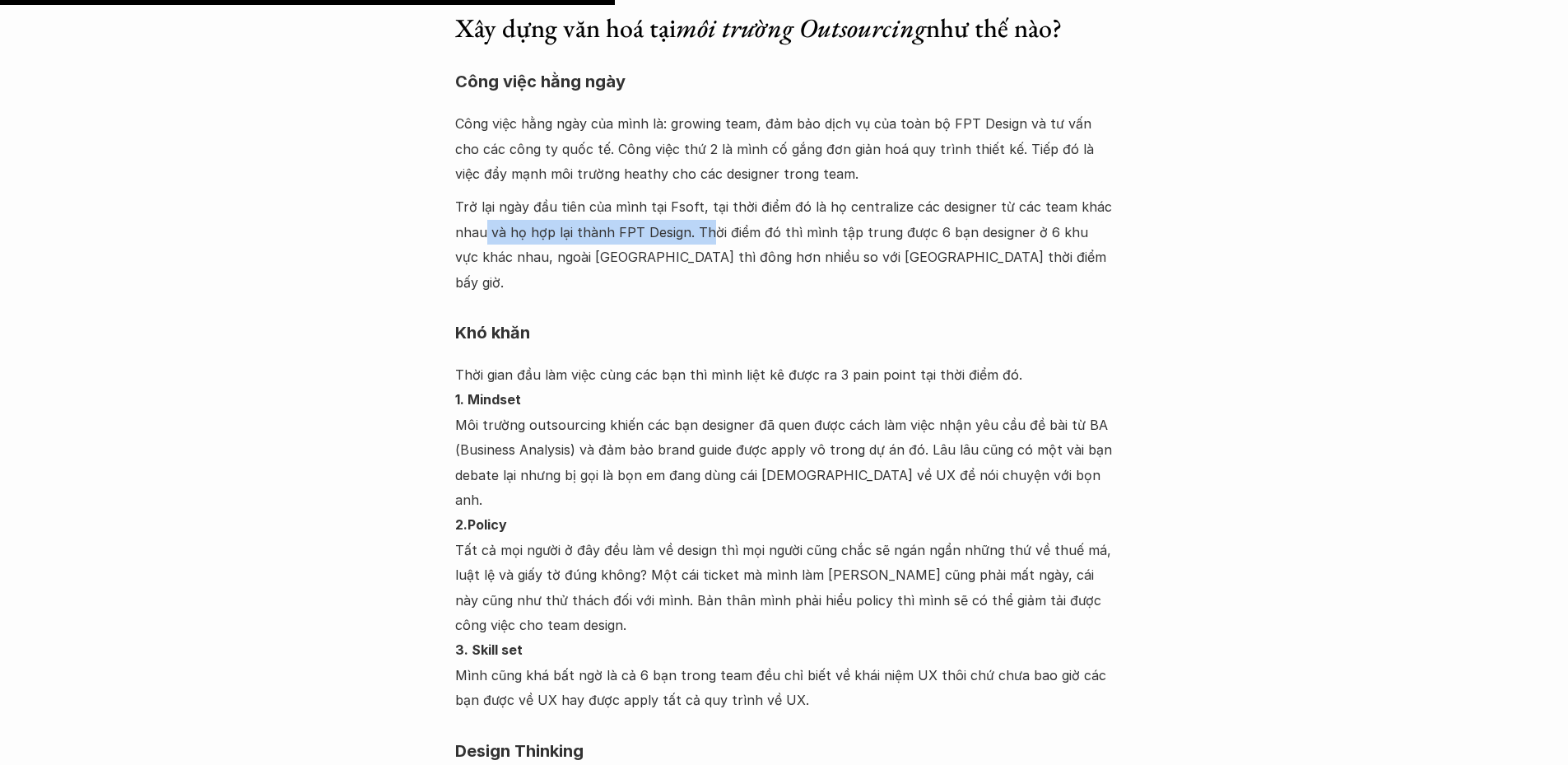
scroll to position [9468, 0]
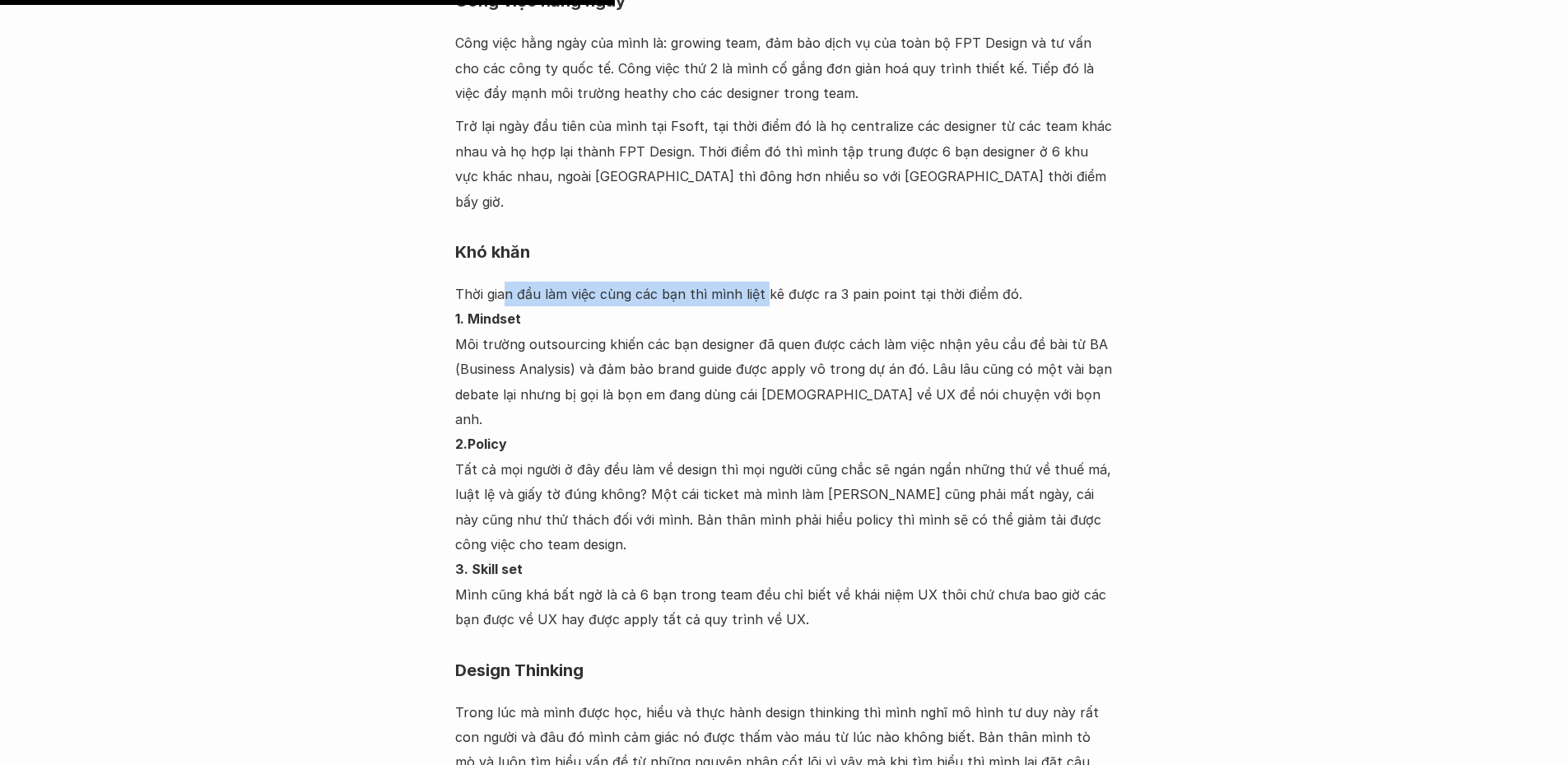
drag, startPoint x: 509, startPoint y: 217, endPoint x: 764, endPoint y: 219, distance: 255.0
click at [764, 281] on p "Thời gian đầu làm việc cùng các bạn thì mình liệt kê được ra 3 pain point tại t…" at bounding box center [784, 456] width 658 height 350
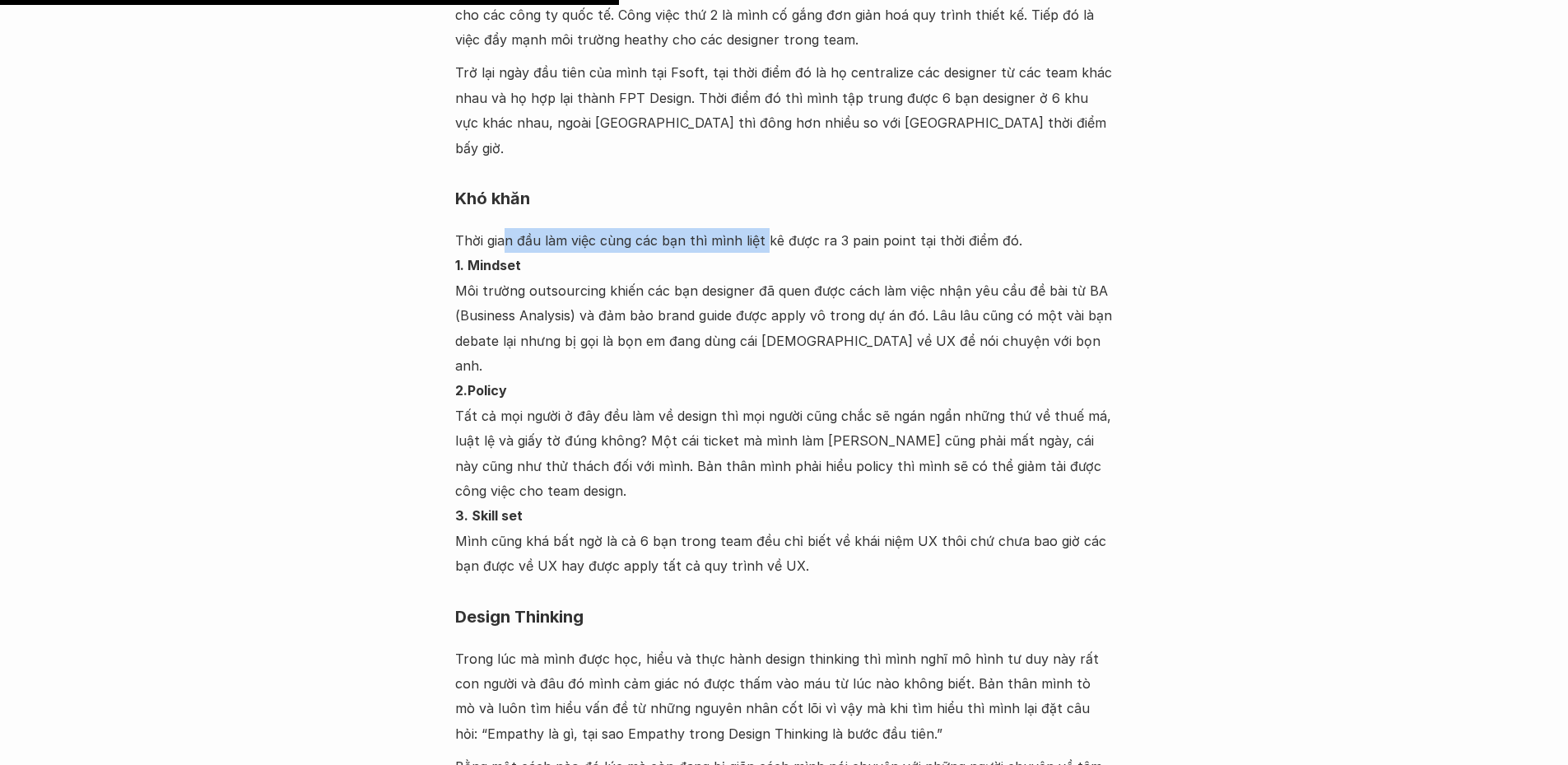
scroll to position [9550, 0]
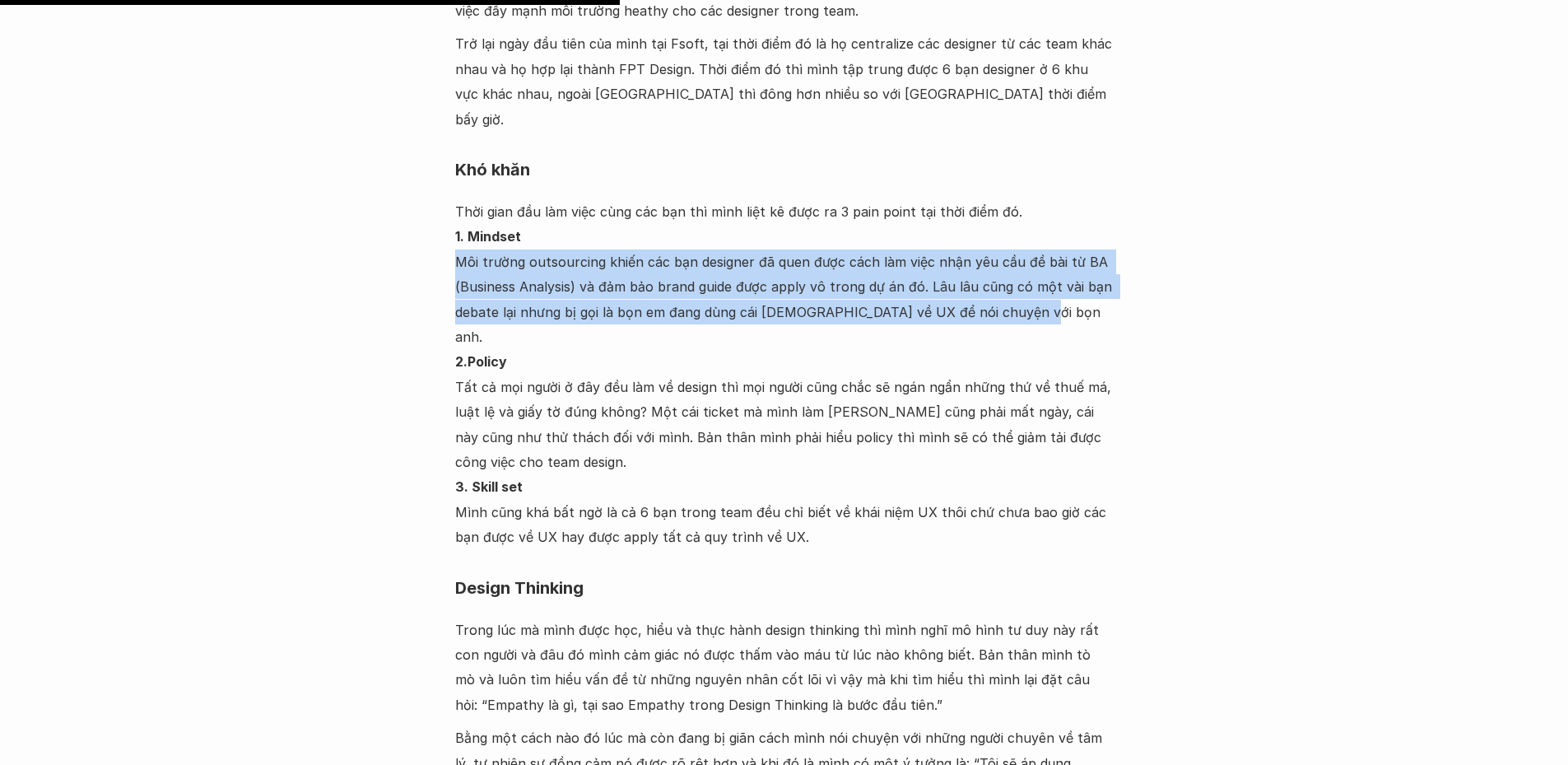
drag, startPoint x: 454, startPoint y: 186, endPoint x: 1015, endPoint y: 237, distance: 563.3
click at [1015, 237] on p "Thời gian đầu làm việc cùng các bạn thì mình liệt kê được ra 3 pain point tại t…" at bounding box center [784, 374] width 658 height 350
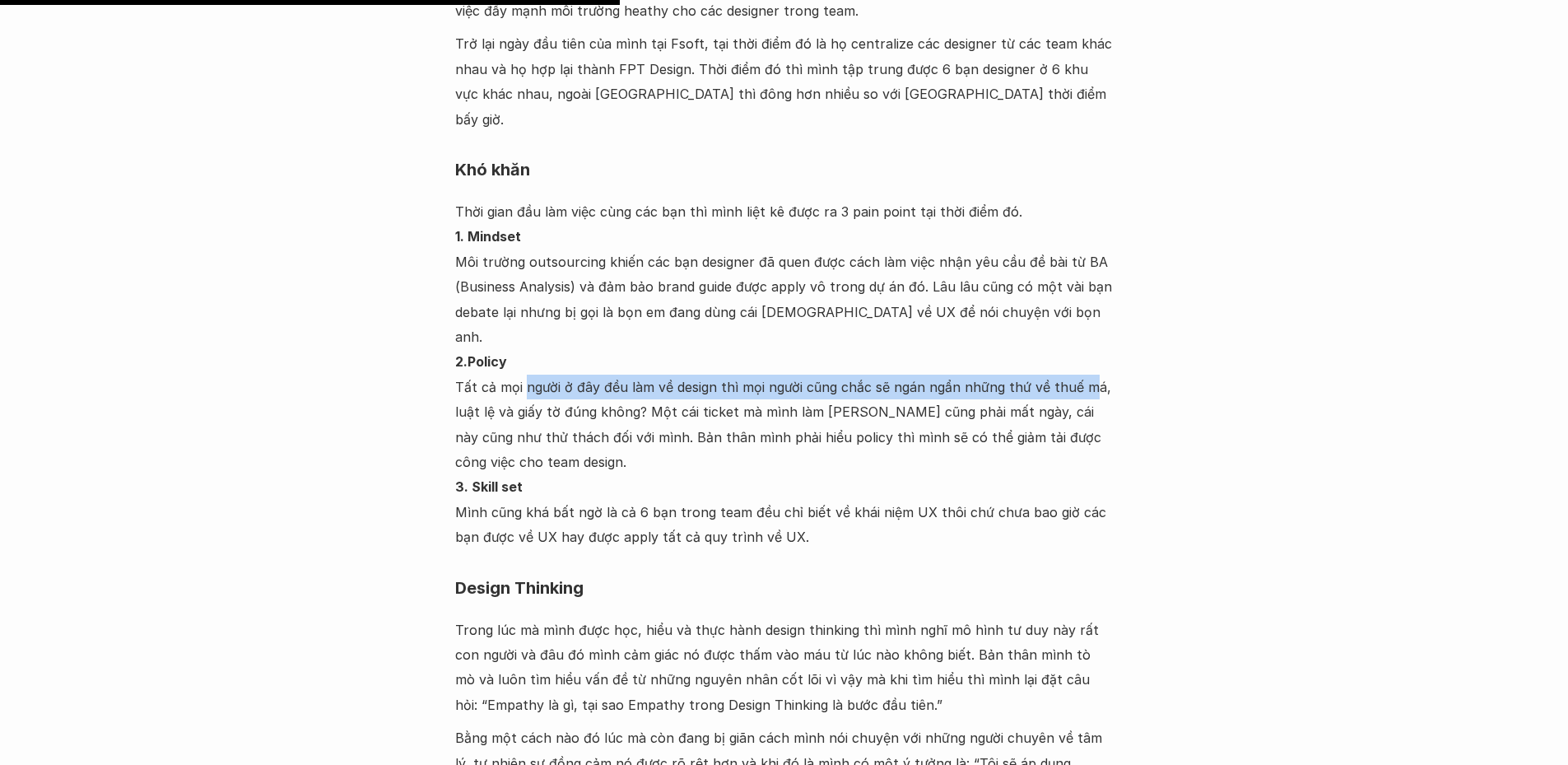
drag, startPoint x: 565, startPoint y: 286, endPoint x: 1085, endPoint y: 292, distance: 520.0
click at [1085, 292] on p "Thời gian đầu làm việc cùng các bạn thì mình liệt kê được ra 3 pain point tại t…" at bounding box center [784, 374] width 658 height 350
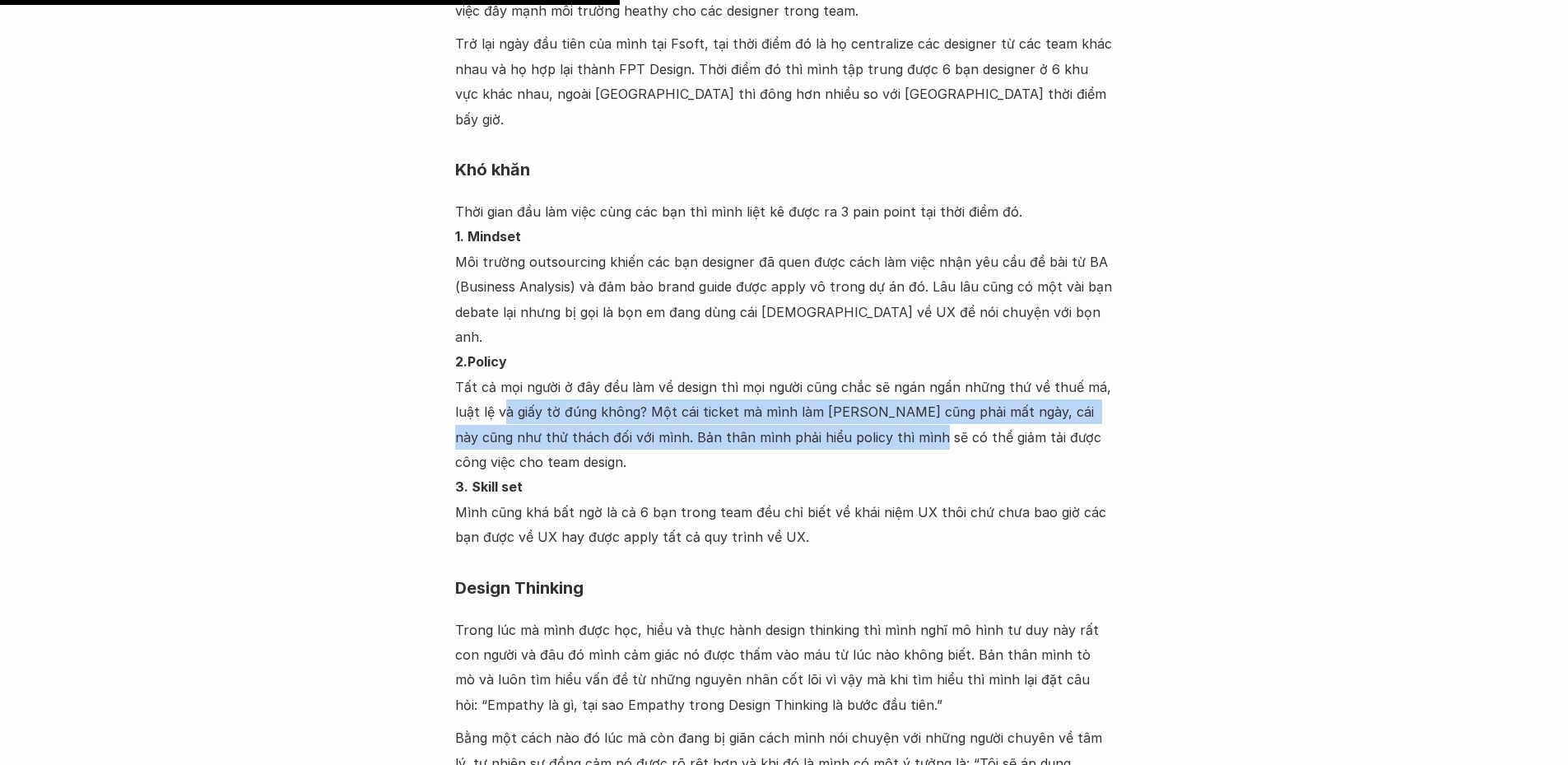
drag, startPoint x: 514, startPoint y: 315, endPoint x: 870, endPoint y: 335, distance: 356.6
click at [870, 335] on p "Thời gian đầu làm việc cùng các bạn thì mình liệt kê được ra 3 pain point tại t…" at bounding box center [784, 374] width 658 height 350
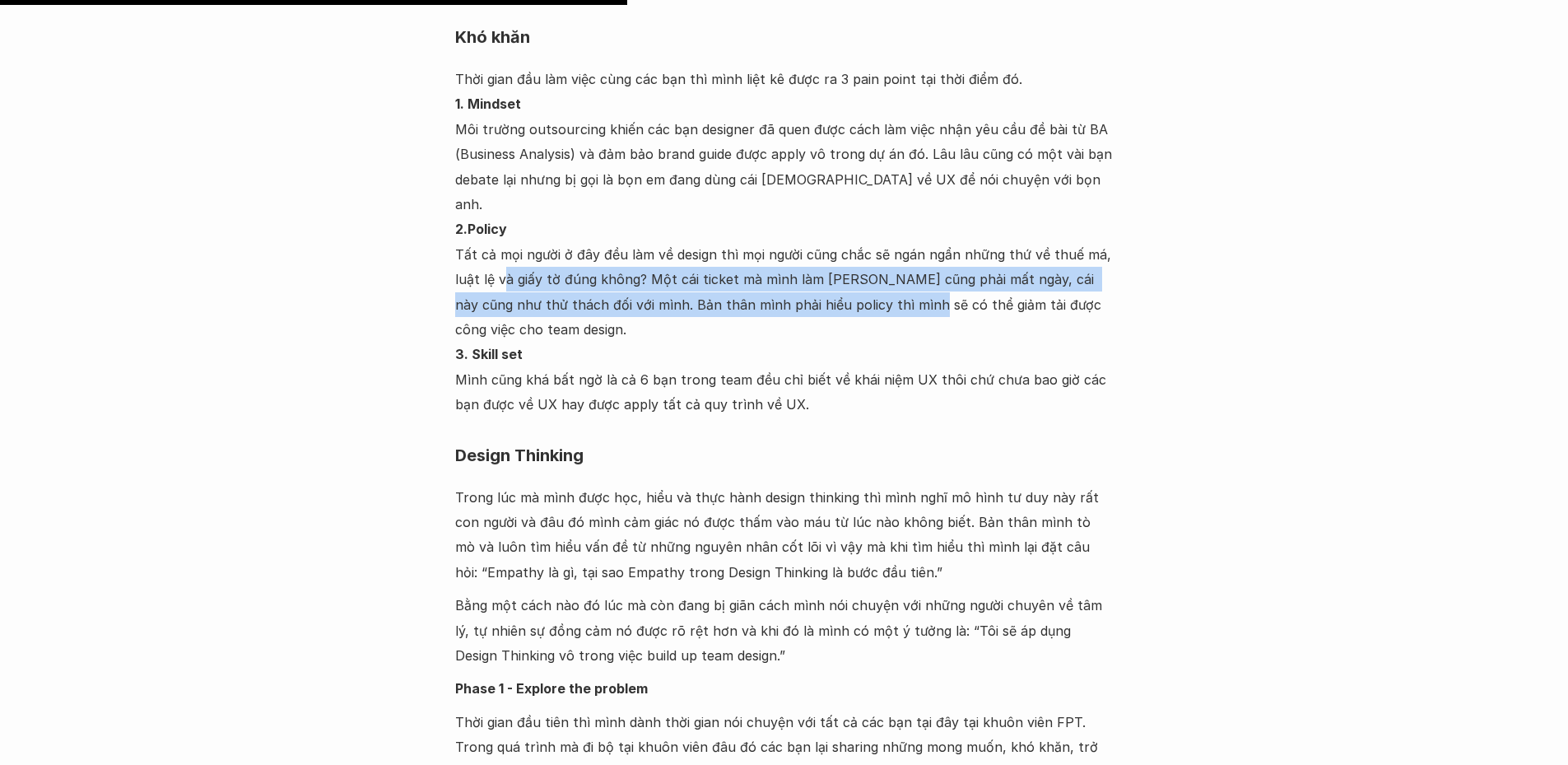
scroll to position [9715, 0]
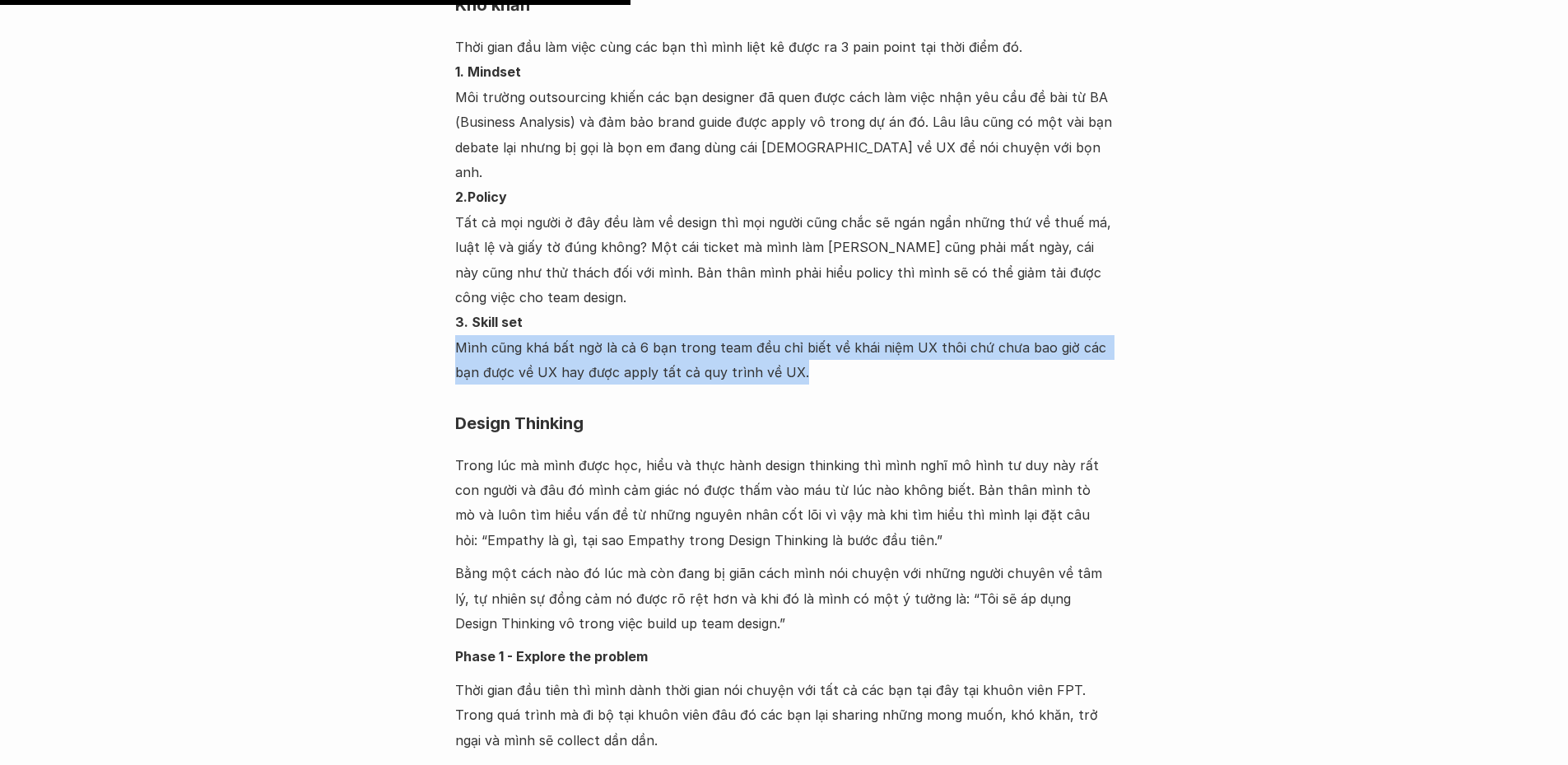
drag, startPoint x: 445, startPoint y: 249, endPoint x: 771, endPoint y: 277, distance: 327.2
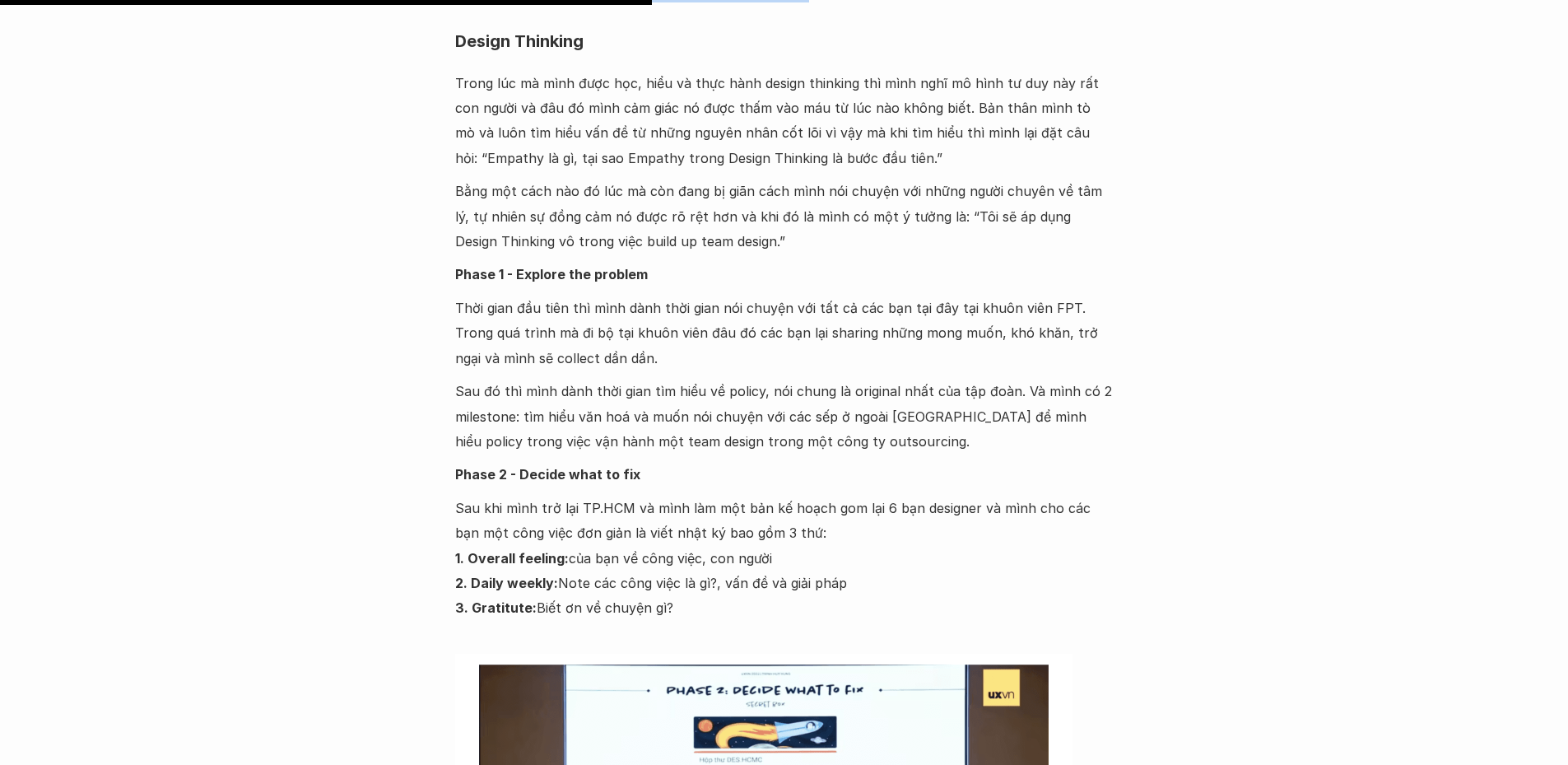
scroll to position [10127, 0]
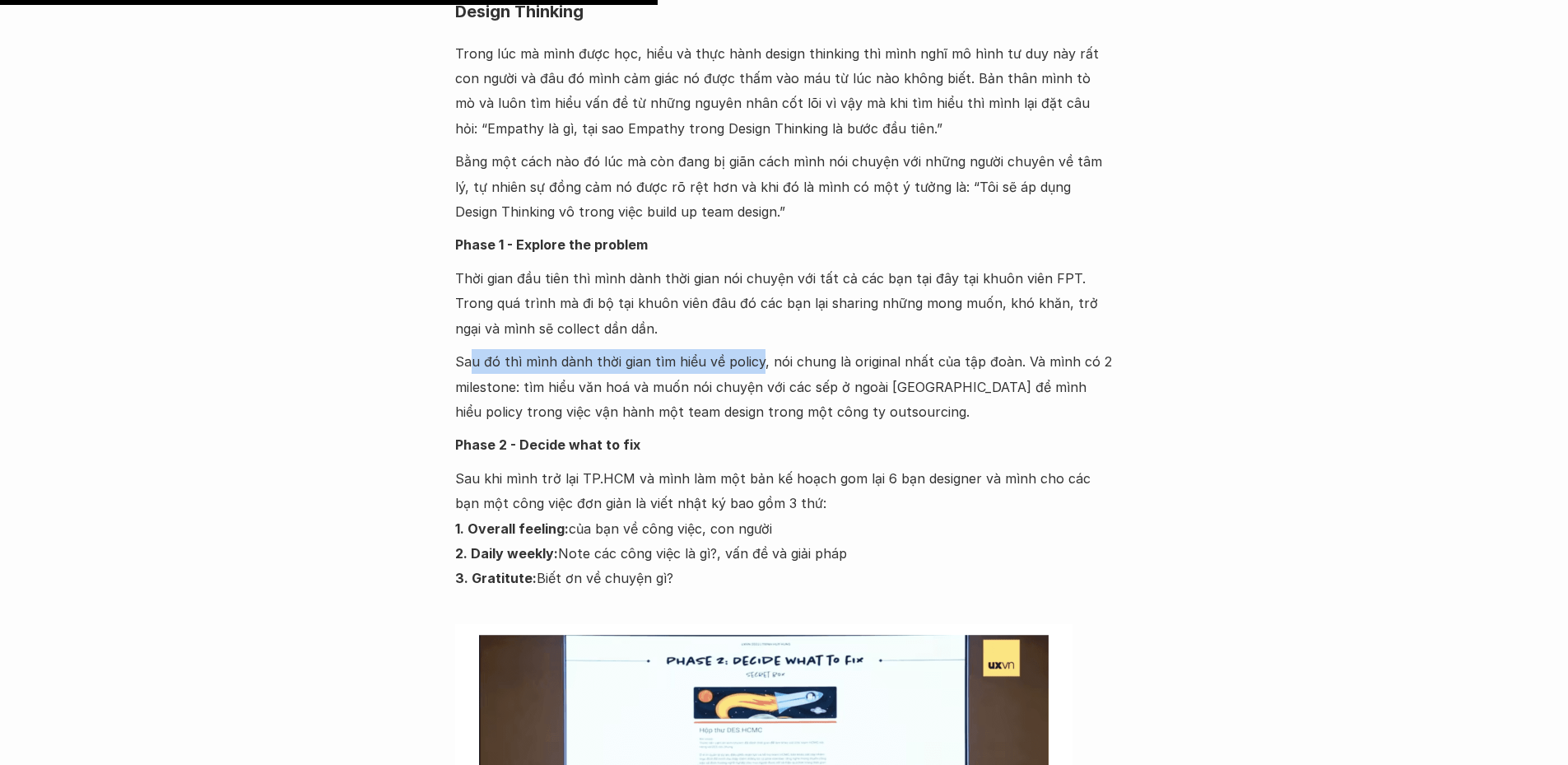
drag, startPoint x: 558, startPoint y: 261, endPoint x: 756, endPoint y: 269, distance: 198.2
click at [756, 349] on p "Sau đó thì mình dành thời gian tìm hiểu về policy, nói chung là original nhất c…" at bounding box center [784, 386] width 658 height 75
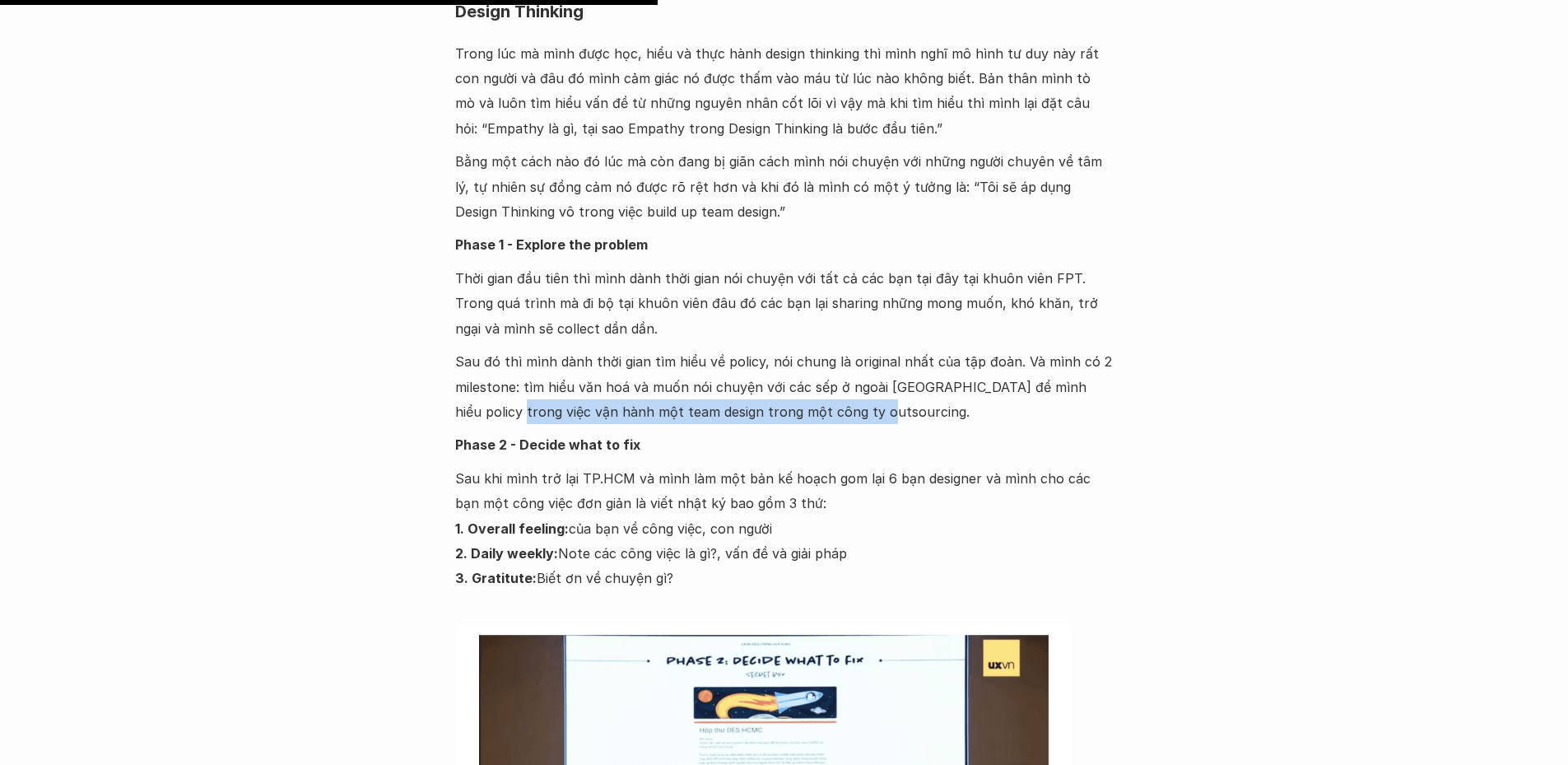
drag, startPoint x: 547, startPoint y: 311, endPoint x: 847, endPoint y: 315, distance: 300.0
click at [847, 349] on p "Sau đó thì mình dành thời gian tìm hiểu về policy, nói chung là original nhất c…" at bounding box center [784, 386] width 658 height 75
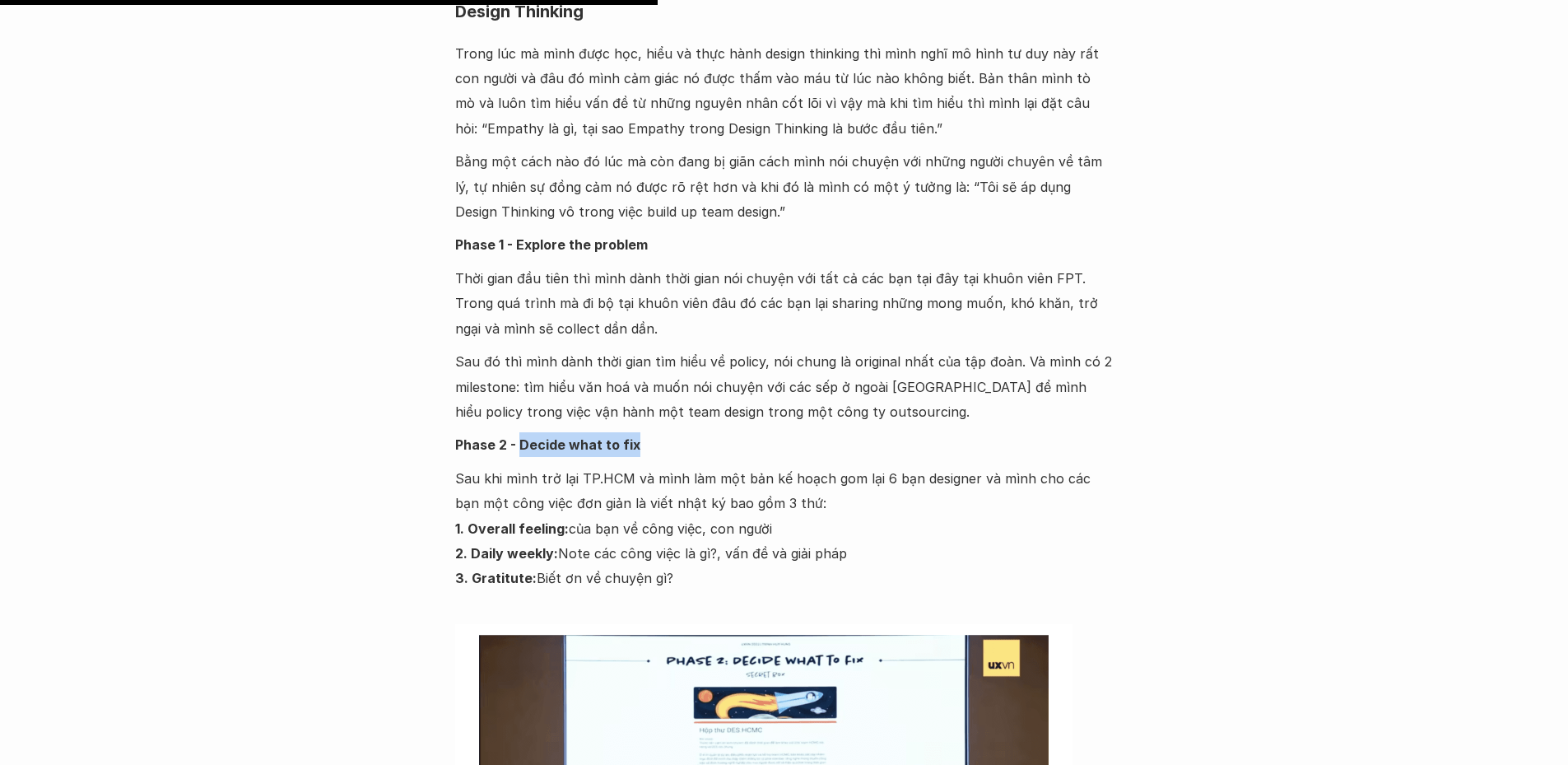
drag, startPoint x: 520, startPoint y: 342, endPoint x: 638, endPoint y: 341, distance: 118.0
click at [638, 432] on p "Phase 2 - Decide what to fix" at bounding box center [784, 445] width 658 height 25
drag, startPoint x: 461, startPoint y: 381, endPoint x: 542, endPoint y: 375, distance: 81.2
click at [542, 466] on p "Sau khi mình trở lại TP.HCM và mình làm một bản kế hoạch gom lại 6 bạn designer…" at bounding box center [784, 529] width 658 height 125
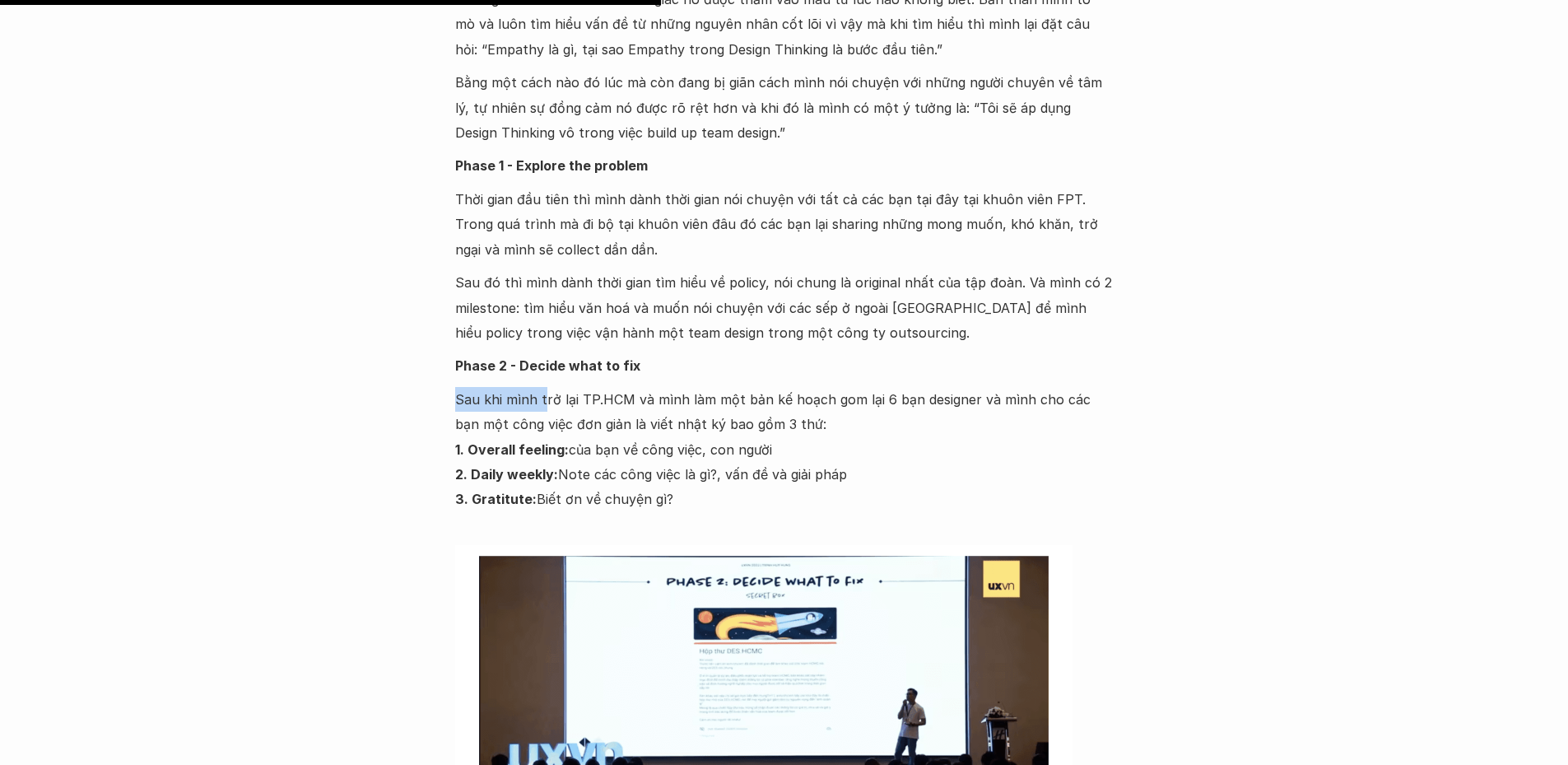
scroll to position [10210, 0]
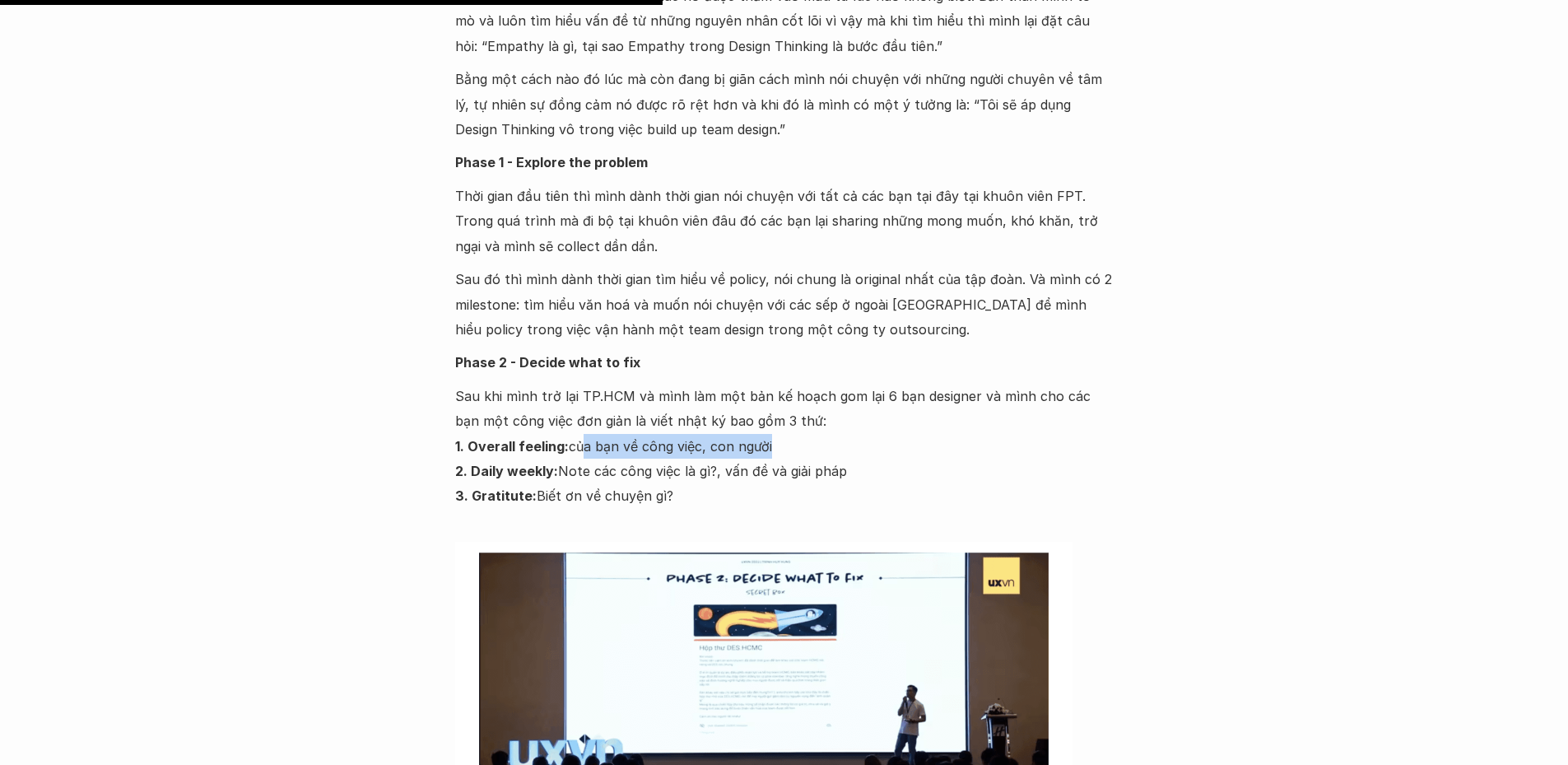
drag, startPoint x: 656, startPoint y: 345, endPoint x: 795, endPoint y: 346, distance: 139.0
click at [795, 384] on p "Sau khi mình trở lại TP.HCM và mình làm một bản kế hoạch gom lại 6 bạn designer…" at bounding box center [784, 446] width 658 height 125
drag, startPoint x: 727, startPoint y: 366, endPoint x: 831, endPoint y: 369, distance: 104.0
click at [831, 384] on p "Sau khi mình trở lại TP.HCM và mình làm một bản kế hoạch gom lại 6 bạn designer…" at bounding box center [784, 446] width 658 height 125
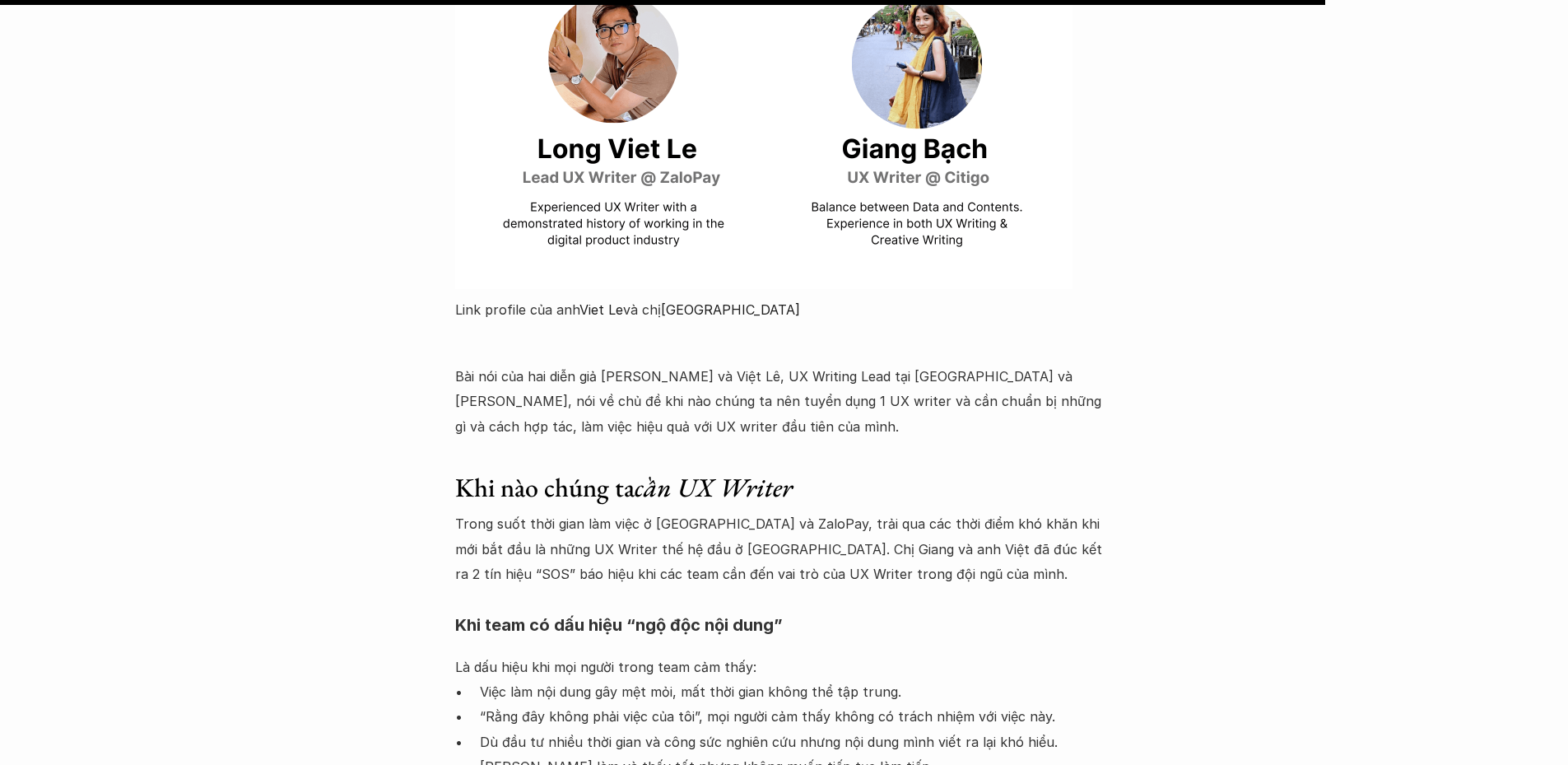
scroll to position [20419, 0]
drag, startPoint x: 742, startPoint y: 272, endPoint x: 1097, endPoint y: 268, distance: 355.0
click at [1097, 363] on p "Bài nói của hai diễn giả Giang Bạch và Việt Lê, UX Writing Lead tại ZaloPay và …" at bounding box center [784, 400] width 658 height 75
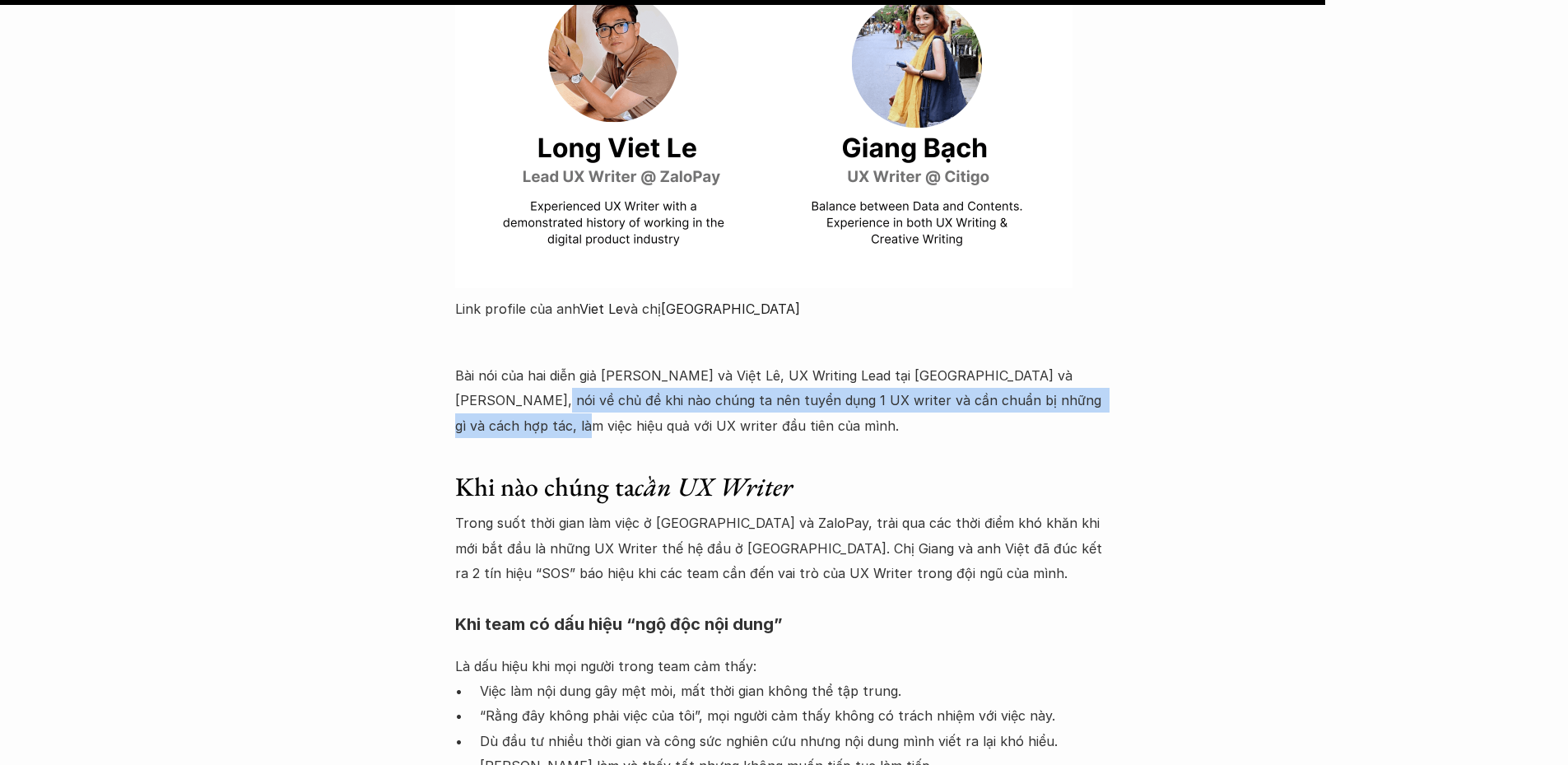
drag, startPoint x: 466, startPoint y: 297, endPoint x: 1119, endPoint y: 301, distance: 653.0
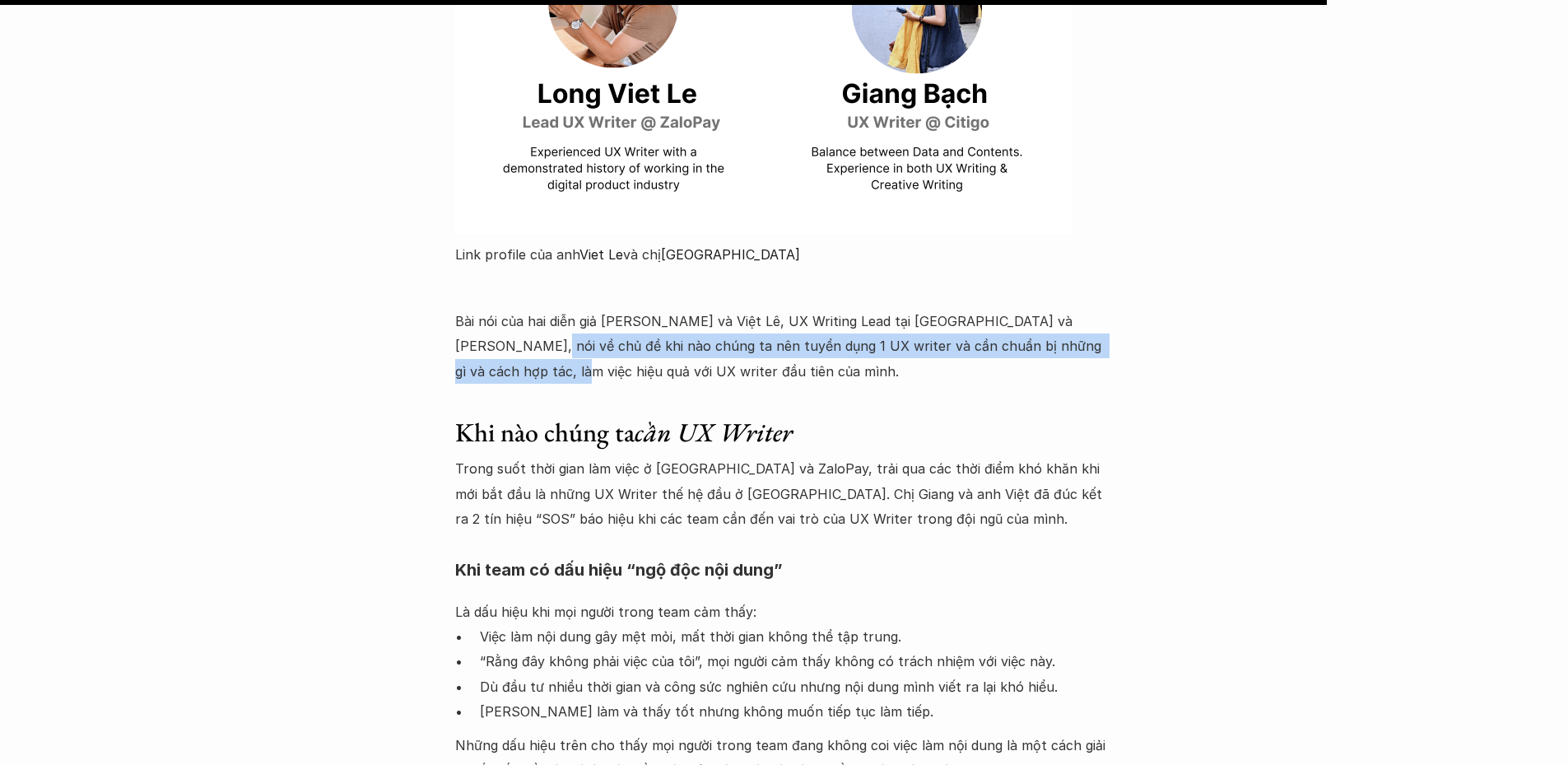
scroll to position [20501, 0]
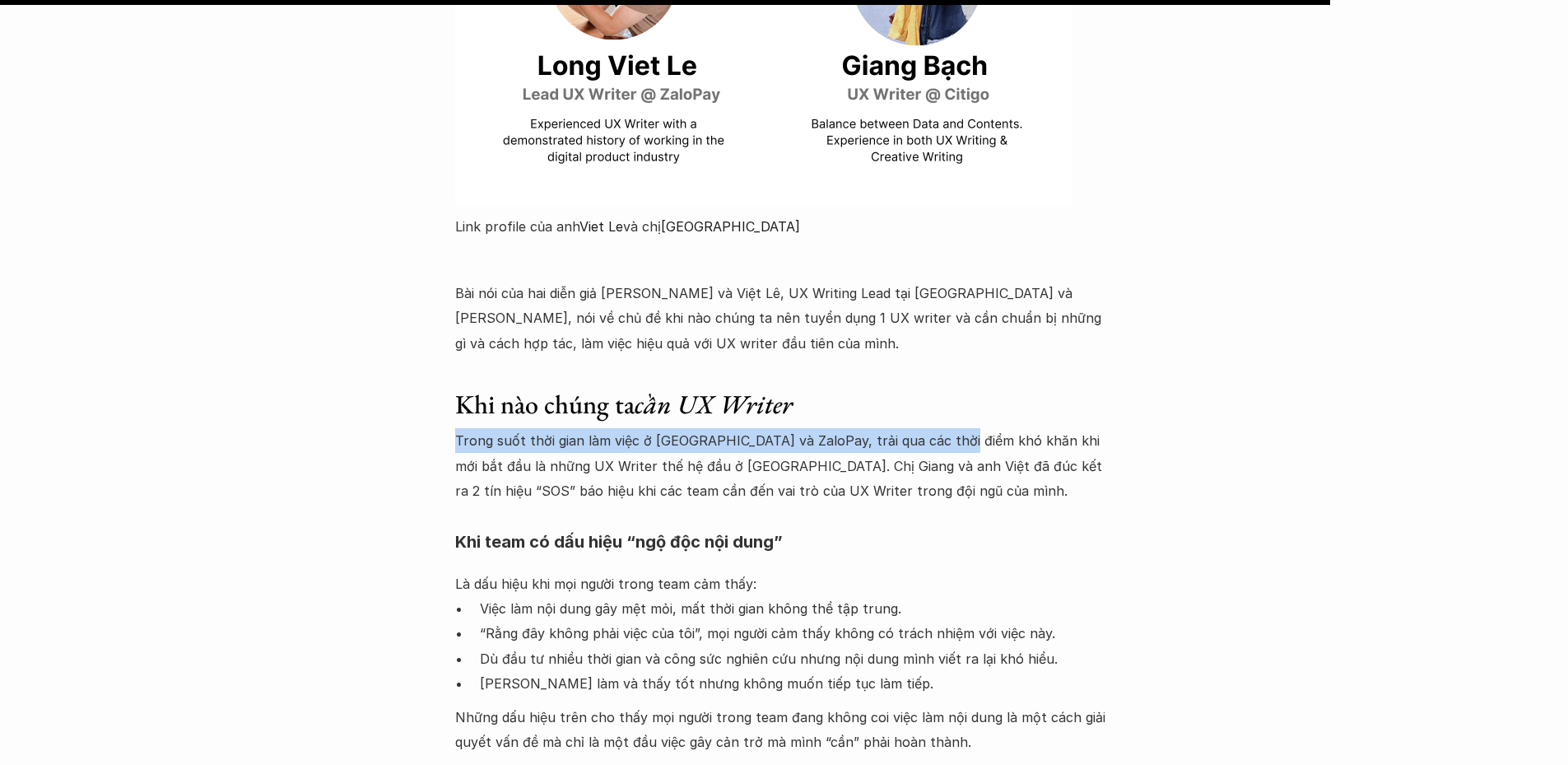
drag, startPoint x: 596, startPoint y: 339, endPoint x: 944, endPoint y: 346, distance: 348.1
click at [944, 428] on p "Trong suốt thời gian làm việc ở VinID và ZaloPay, trải qua các thời điểm khó kh…" at bounding box center [784, 465] width 658 height 75
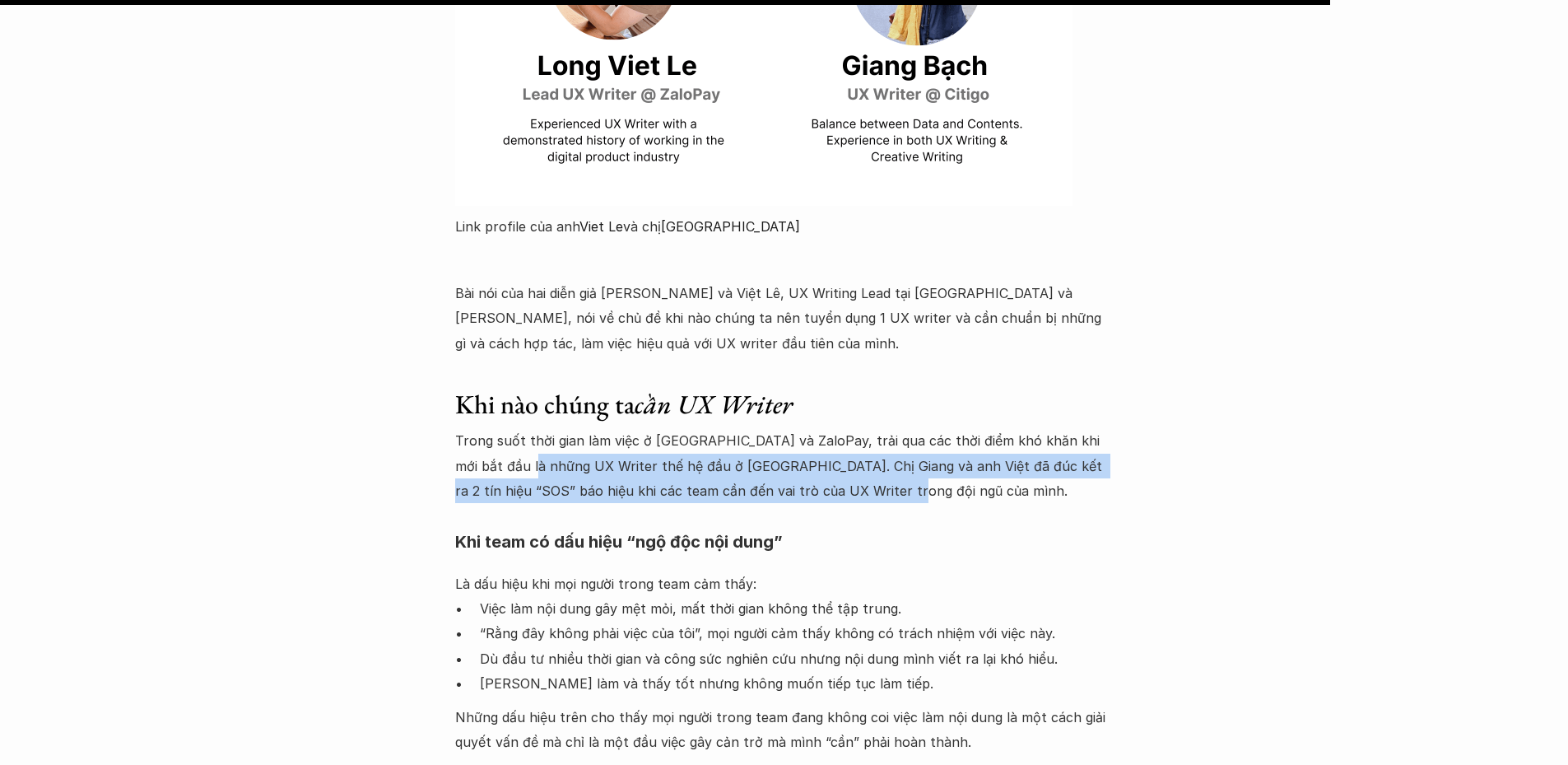
drag, startPoint x: 488, startPoint y: 365, endPoint x: 859, endPoint y: 383, distance: 371.4
click at [859, 428] on p "Trong suốt thời gian làm việc ở VinID và ZaloPay, trải qua các thời điểm khó kh…" at bounding box center [784, 465] width 658 height 75
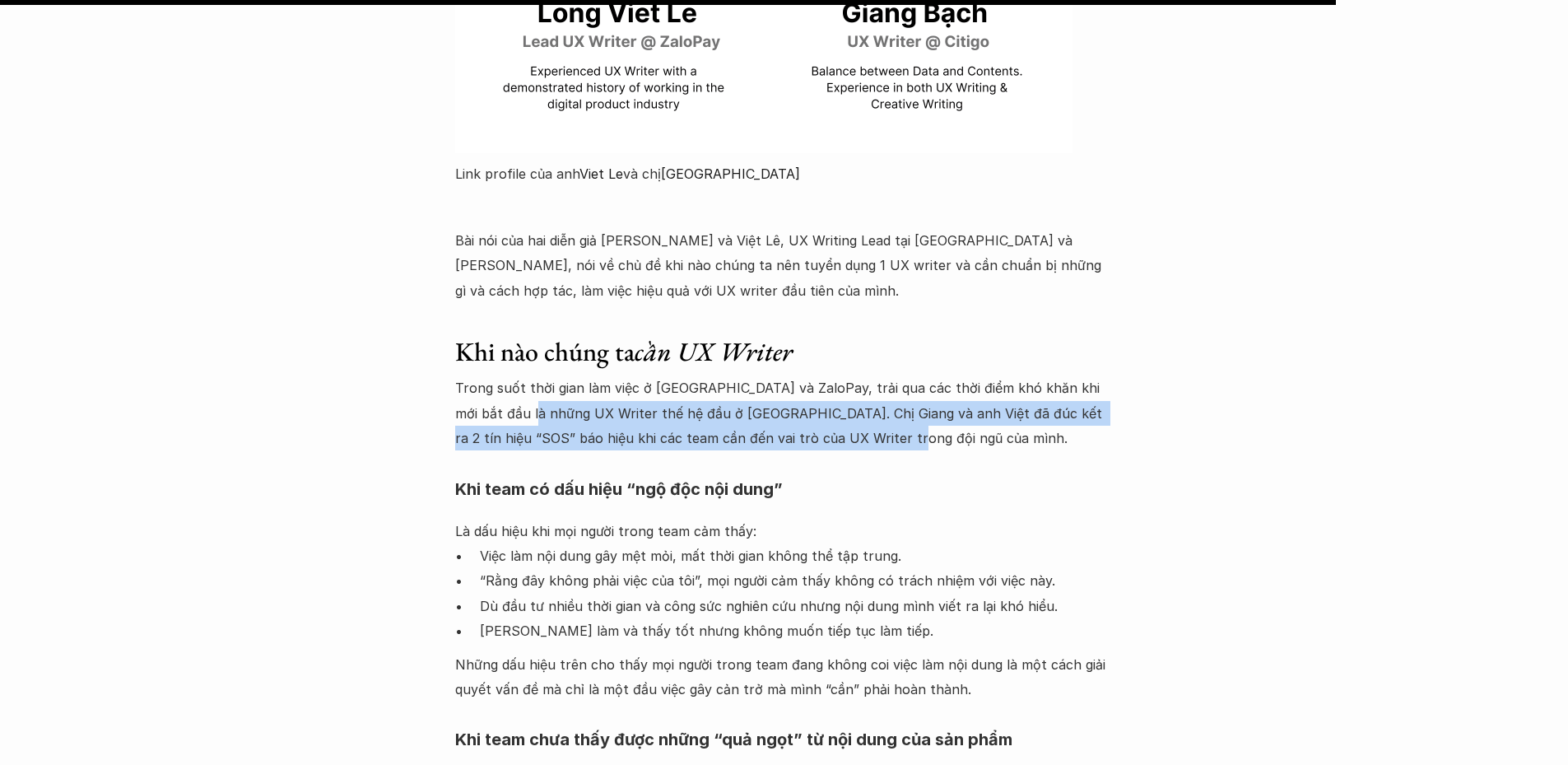
scroll to position [20583, 0]
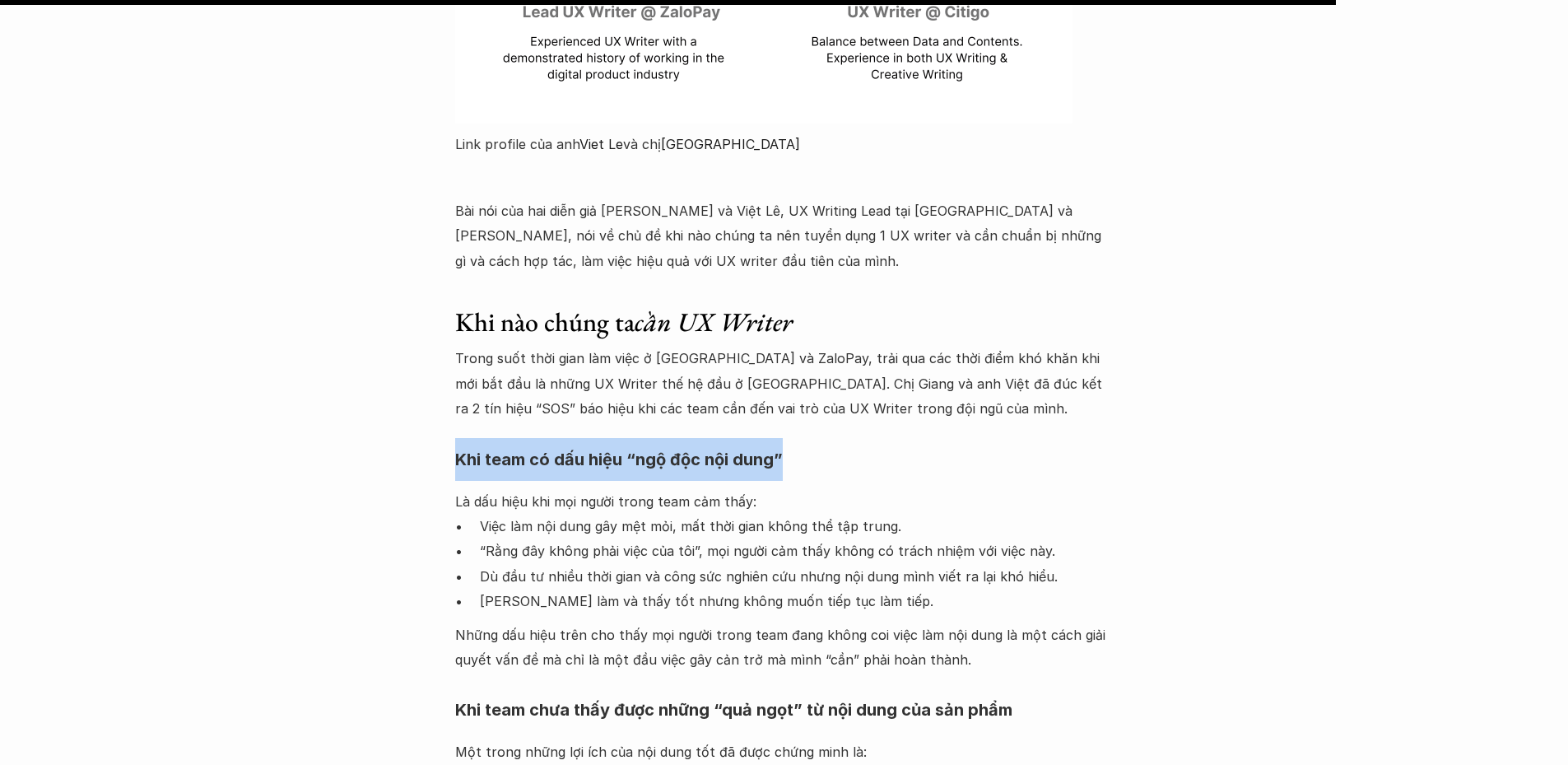
drag, startPoint x: 500, startPoint y: 357, endPoint x: 821, endPoint y: 369, distance: 321.2
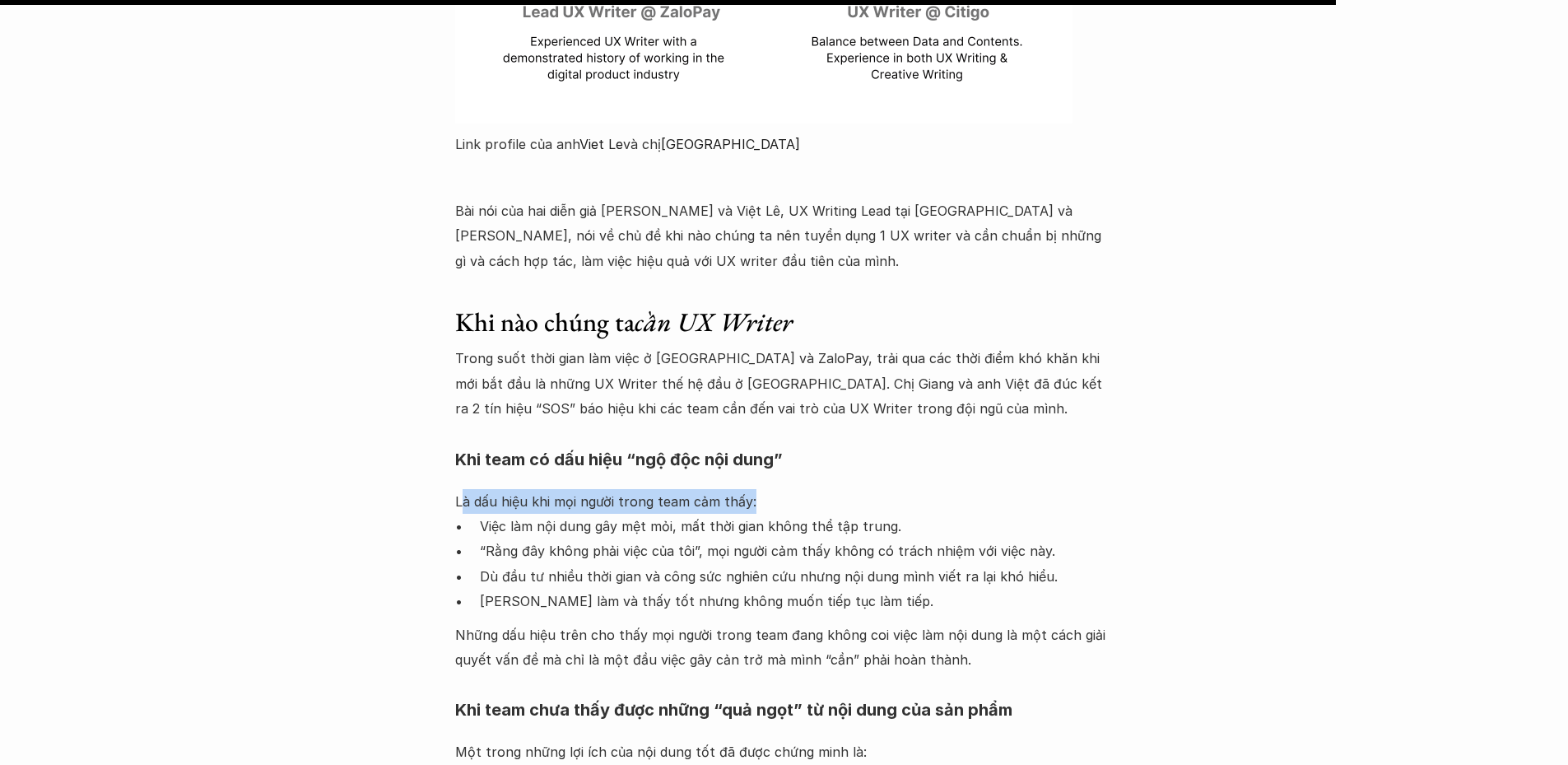
drag, startPoint x: 563, startPoint y: 392, endPoint x: 748, endPoint y: 390, distance: 185.0
click at [748, 489] on p "Là dấu hiệu khi mọi người trong team cảm thấy:" at bounding box center [784, 502] width 658 height 25
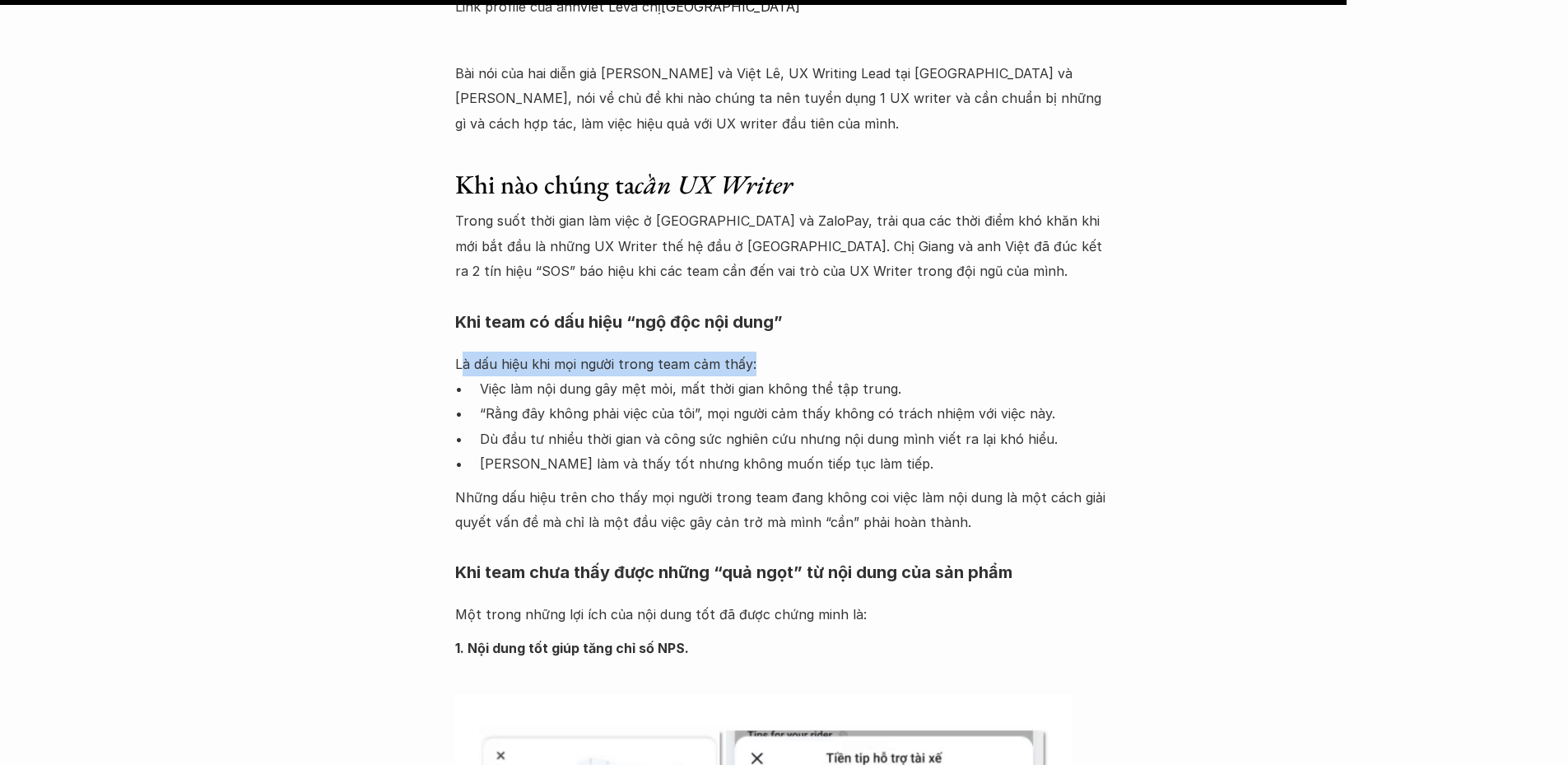
scroll to position [20748, 0]
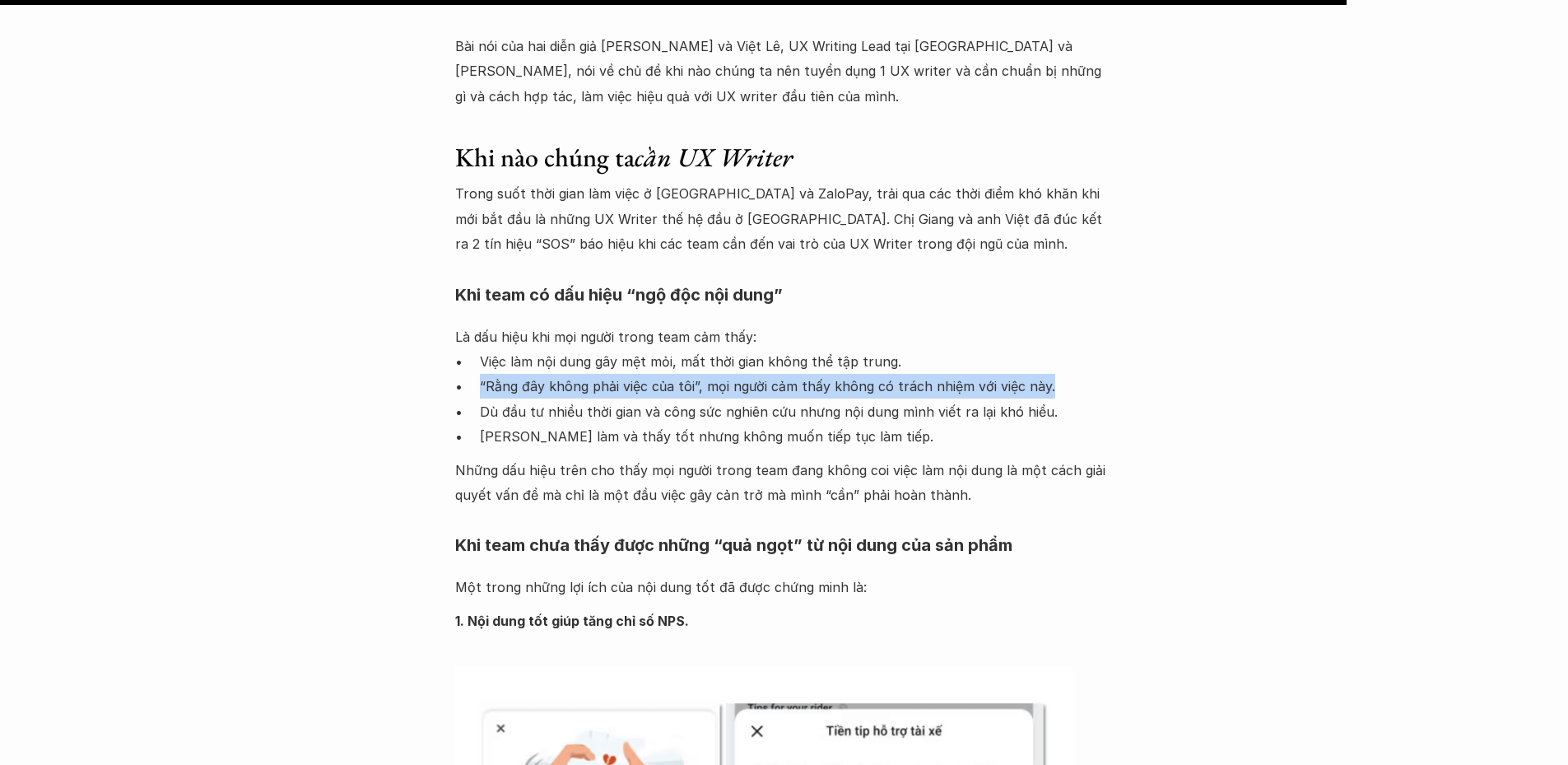
drag, startPoint x: 482, startPoint y: 286, endPoint x: 1058, endPoint y: 283, distance: 576.0
click at [1058, 374] on p "“Rằng đây không phải việc của tôi”, mọi người cảm thấy không có trách nhiệm với…" at bounding box center [797, 386] width 634 height 25
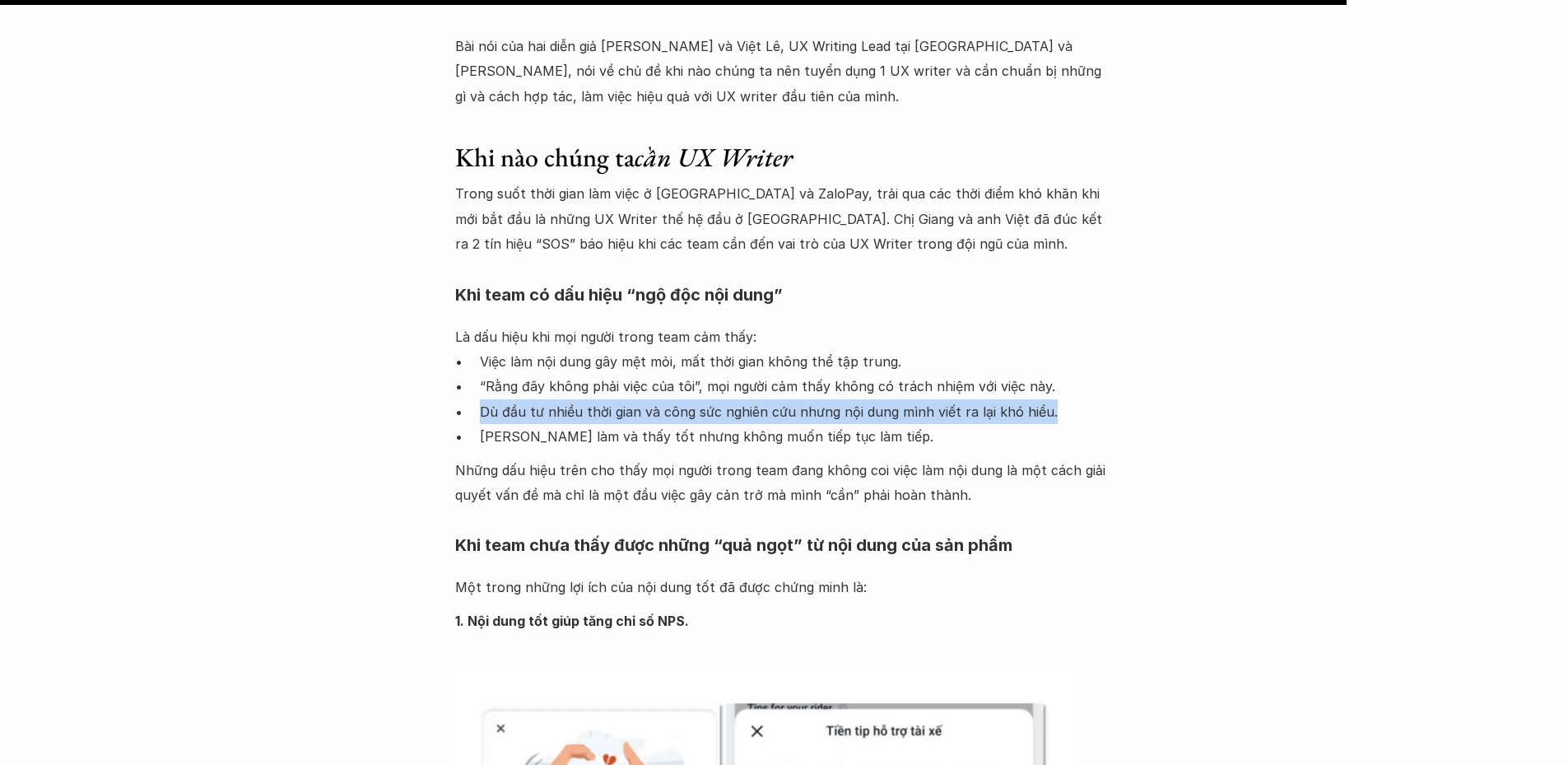
drag, startPoint x: 474, startPoint y: 310, endPoint x: 1054, endPoint y: 306, distance: 580.0
click at [1054, 349] on ul "Việc làm nội dung gây mệt mỏi, mất thời gian không thể tập trung. “Rằng đây khô…" at bounding box center [784, 399] width 658 height 101
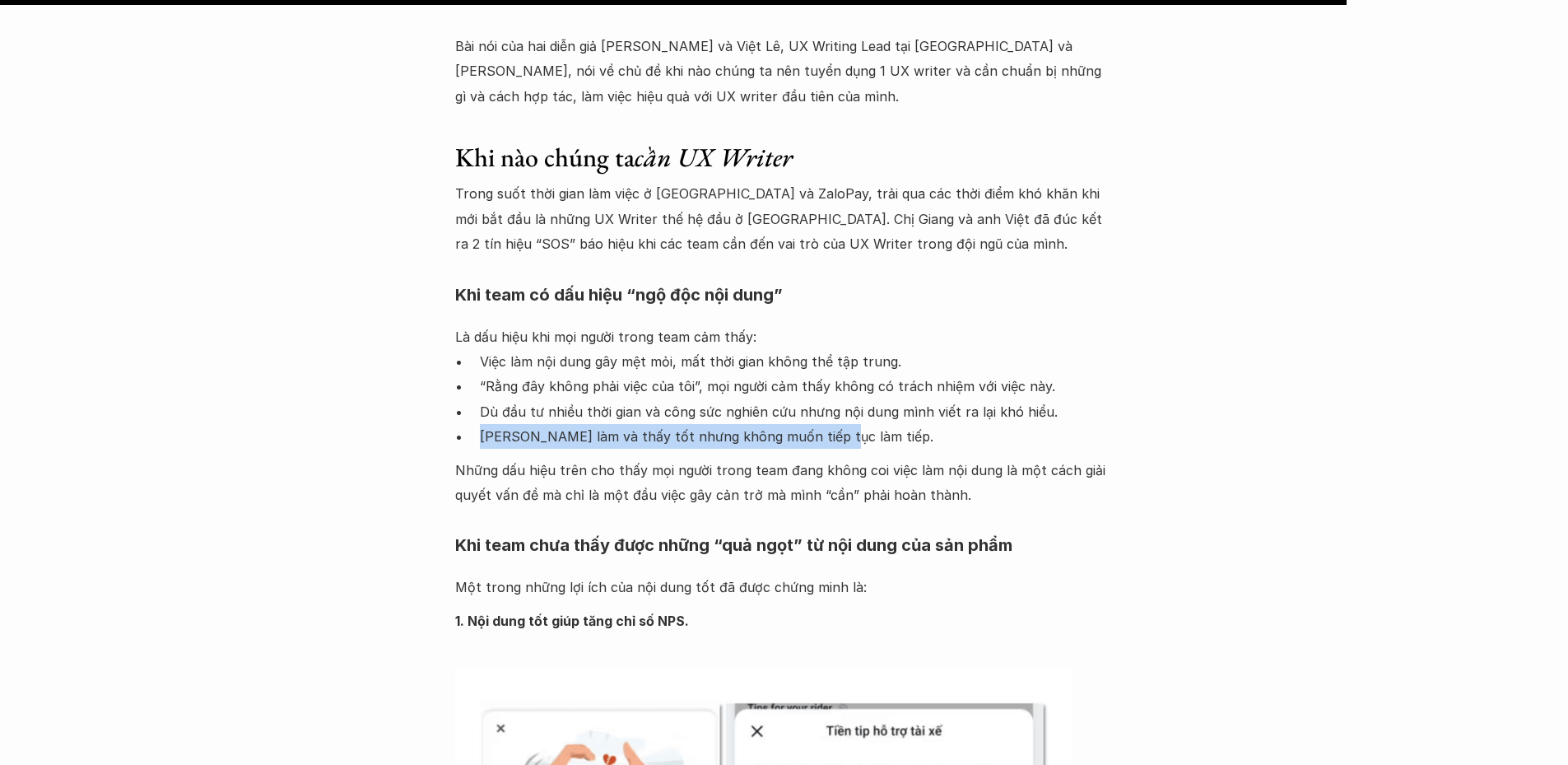
drag, startPoint x: 597, startPoint y: 335, endPoint x: 819, endPoint y: 329, distance: 222.1
click at [819, 349] on ul "Việc làm nội dung gây mệt mỏi, mất thời gian không thể tập trung. “Rằng đây khô…" at bounding box center [784, 399] width 658 height 101
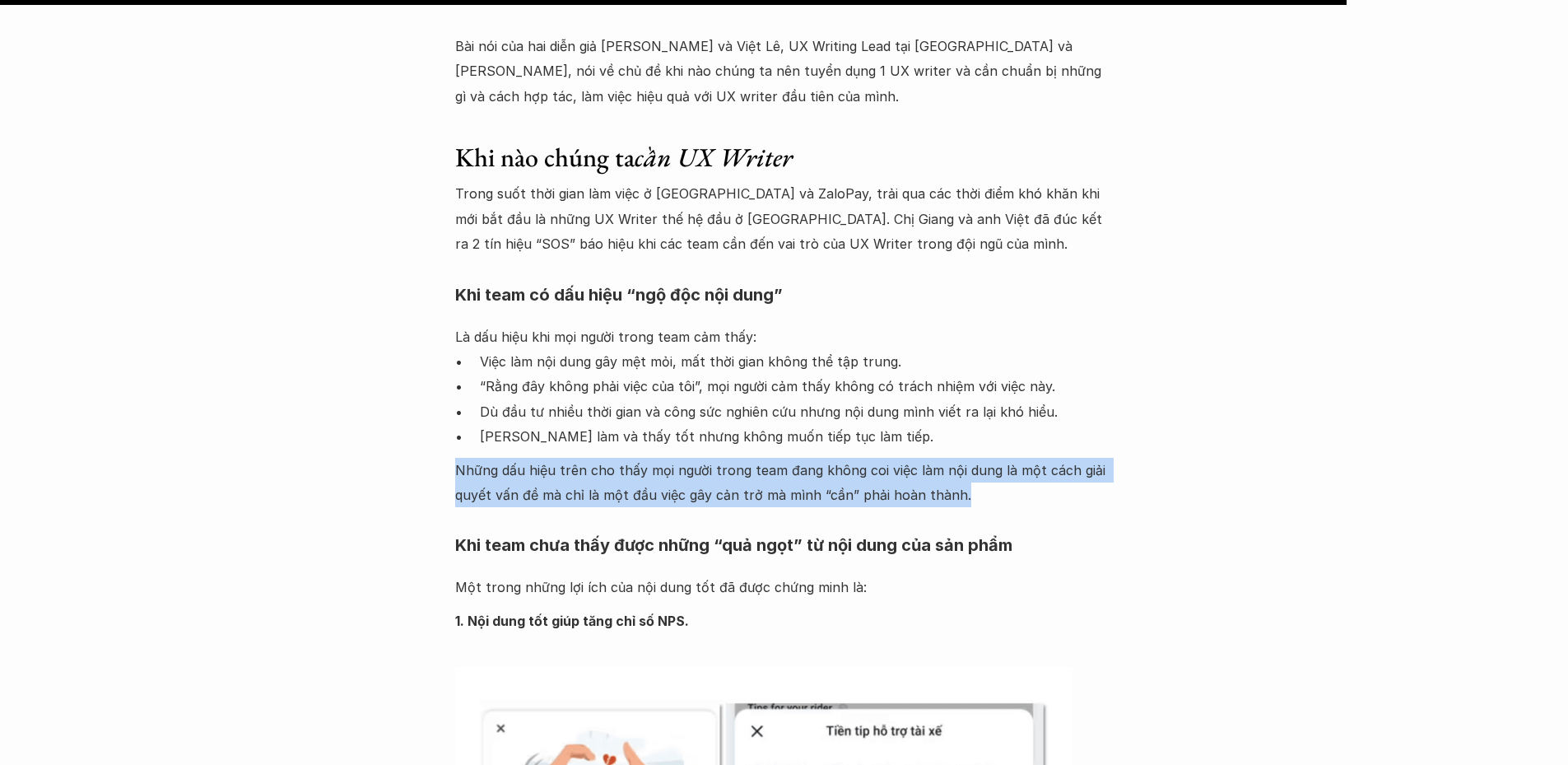
drag, startPoint x: 575, startPoint y: 369, endPoint x: 1010, endPoint y: 389, distance: 435.5
click at [1010, 458] on p "Những dấu hiệu trên cho thấy mọi người trong team đang không coi việc làm nội d…" at bounding box center [784, 483] width 658 height 50
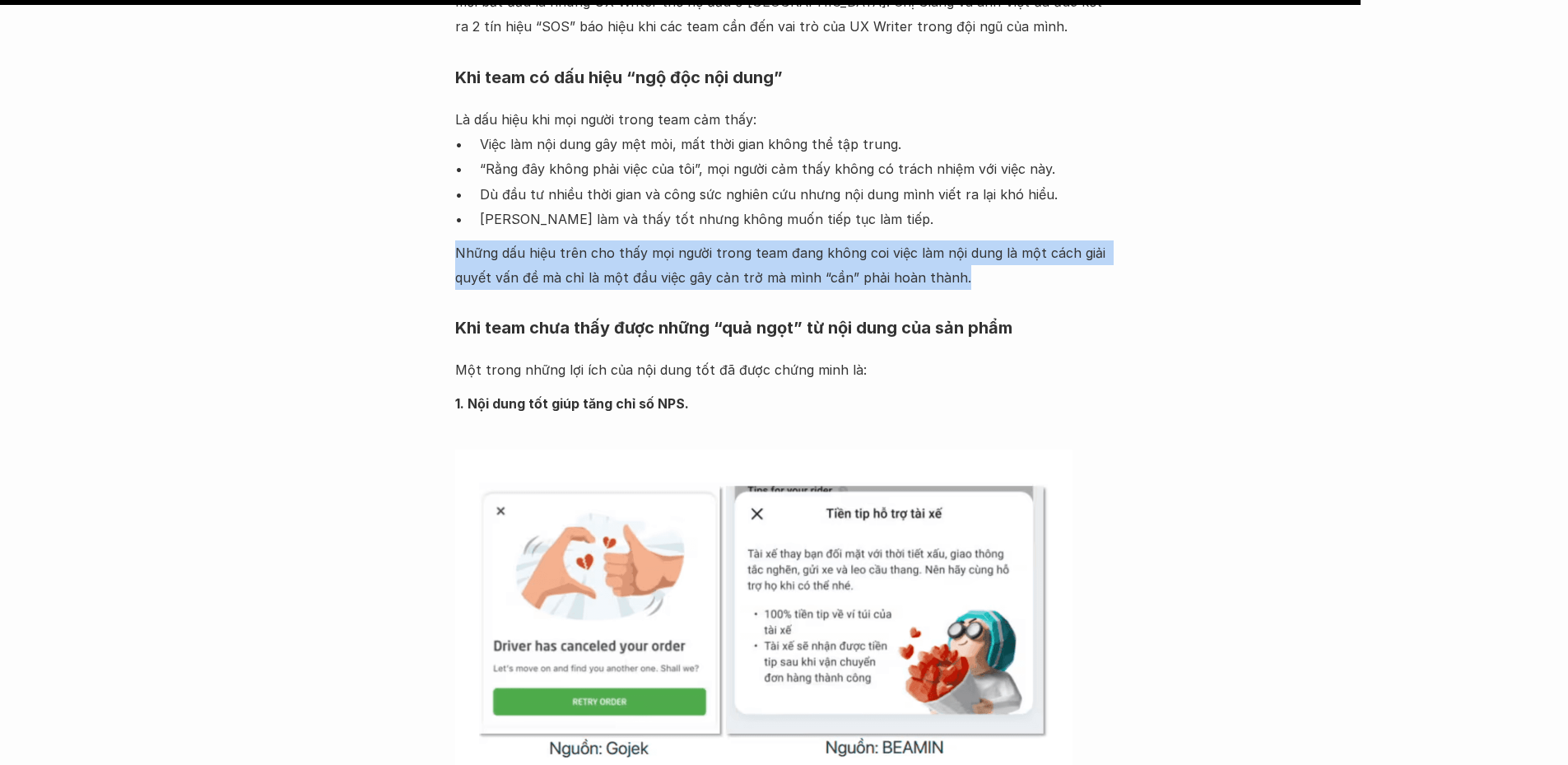
scroll to position [20995, 0]
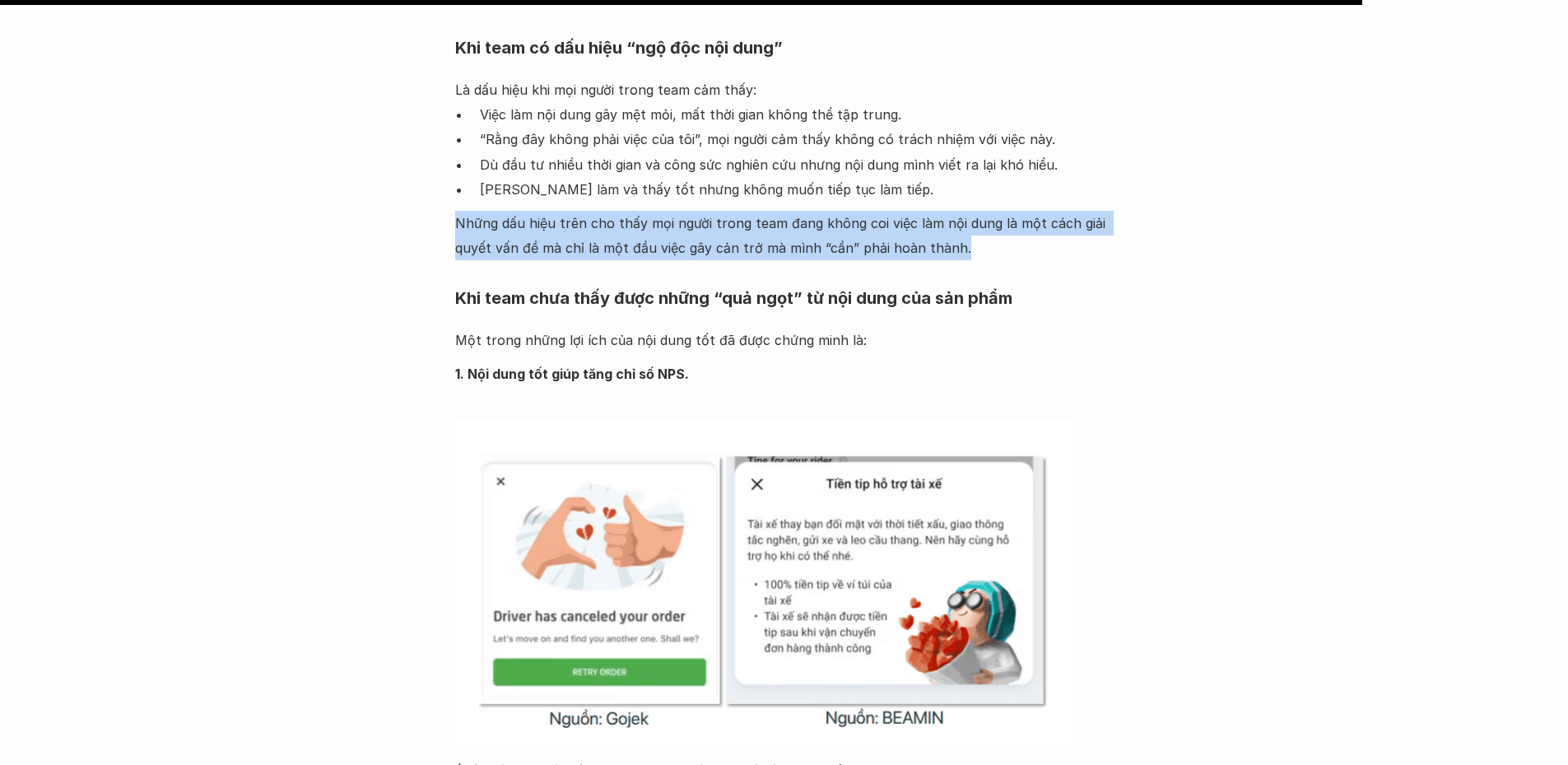
drag, startPoint x: 454, startPoint y: 242, endPoint x: 864, endPoint y: 245, distance: 410.0
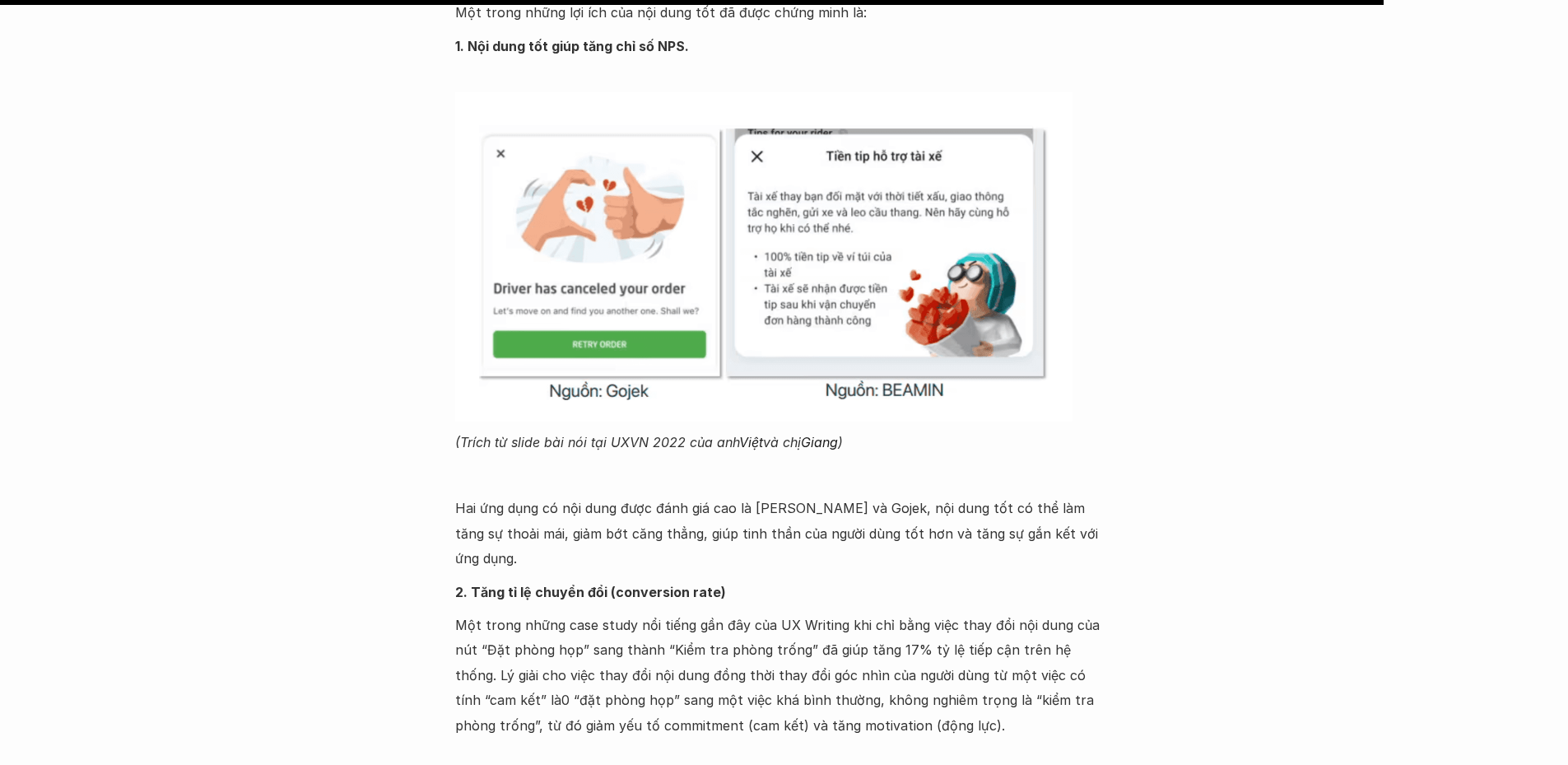
scroll to position [21324, 0]
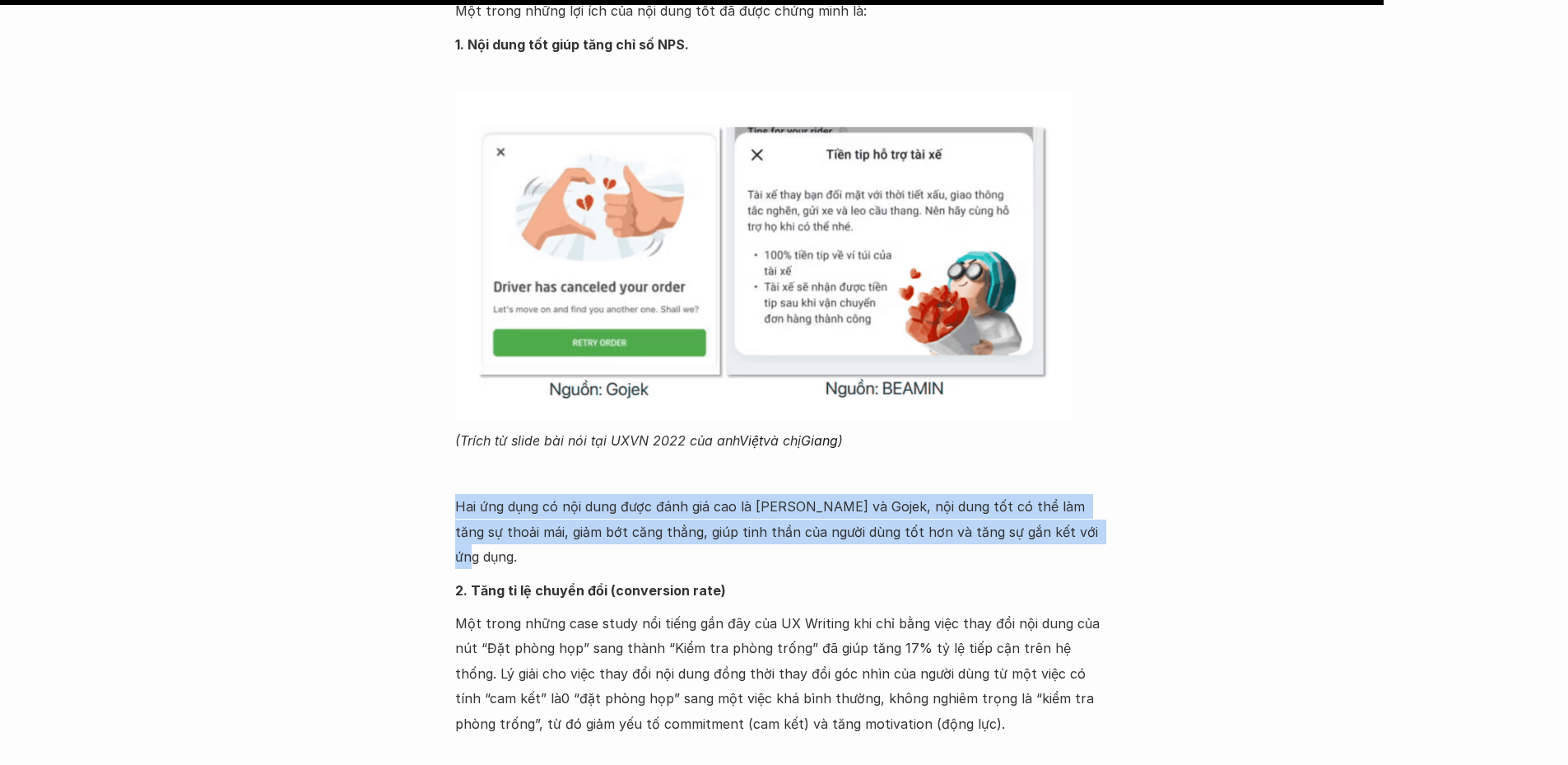
drag, startPoint x: 454, startPoint y: 400, endPoint x: 1079, endPoint y: 443, distance: 626.5
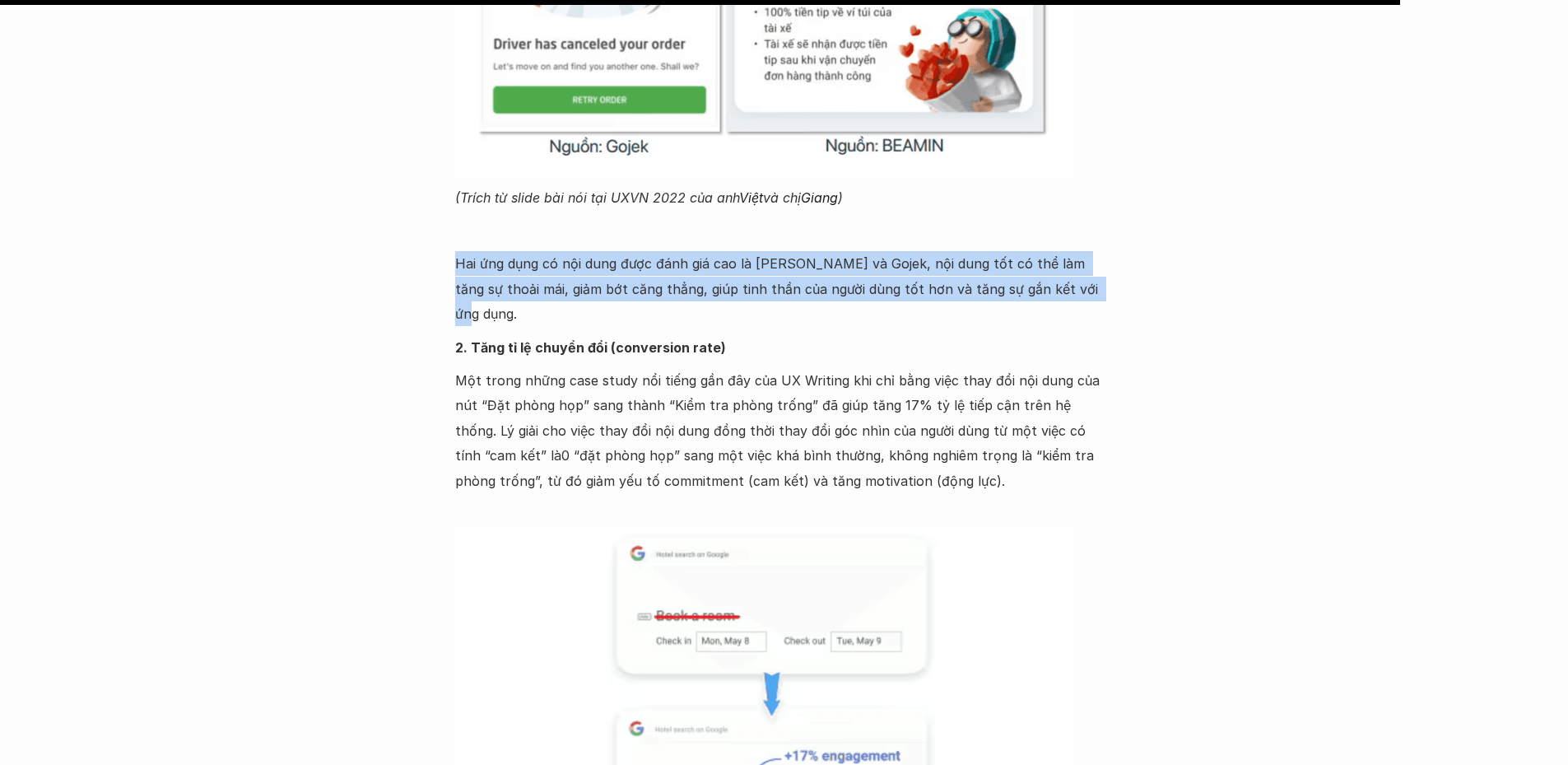
scroll to position [21572, 0]
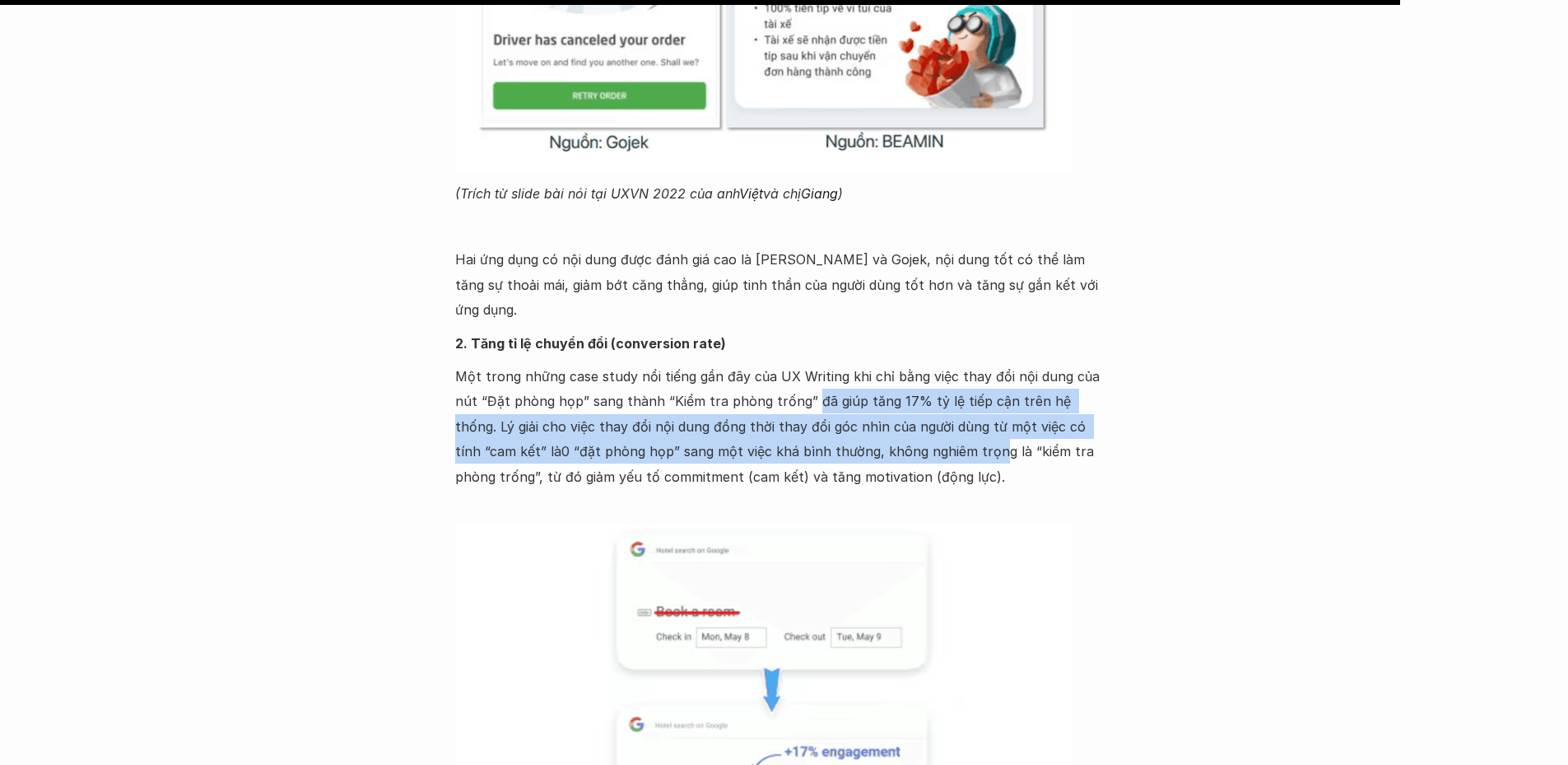
drag, startPoint x: 782, startPoint y: 275, endPoint x: 887, endPoint y: 335, distance: 120.9
click at [879, 364] on p "Một trong những case study nổi tiếng gần đây của UX Writing khi chỉ bằng việc t…" at bounding box center [784, 426] width 658 height 125
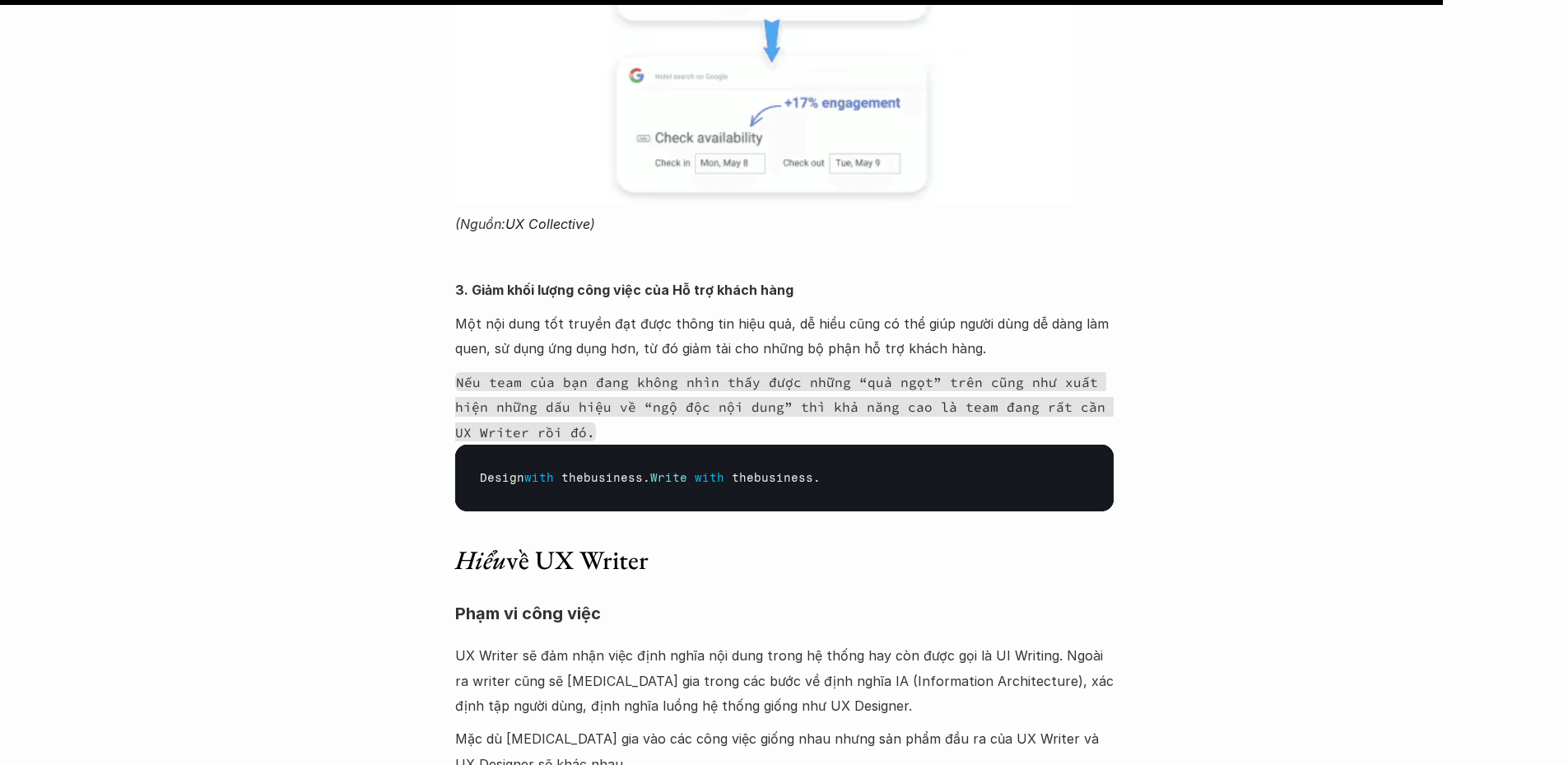
scroll to position [22230, 0]
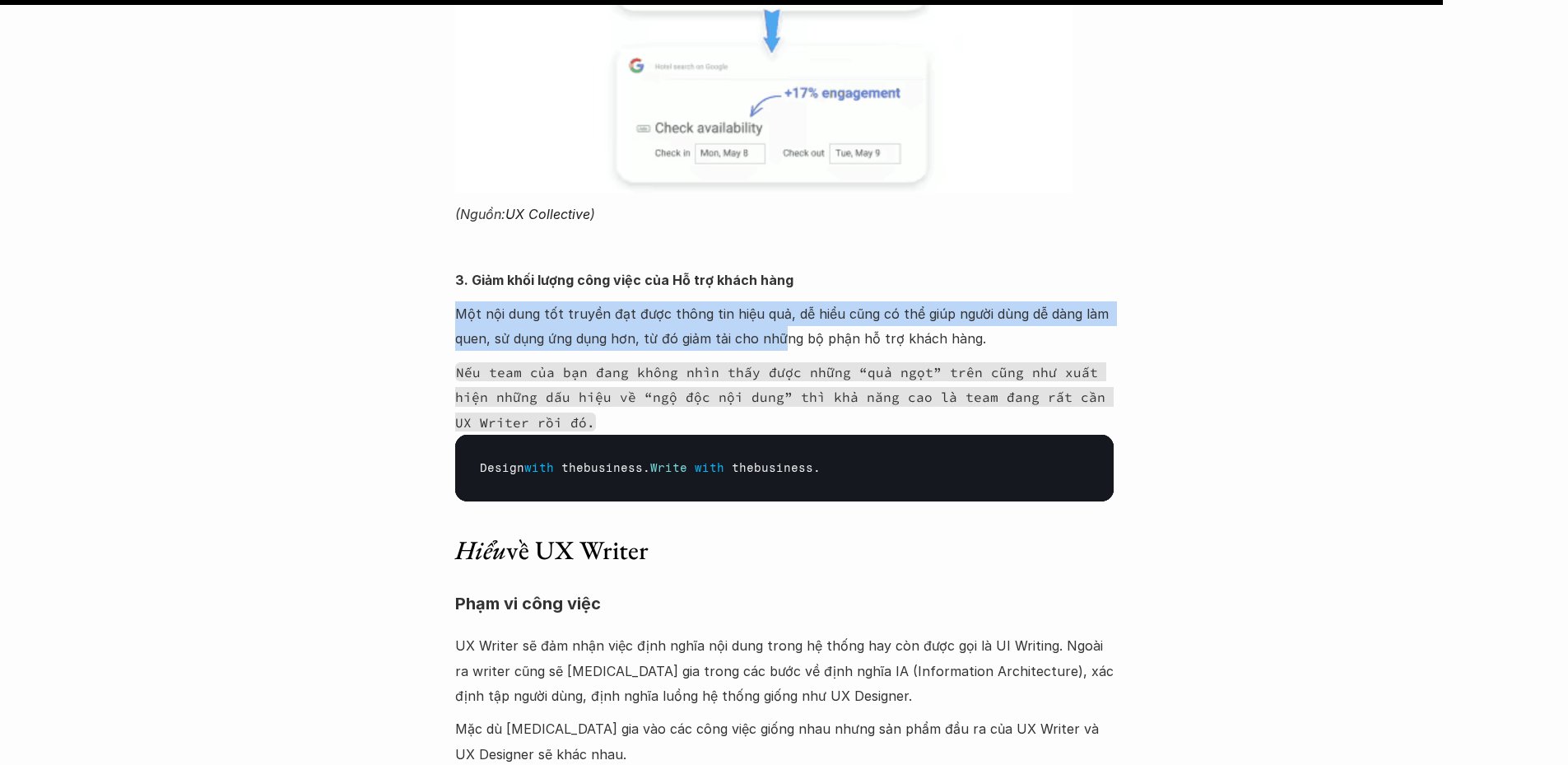
drag, startPoint x: 451, startPoint y: 183, endPoint x: 777, endPoint y: 215, distance: 327.6
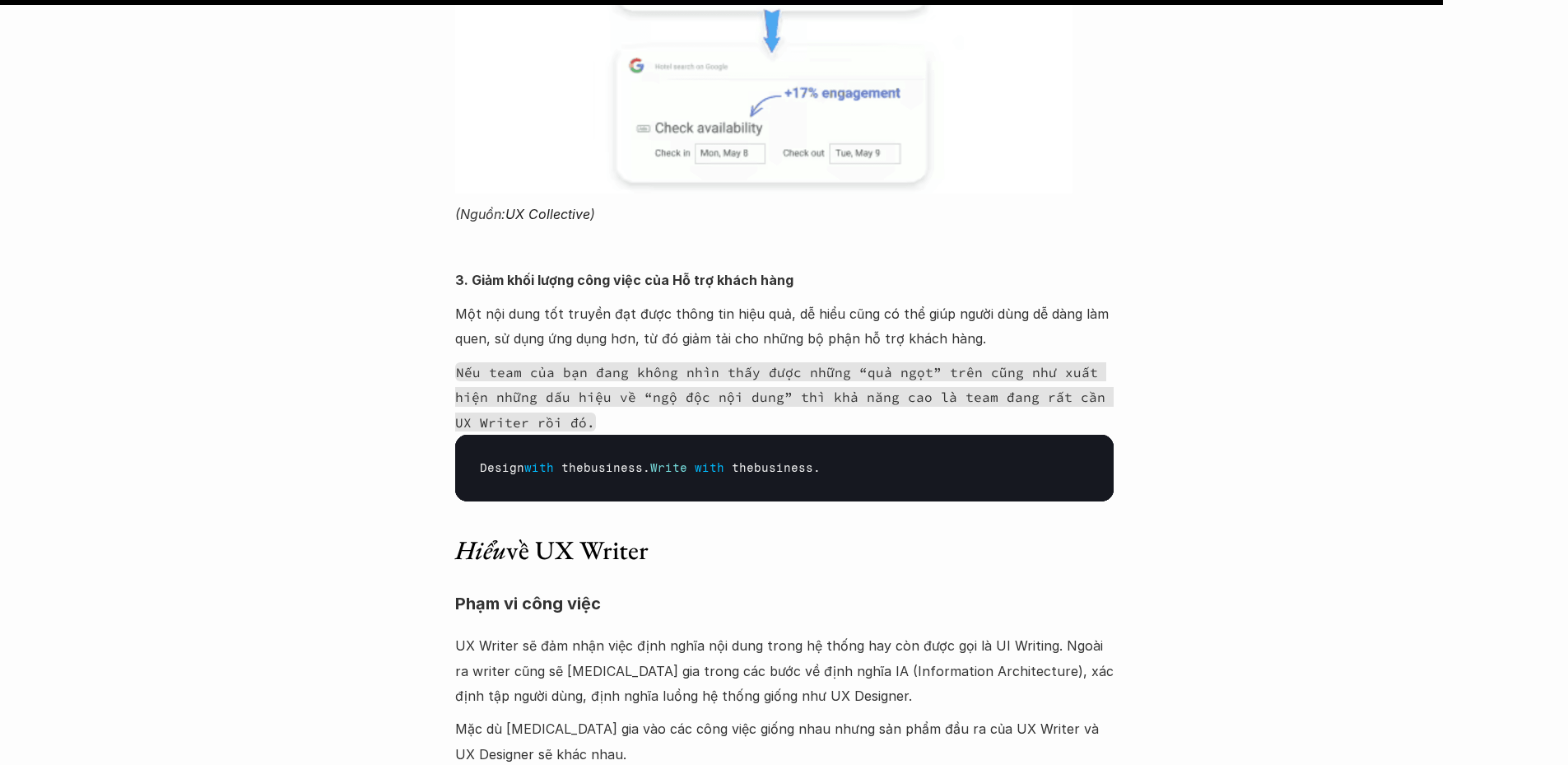
click at [819, 301] on p "Một nội dung tốt truyền đạt được thông tin hiệu quả, dễ hiểu cũng có thể giúp n…" at bounding box center [784, 326] width 658 height 50
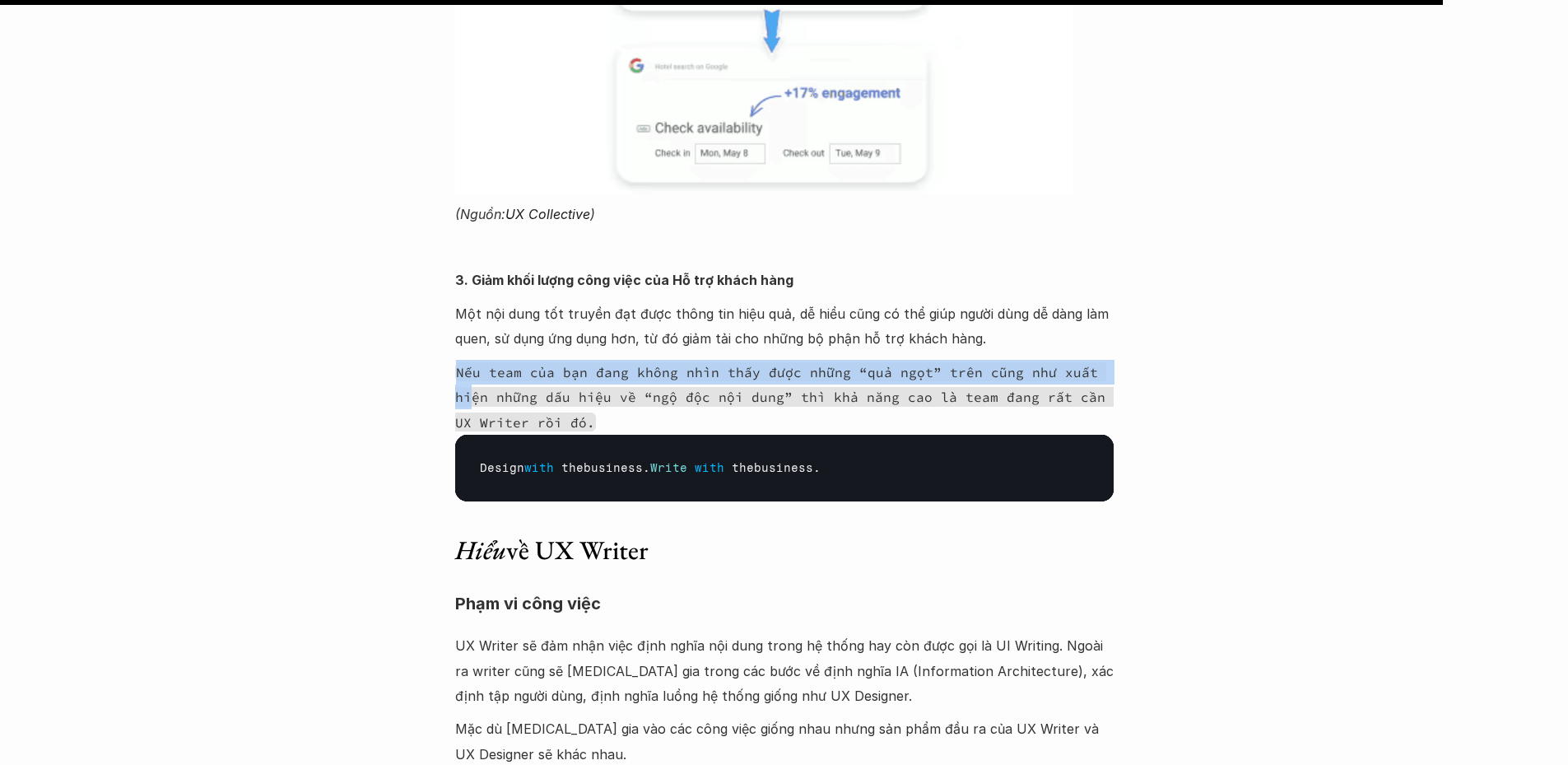
drag, startPoint x: 454, startPoint y: 246, endPoint x: 1098, endPoint y: 255, distance: 644.1
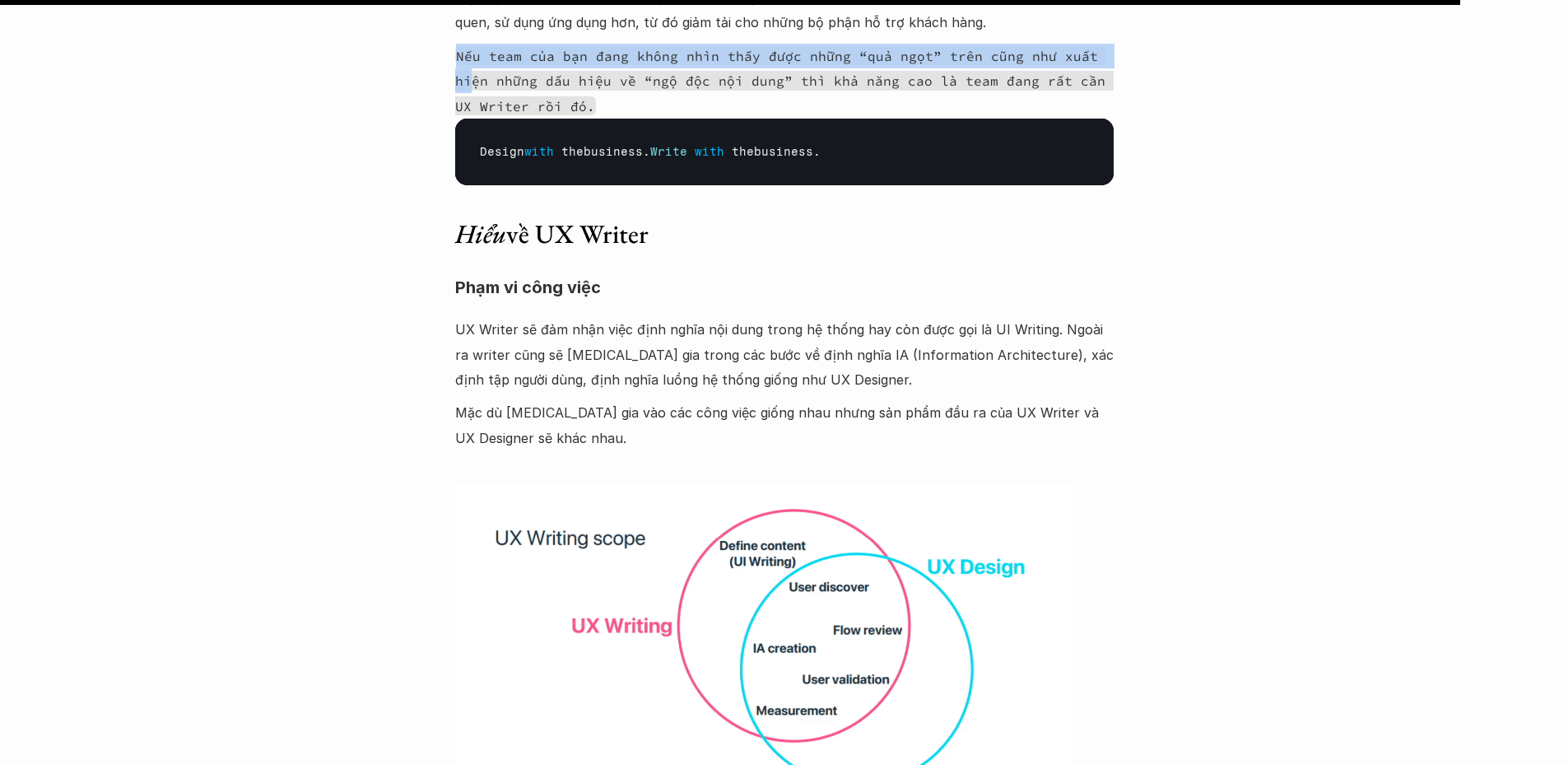
scroll to position [22560, 0]
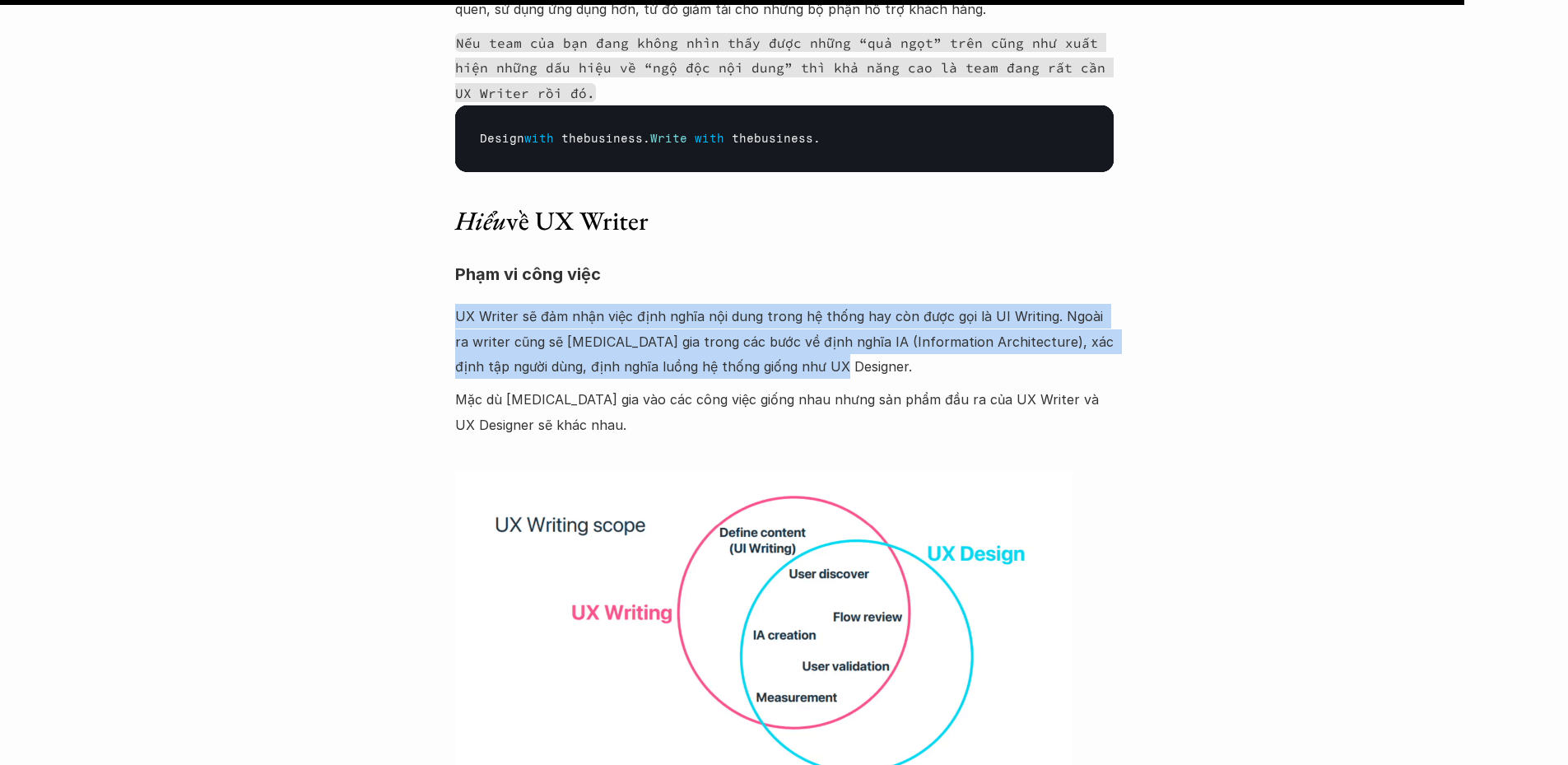
drag, startPoint x: 444, startPoint y: 184, endPoint x: 965, endPoint y: 236, distance: 523.6
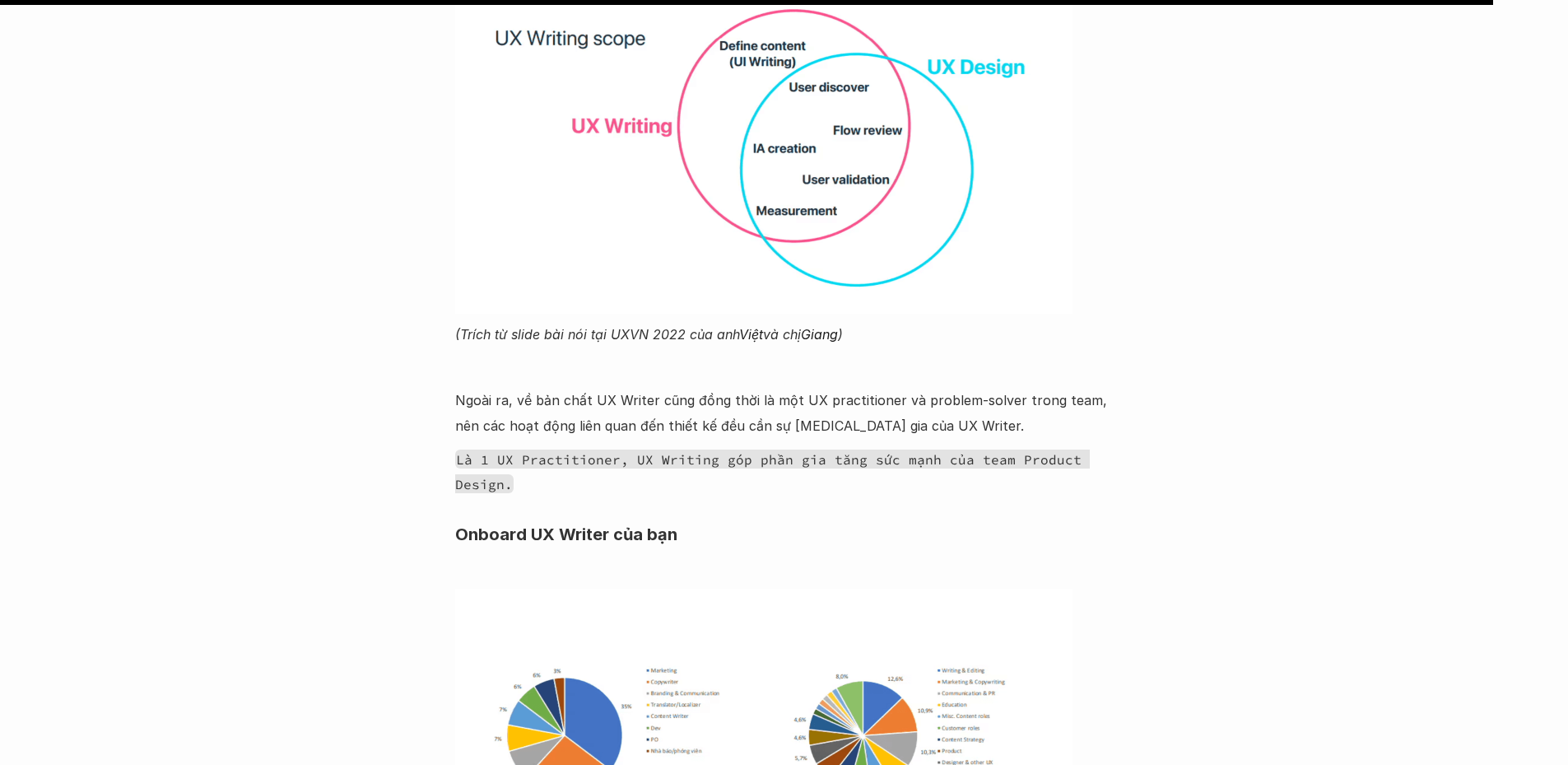
scroll to position [23053, 0]
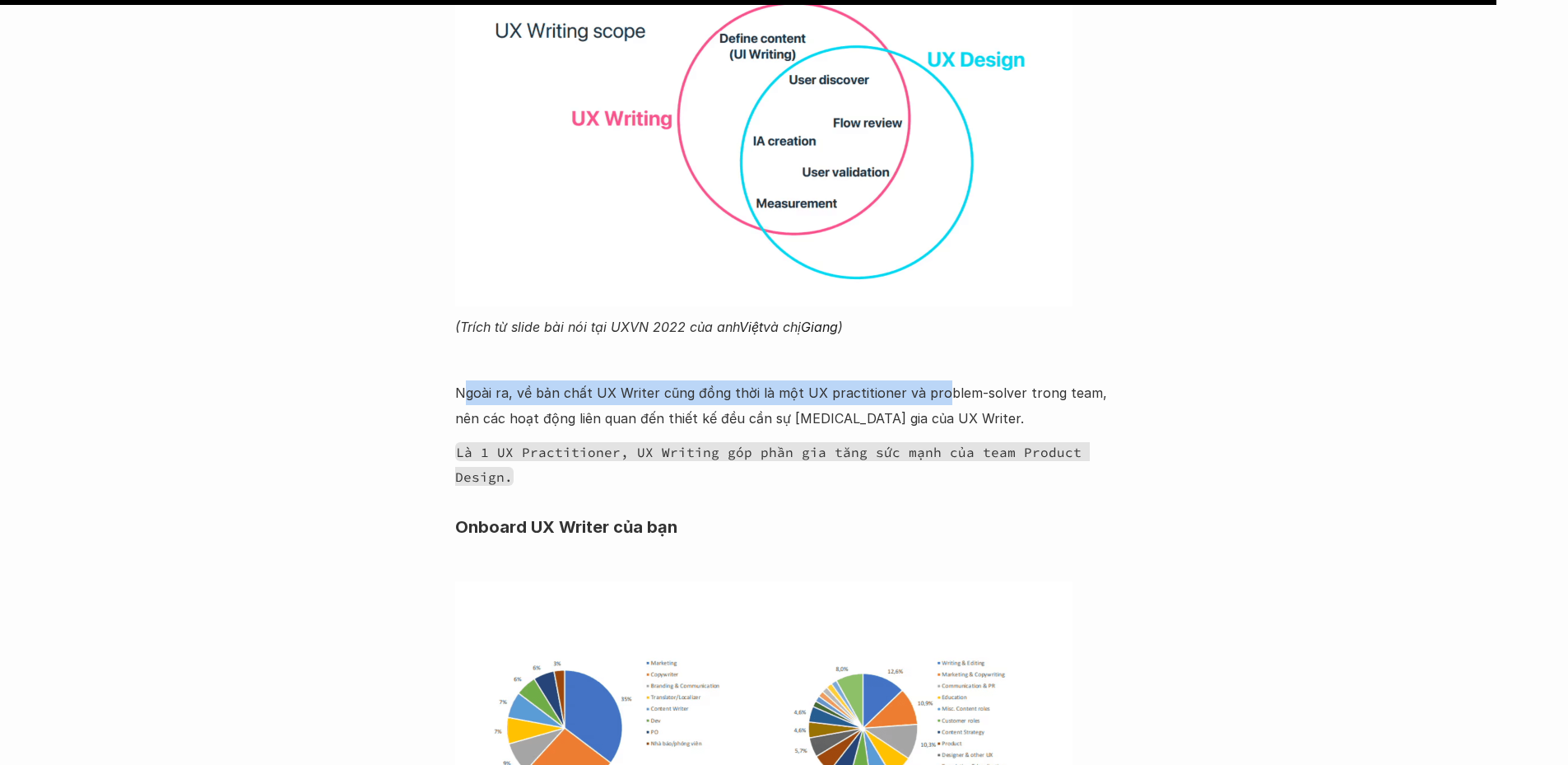
drag, startPoint x: 463, startPoint y: 266, endPoint x: 933, endPoint y: 271, distance: 470.0
click at [933, 380] on p "Ngoài ra, về bản chất UX Writer cũng đồng thời là một UX practitioner và proble…" at bounding box center [784, 405] width 658 height 50
click at [862, 380] on p "Ngoài ra, về bản chất UX Writer cũng đồng thời là một UX practitioner và proble…" at bounding box center [784, 405] width 658 height 50
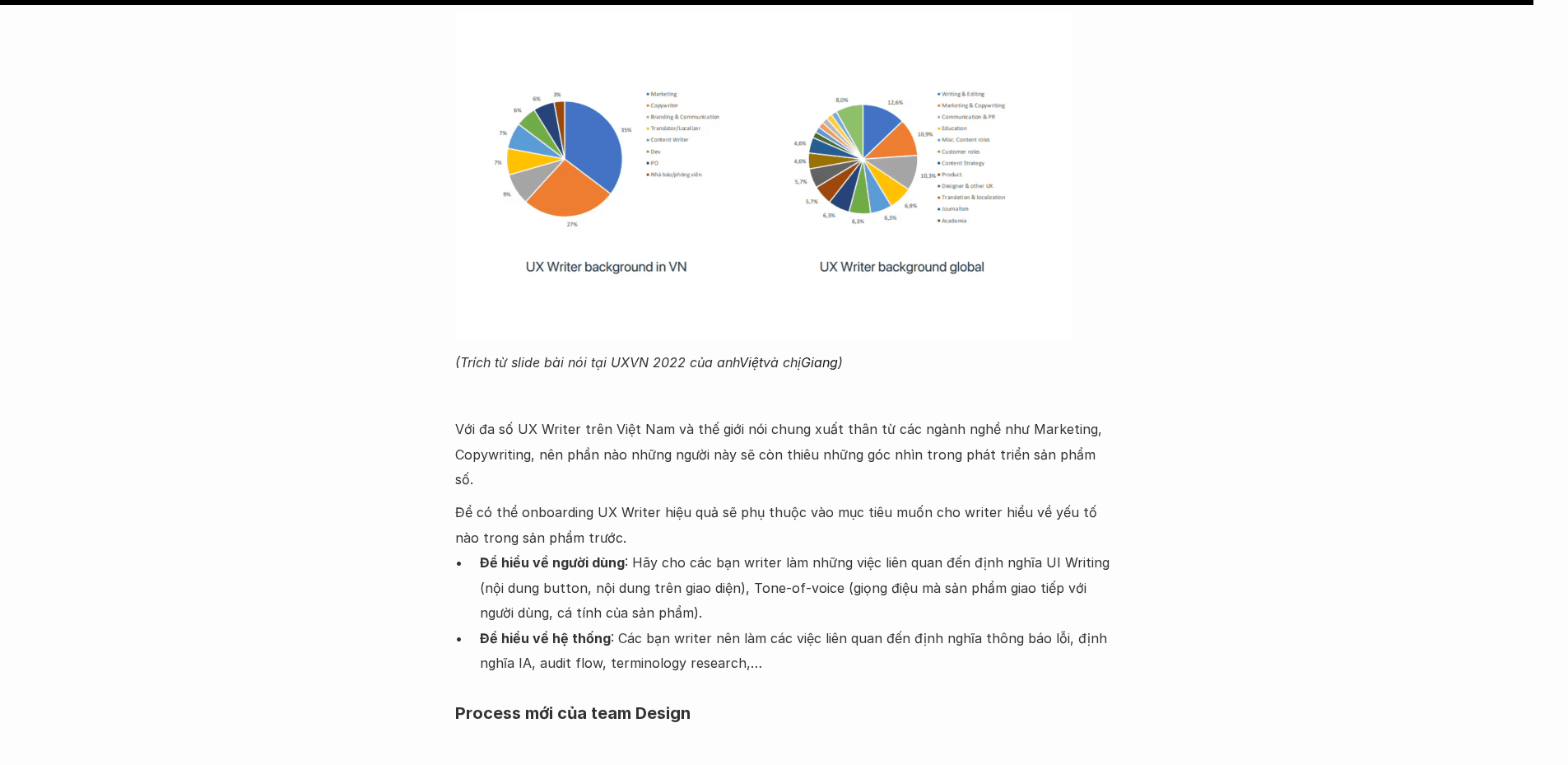
scroll to position [23629, 0]
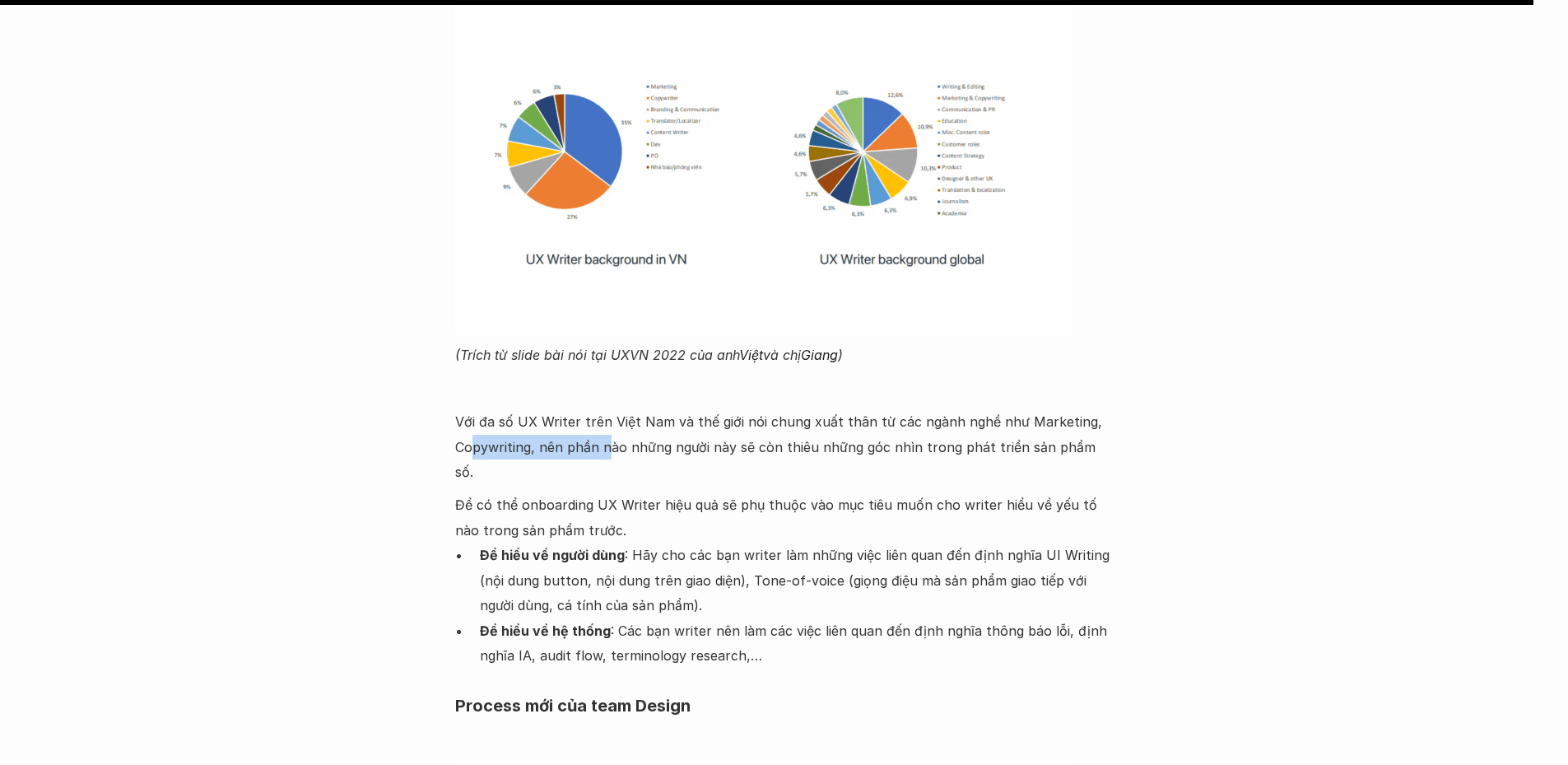
drag, startPoint x: 476, startPoint y: 315, endPoint x: 604, endPoint y: 325, distance: 128.4
click at [604, 410] on p "Với đa số UX Writer trên Việt Nam và thế giới nói chung xuất thân từ các ngành …" at bounding box center [784, 447] width 658 height 75
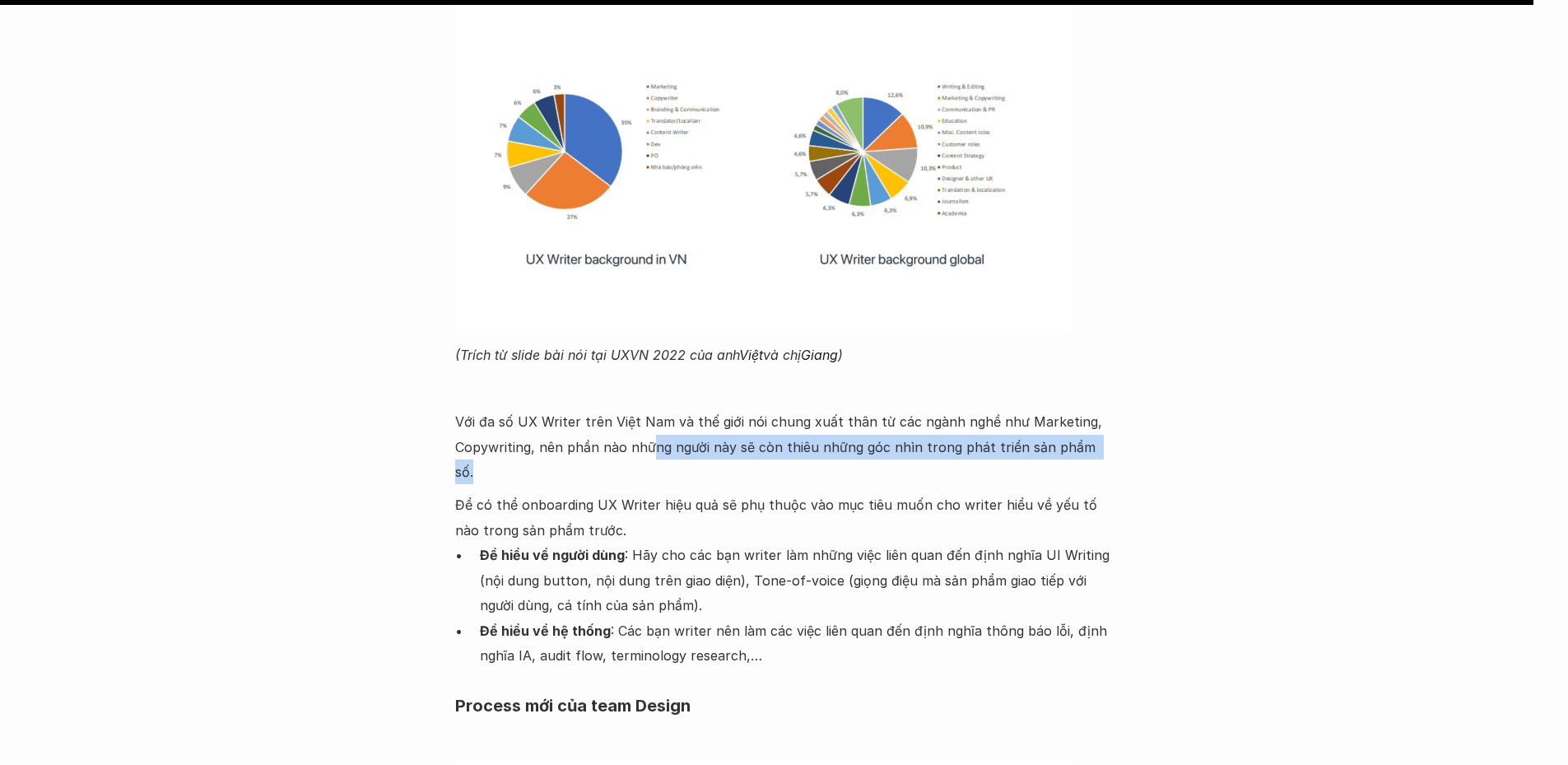
drag, startPoint x: 653, startPoint y: 325, endPoint x: 1094, endPoint y: 330, distance: 441.0
click at [1094, 410] on p "Với đa số UX Writer trên Việt Nam và thế giới nói chung xuất thân từ các ngành …" at bounding box center [784, 447] width 658 height 75
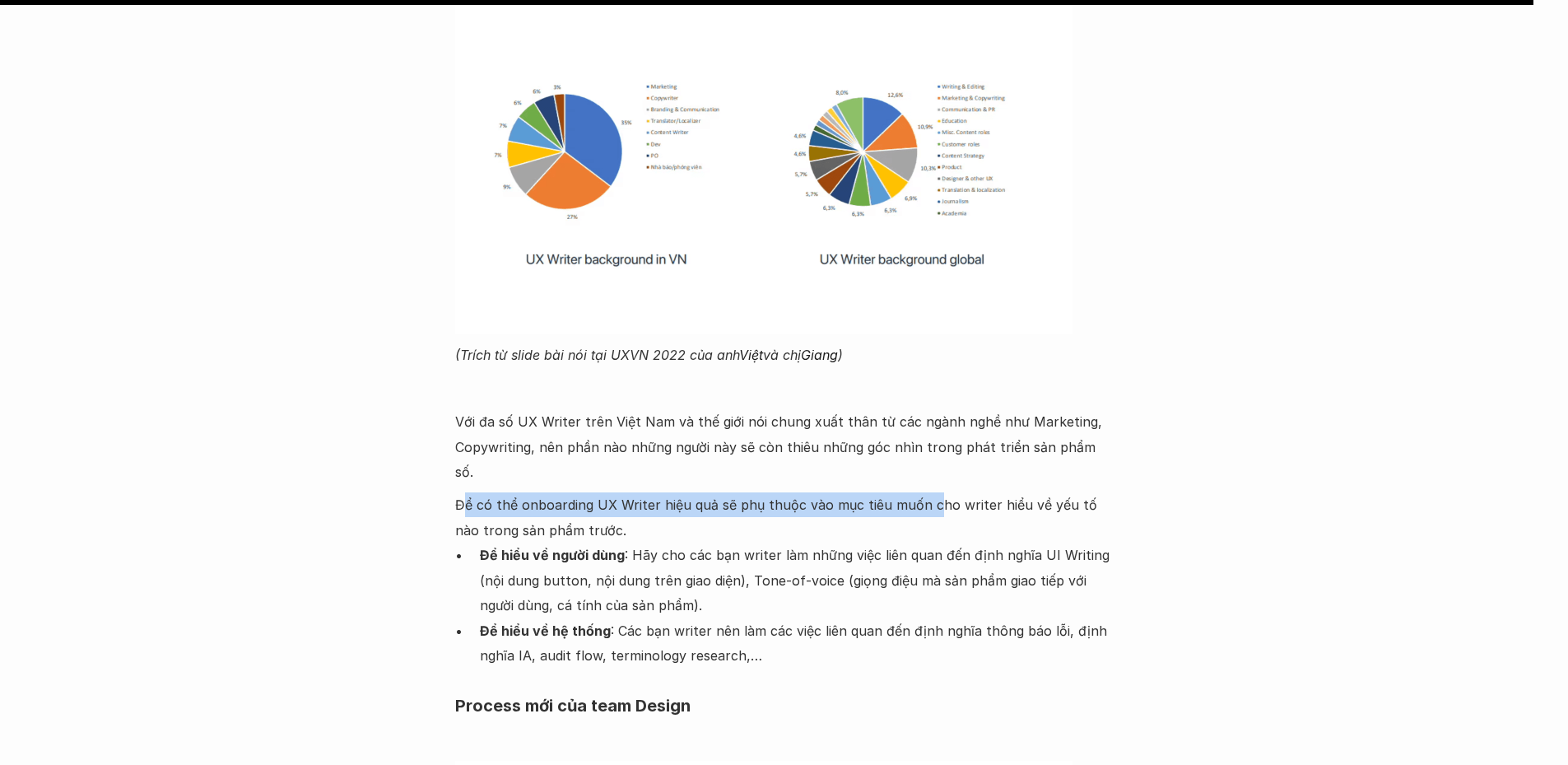
drag, startPoint x: 468, startPoint y: 360, endPoint x: 927, endPoint y: 362, distance: 459.0
click at [927, 492] on p "Để có thể onboarding UX Writer hiệu quả sẽ phụ thuộc vào mục tiêu muốn cho writ…" at bounding box center [784, 517] width 658 height 50
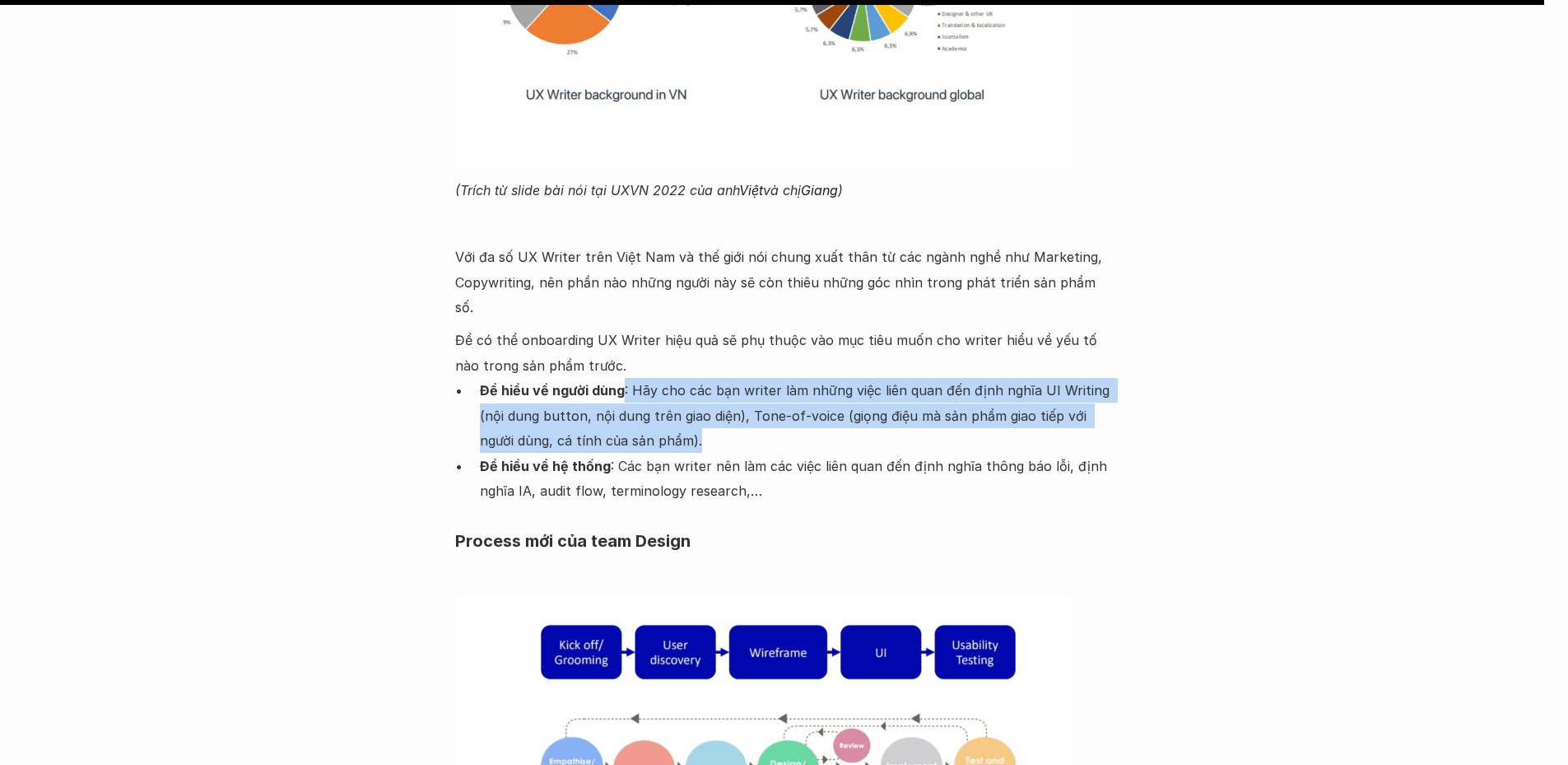
drag, startPoint x: 630, startPoint y: 238, endPoint x: 993, endPoint y: 295, distance: 367.4
click at [993, 378] on p "Để hiểu về người dùng : Hãy cho các bạn writer làm những việc liên quan đến địn…" at bounding box center [797, 415] width 634 height 75
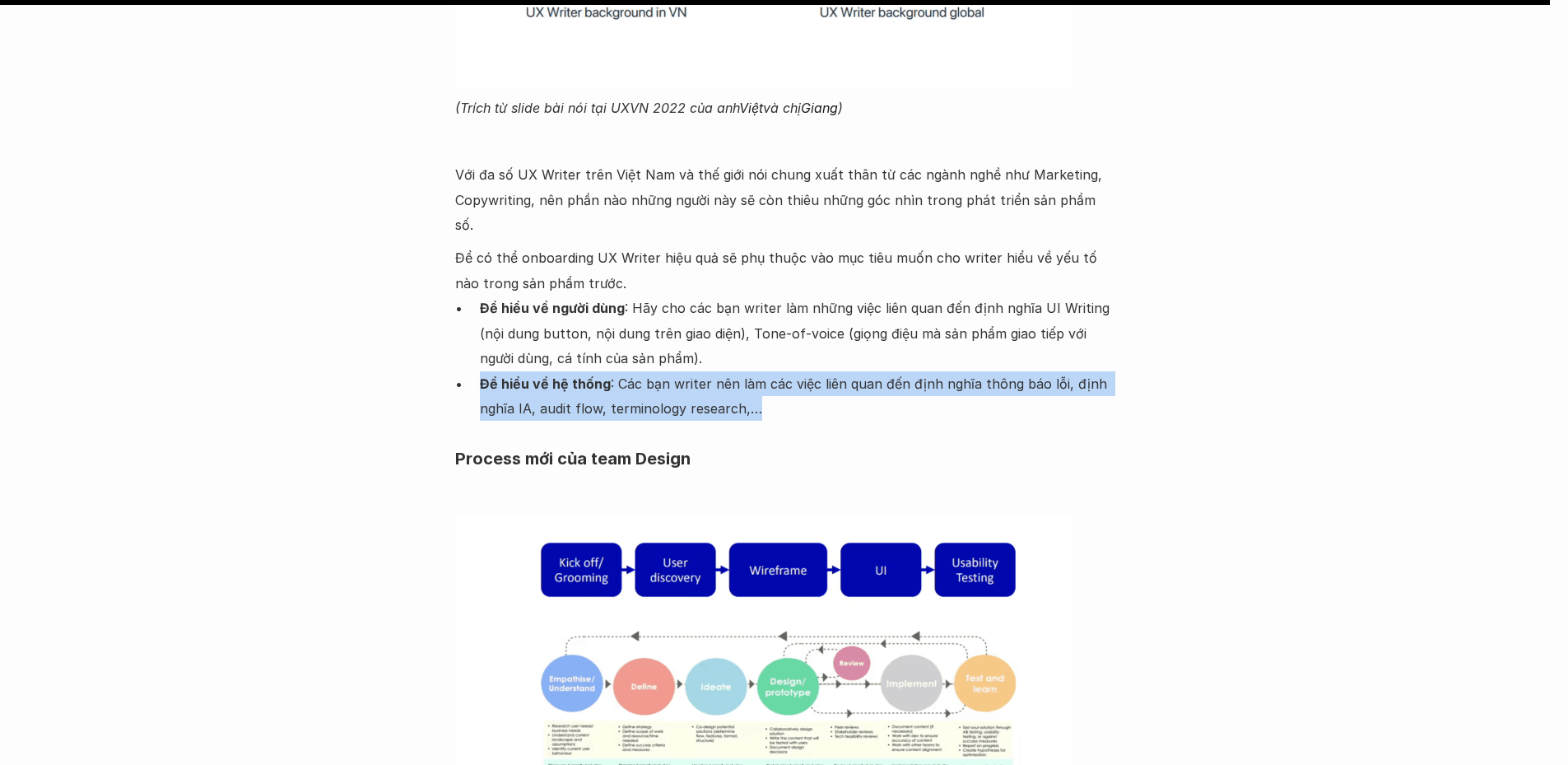
drag, startPoint x: 477, startPoint y: 231, endPoint x: 1088, endPoint y: 254, distance: 611.4
click at [1088, 296] on ul "Để hiểu về người dùng : Hãy cho các bạn writer làm những việc liên quan đến địn…" at bounding box center [784, 358] width 658 height 125
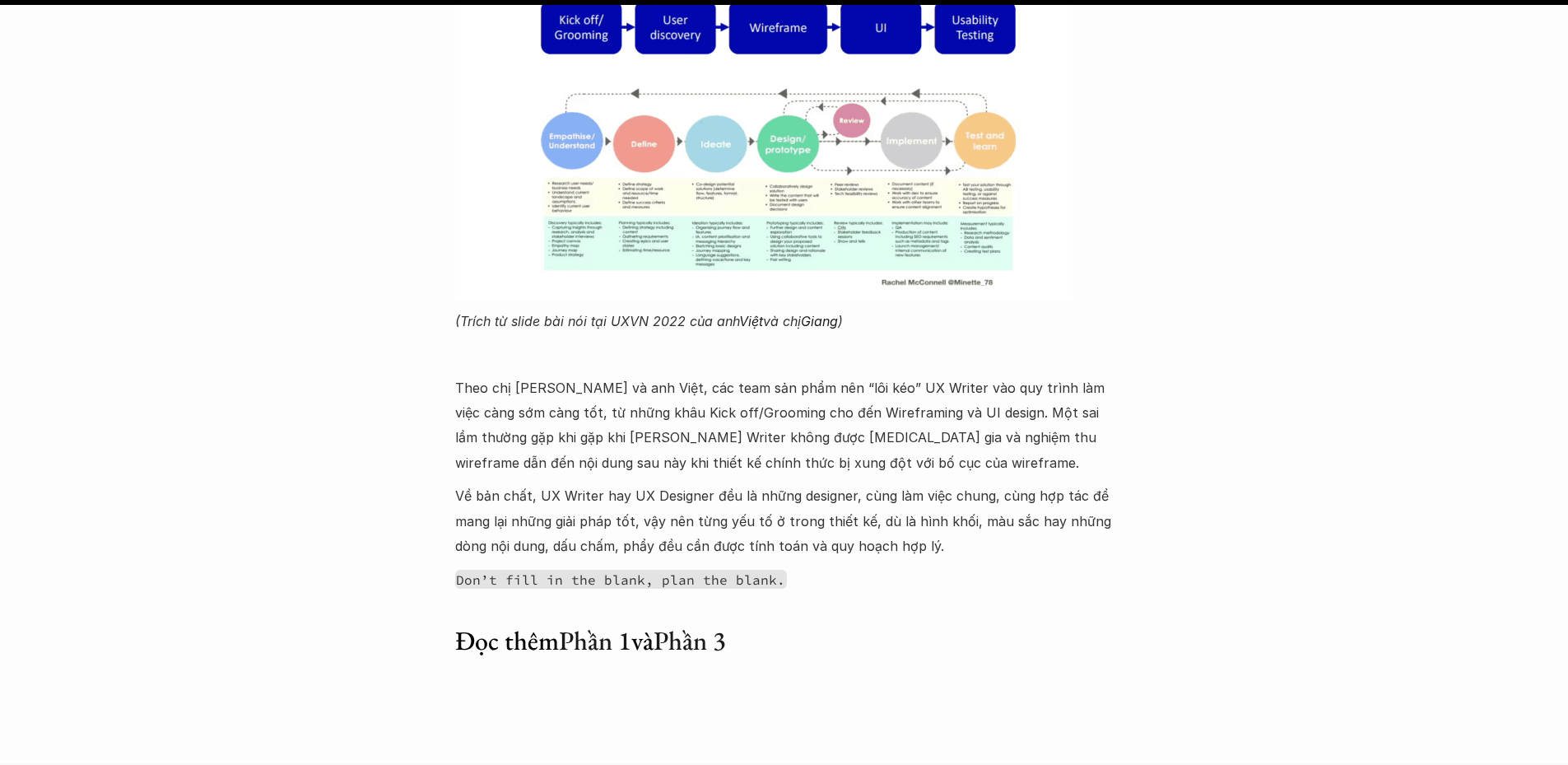
scroll to position [24453, 0]
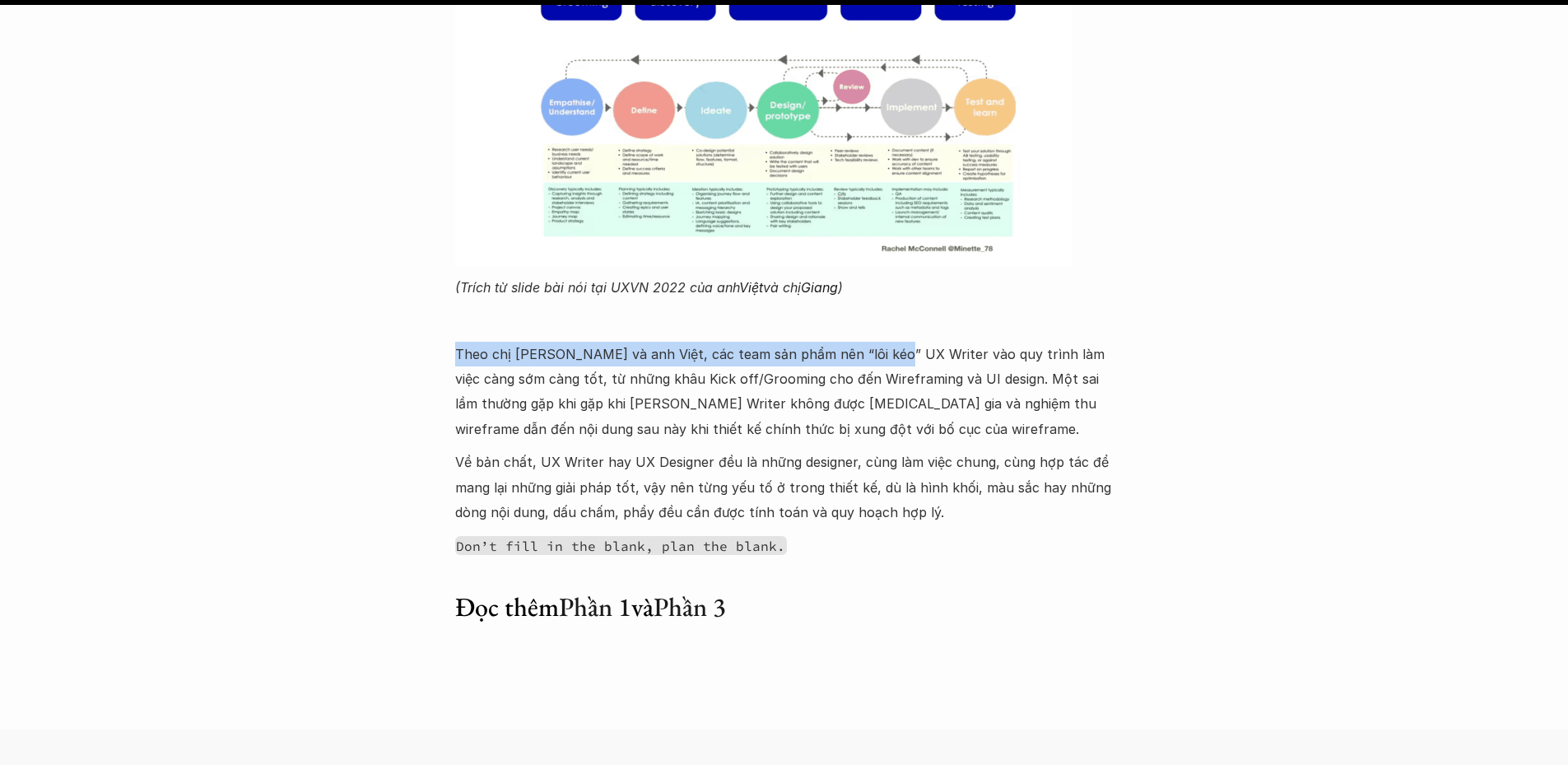
drag, startPoint x: 442, startPoint y: 197, endPoint x: 880, endPoint y: 214, distance: 438.3
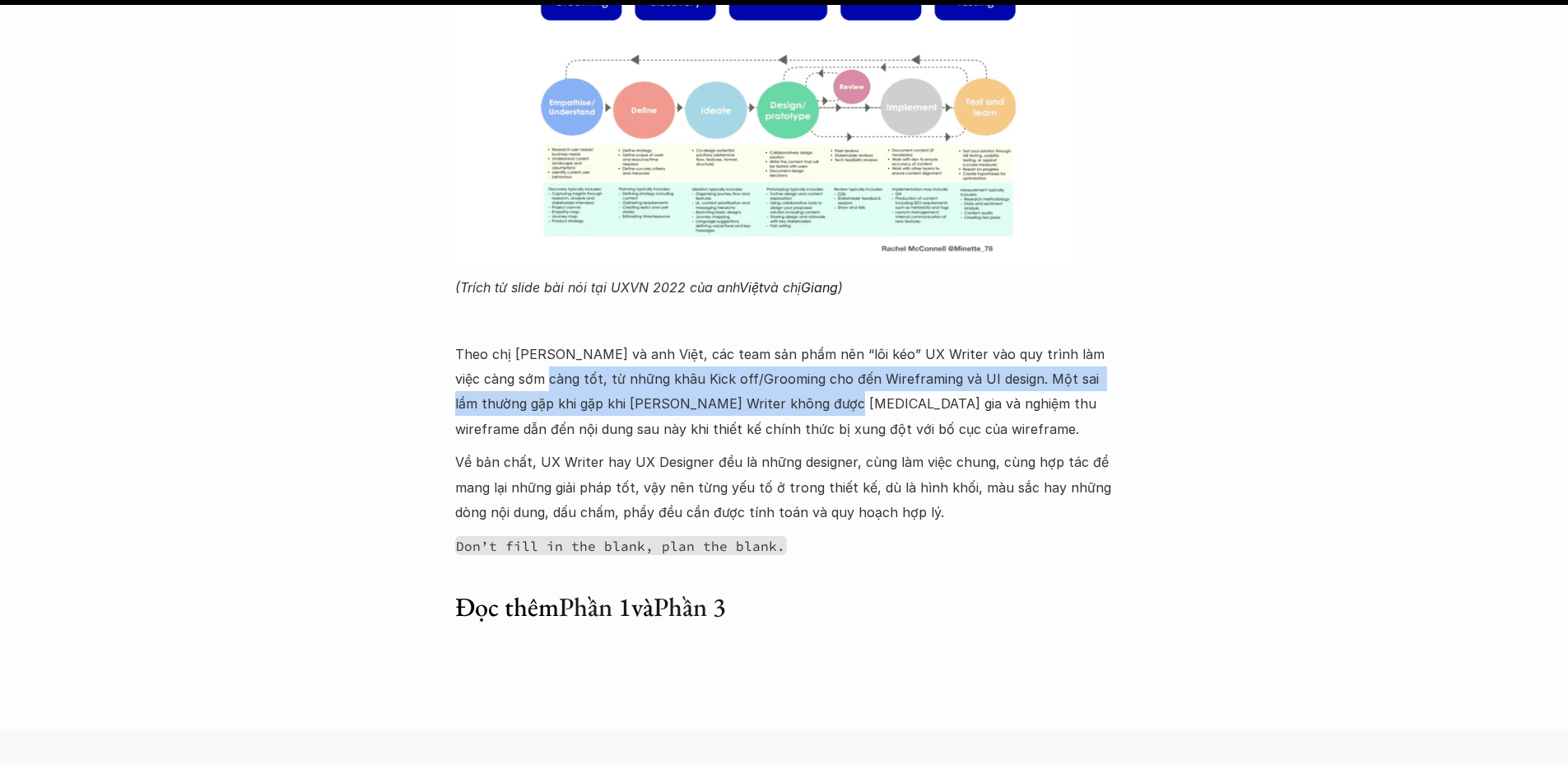
drag, startPoint x: 505, startPoint y: 230, endPoint x: 768, endPoint y: 256, distance: 264.3
click at [768, 341] on p "Theo chị Giang và anh Việt, các team sản phẩm nên “lôi kéo” UX Writer vào quy t…" at bounding box center [784, 391] width 658 height 101
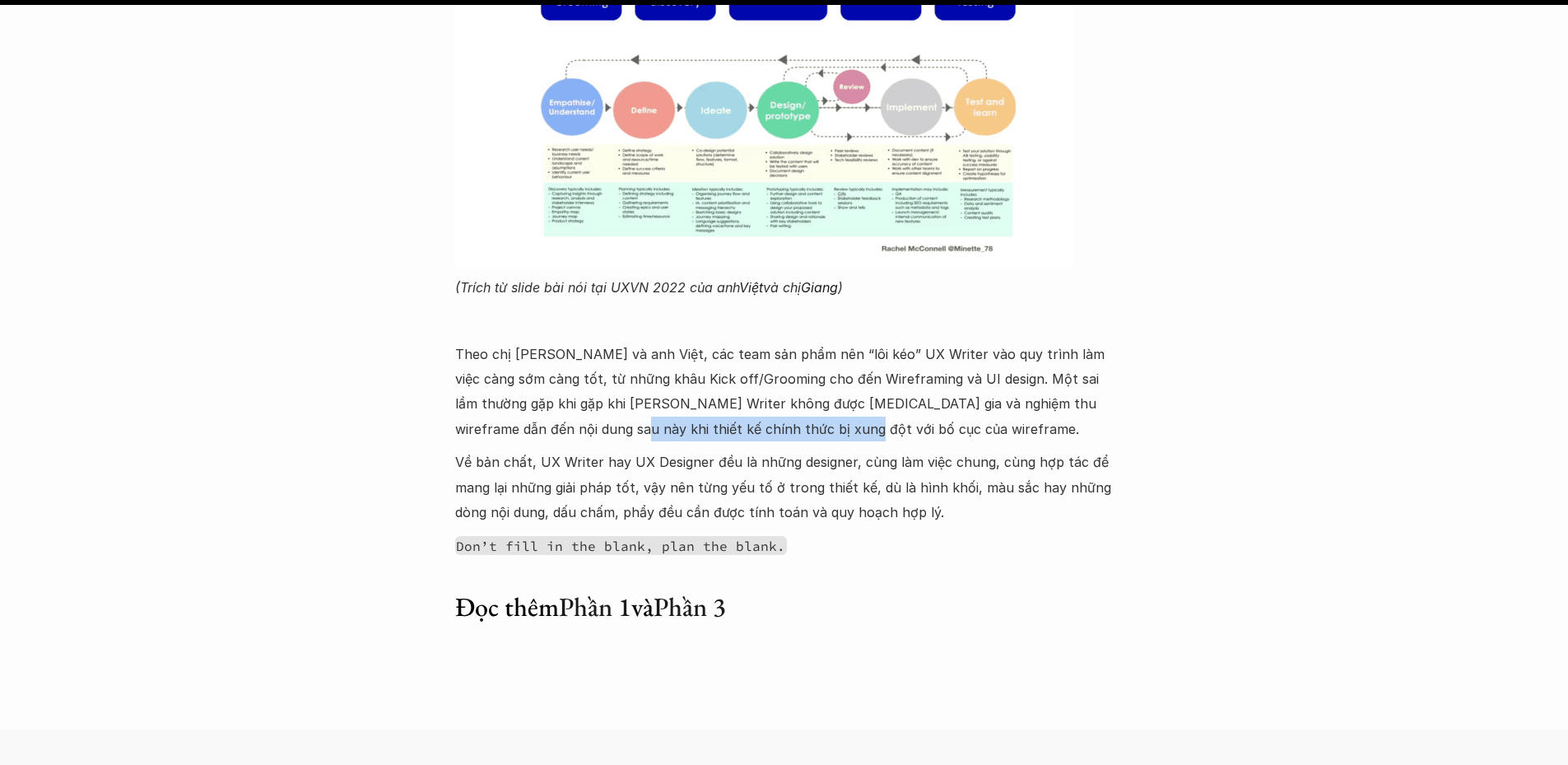
drag, startPoint x: 656, startPoint y: 286, endPoint x: 756, endPoint y: 291, distance: 100.1
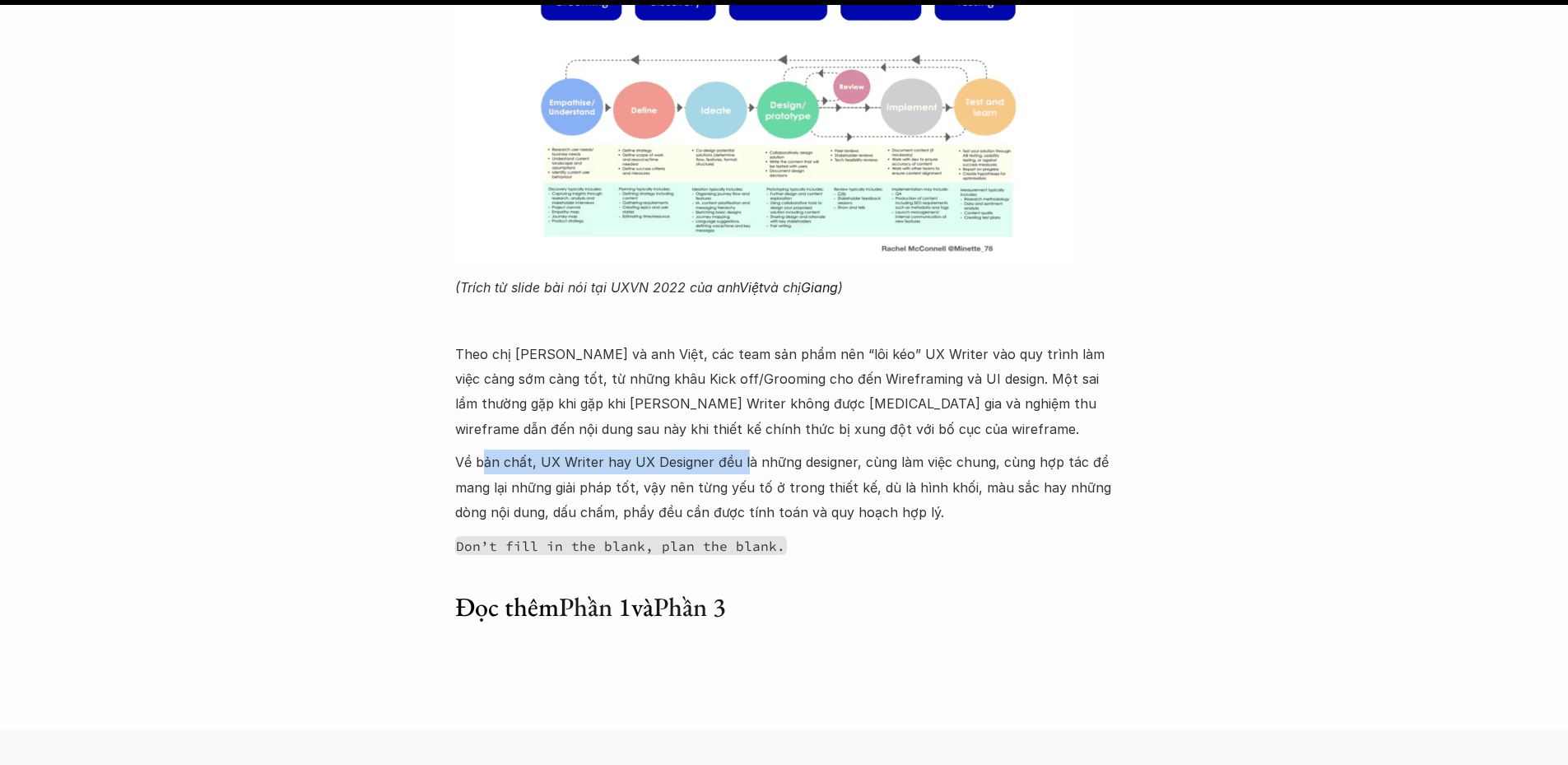
drag, startPoint x: 612, startPoint y: 312, endPoint x: 742, endPoint y: 316, distance: 130.1
click at [742, 450] on p "Về bản chất, UX Writer hay UX Designer đều là những designer, cùng làm việc chu…" at bounding box center [784, 487] width 658 height 75
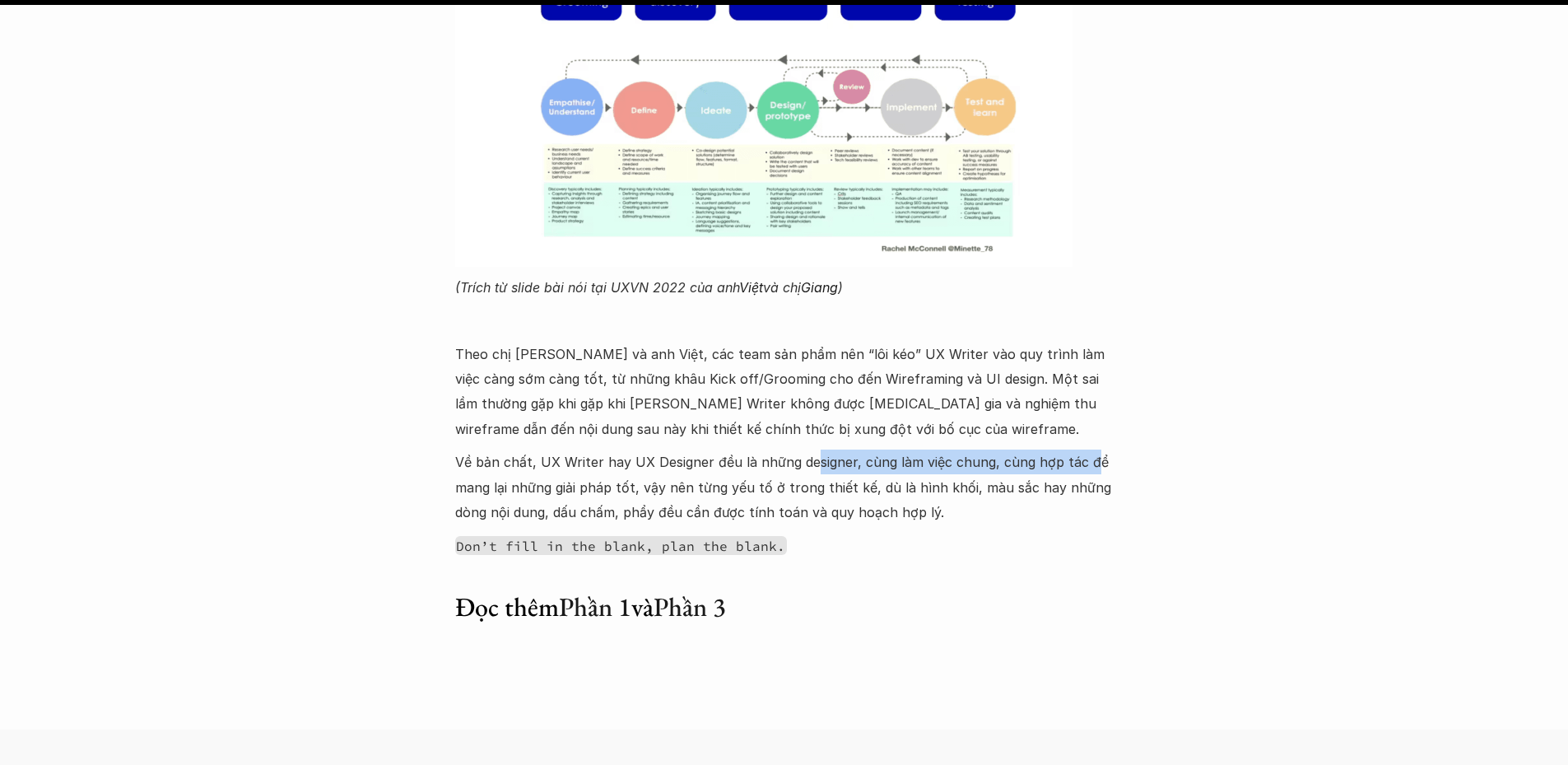
drag, startPoint x: 810, startPoint y: 307, endPoint x: 1088, endPoint y: 317, distance: 278.2
click at [1088, 450] on p "Về bản chất, UX Writer hay UX Designer đều là những designer, cùng làm việc chu…" at bounding box center [784, 487] width 658 height 75
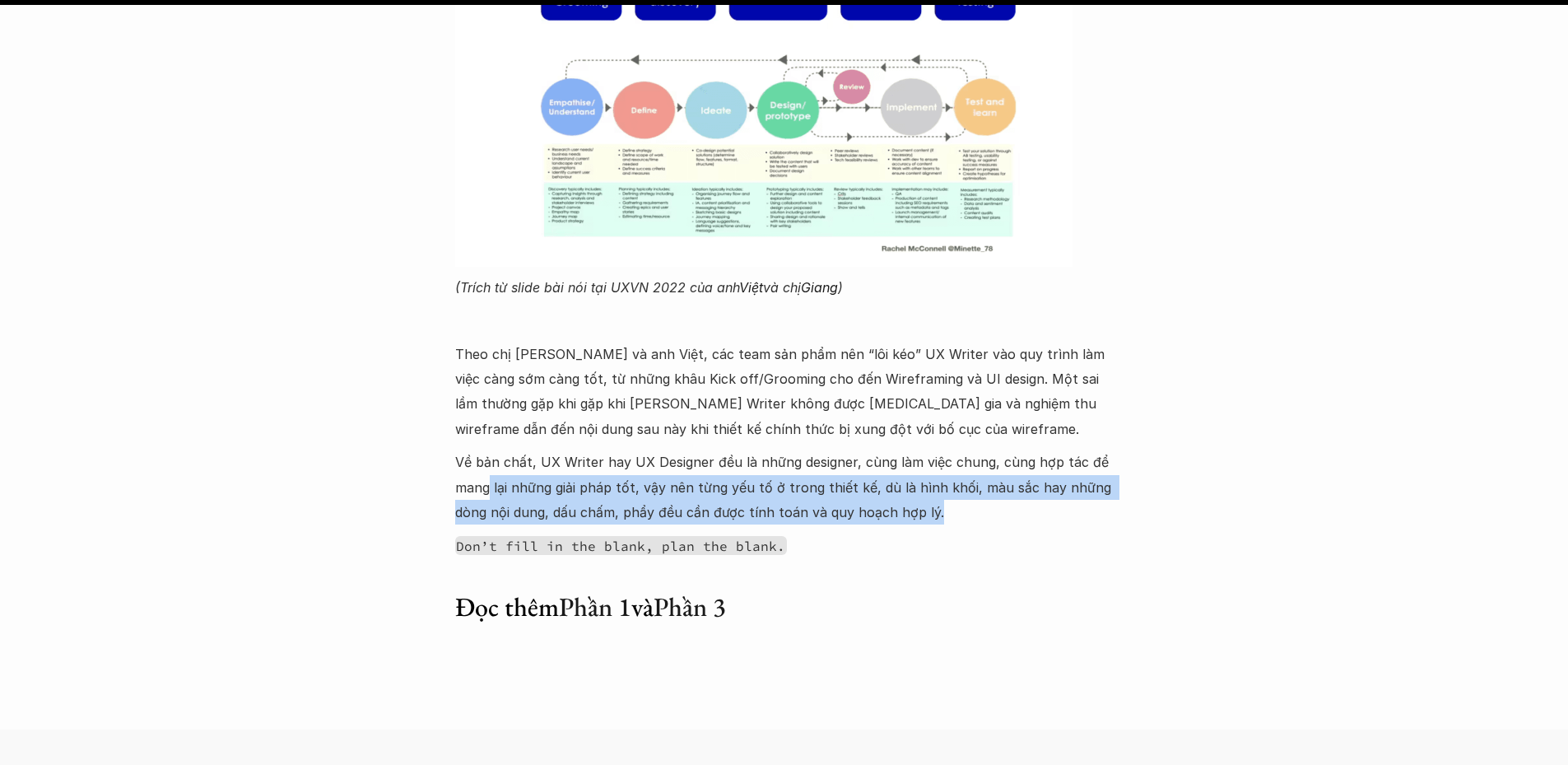
drag, startPoint x: 486, startPoint y: 340, endPoint x: 1089, endPoint y: 350, distance: 603.1
click at [1089, 450] on p "Về bản chất, UX Writer hay UX Designer đều là những designer, cùng làm việc chu…" at bounding box center [784, 487] width 658 height 75
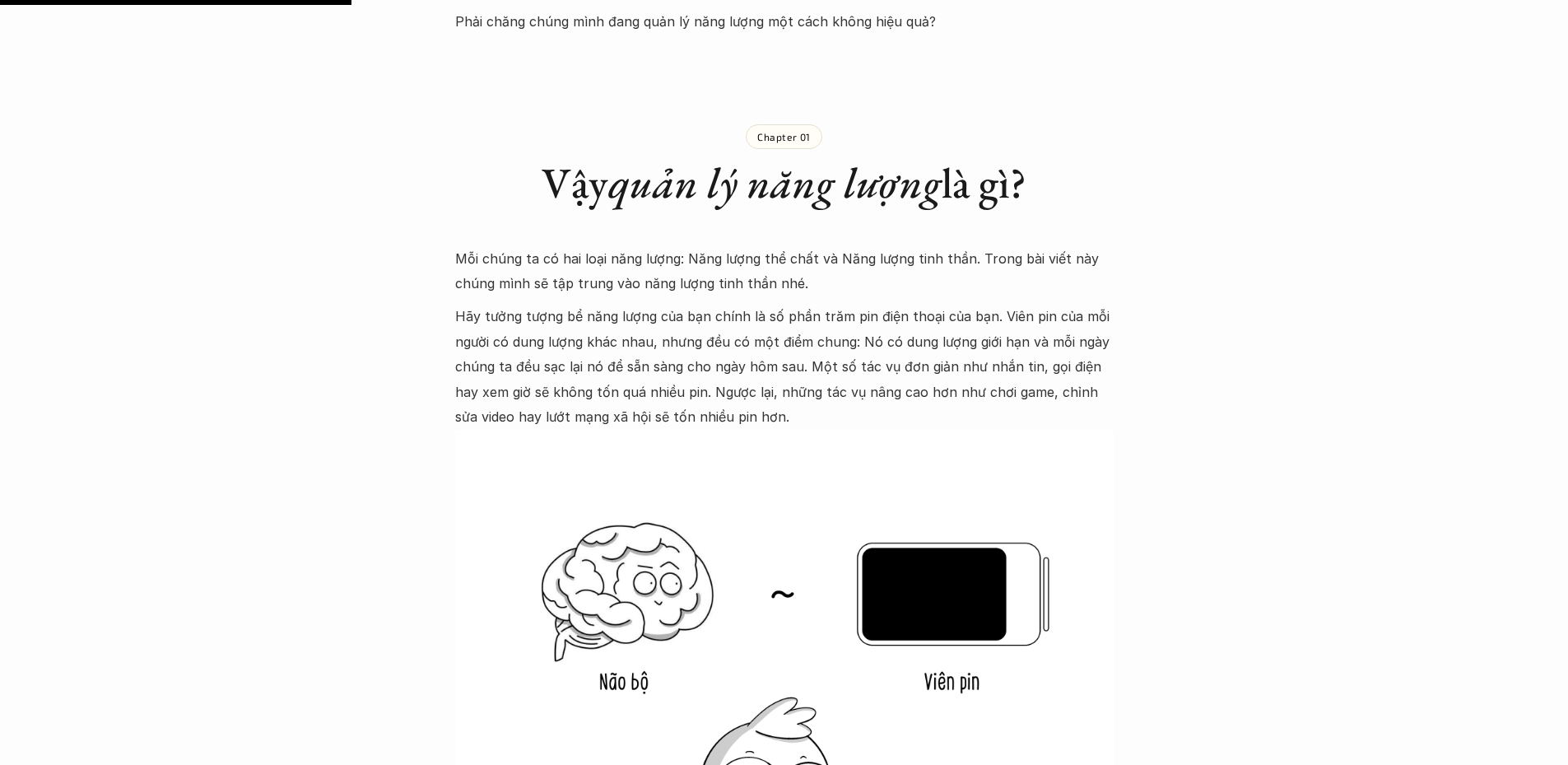
scroll to position [1399, 0]
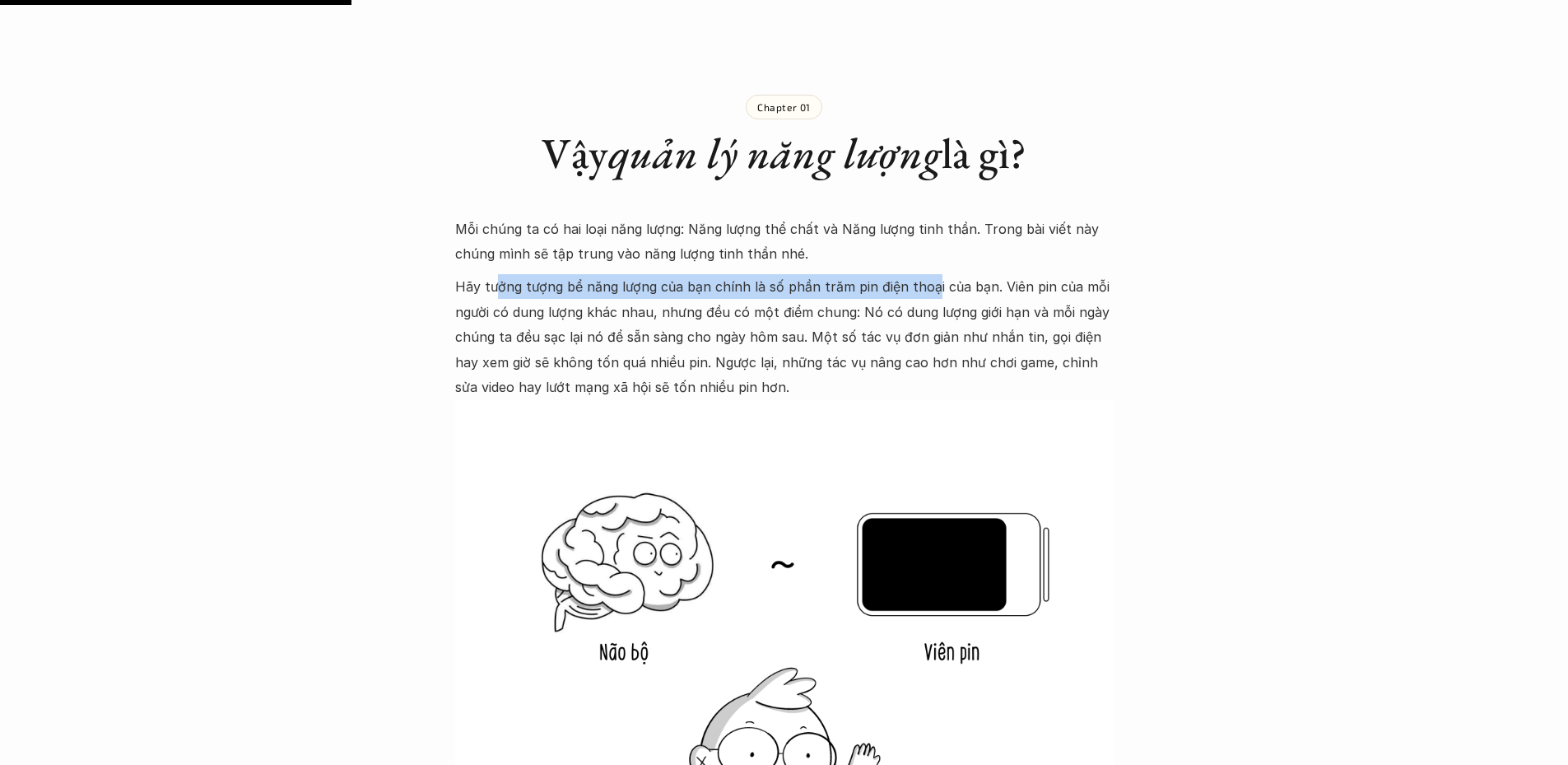
drag, startPoint x: 492, startPoint y: 277, endPoint x: 925, endPoint y: 278, distance: 433.0
click at [925, 278] on p "Hãy tưởng tượng bể năng lượng của bạn chính là số phần trăm pin điện thoại của …" at bounding box center [784, 336] width 658 height 125
click at [647, 283] on p "Hãy tưởng tượng bể năng lượng của bạn chính là số phần trăm pin điện thoại của …" at bounding box center [784, 336] width 658 height 125
drag, startPoint x: 563, startPoint y: 282, endPoint x: 946, endPoint y: 276, distance: 383.0
click at [949, 277] on p "Hãy tưởng tượng bể năng lượng của bạn chính là số phần trăm pin điện thoại của …" at bounding box center [784, 336] width 658 height 125
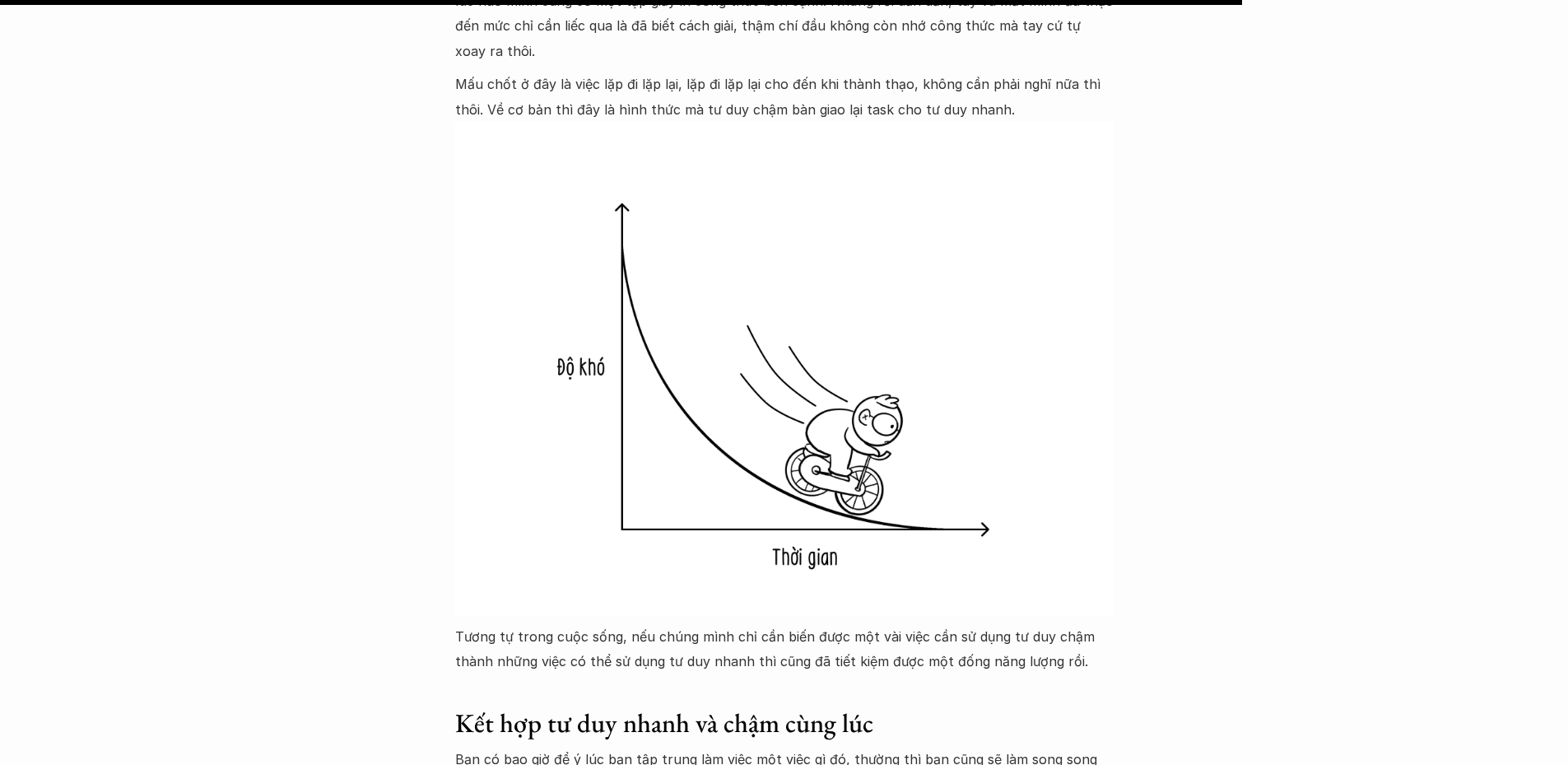
scroll to position [5104, 0]
